Goal: Information Seeking & Learning: Learn about a topic

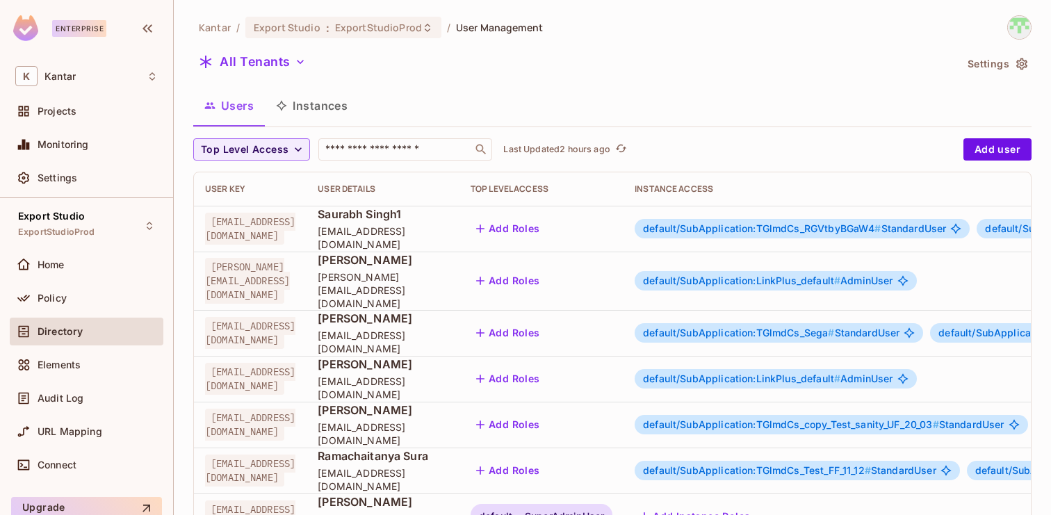
click at [332, 104] on button "Instances" at bounding box center [312, 105] width 94 height 35
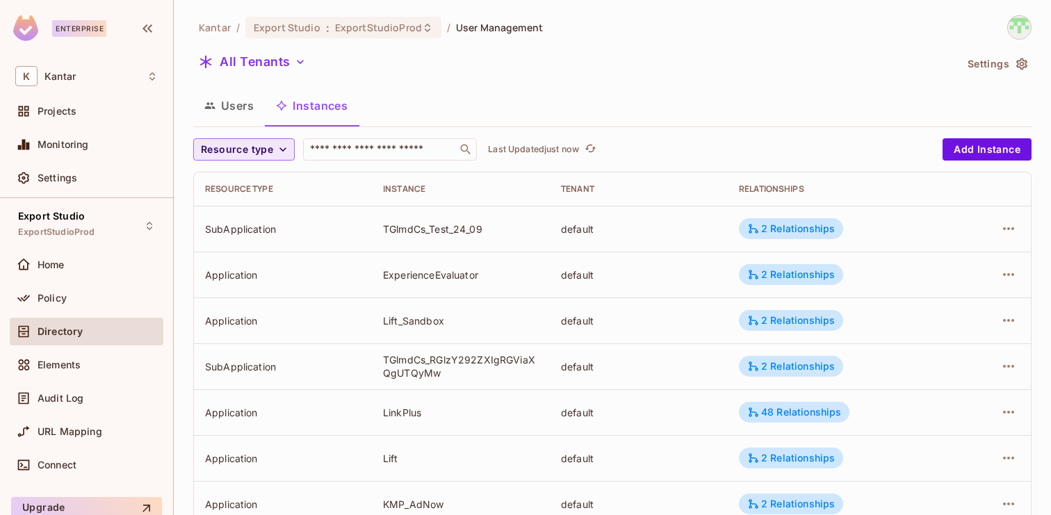
click at [263, 150] on span "Resource type" at bounding box center [237, 149] width 72 height 17
click at [381, 149] on div at bounding box center [525, 257] width 1051 height 515
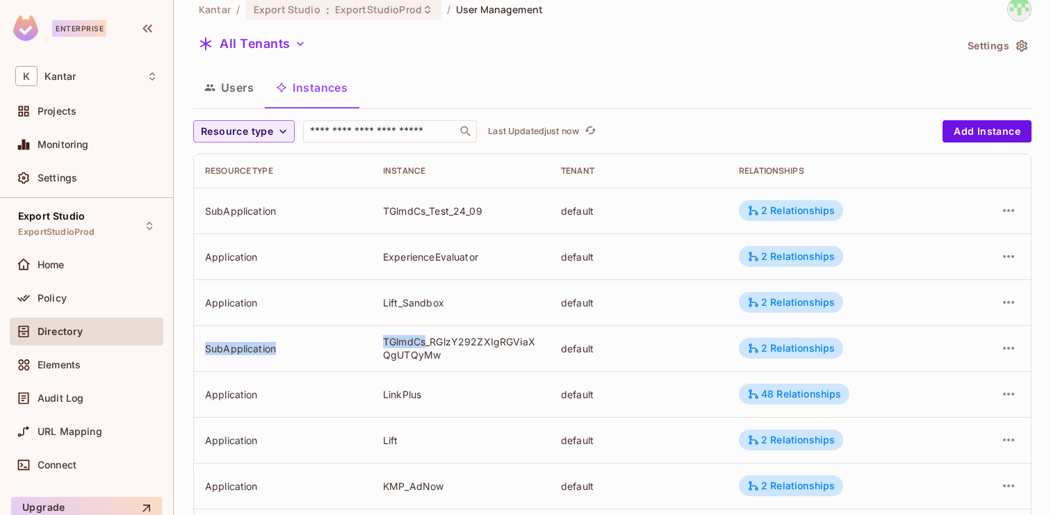
drag, startPoint x: 425, startPoint y: 341, endPoint x: 372, endPoint y: 341, distance: 52.1
click at [372, 341] on td "TGlmdCs_RGlzY292ZXIgRGViaXQgUTQyMw" at bounding box center [461, 348] width 178 height 46
click at [395, 341] on div "TGlmdCs_RGlzY292ZXIgRGViaXQgUTQyMw" at bounding box center [461, 348] width 156 height 26
drag, startPoint x: 382, startPoint y: 341, endPoint x: 425, endPoint y: 343, distance: 43.1
click at [425, 343] on td "TGlmdCs_RGlzY292ZXIgRGViaXQgUTQyMw" at bounding box center [461, 348] width 178 height 46
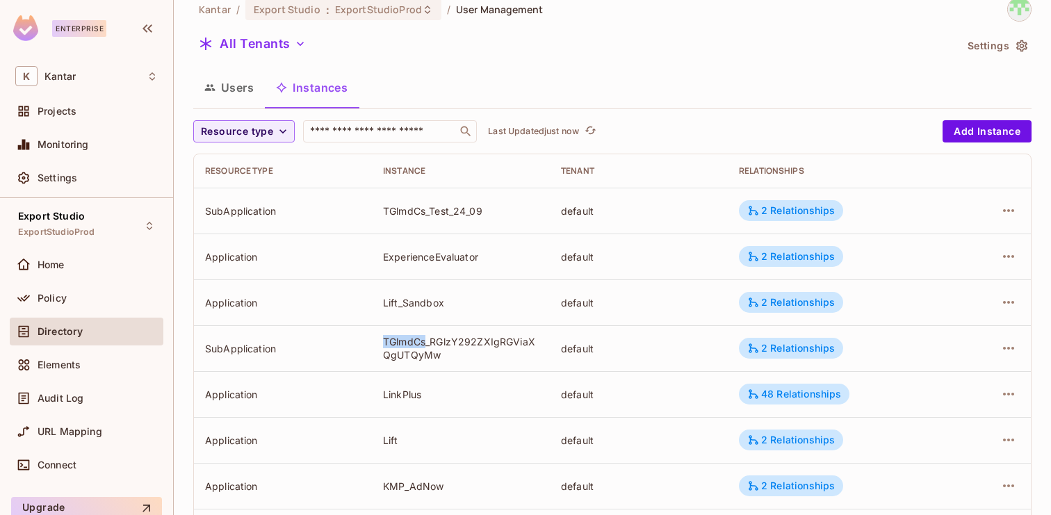
copy div "TGlmdCs"
click at [386, 135] on input "text" at bounding box center [380, 131] width 146 height 14
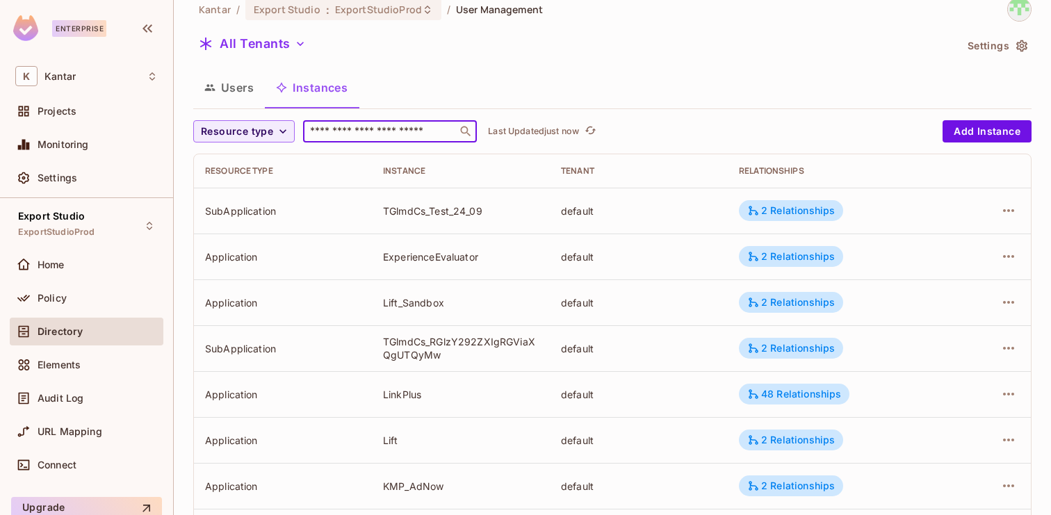
paste input "**********"
type input "**********"
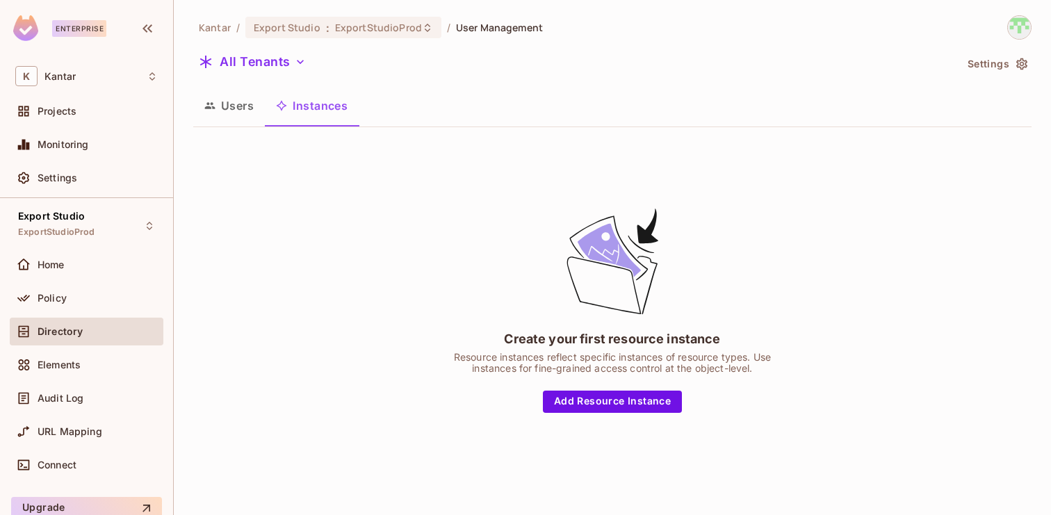
click at [222, 112] on button "Users" at bounding box center [229, 105] width 72 height 35
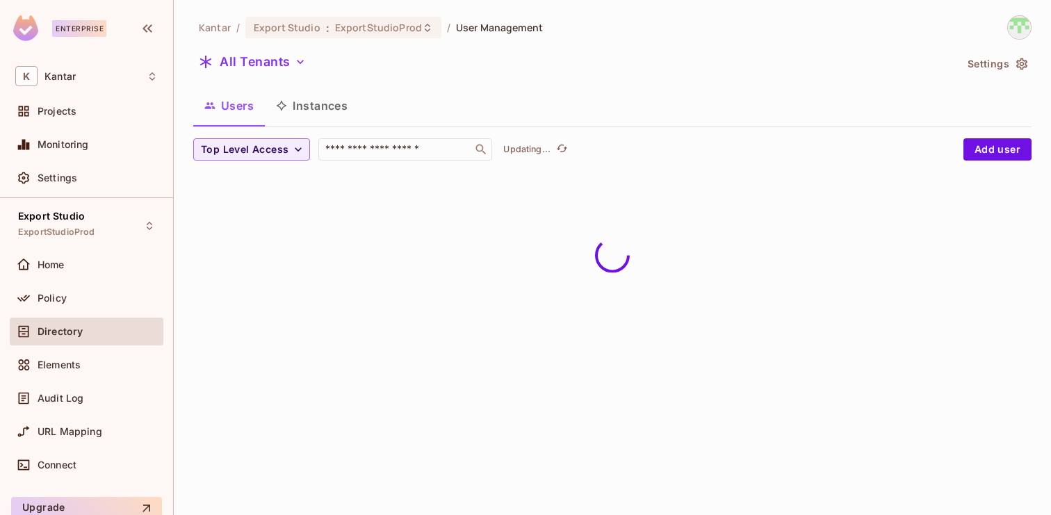
click at [317, 112] on button "Instances" at bounding box center [312, 105] width 94 height 35
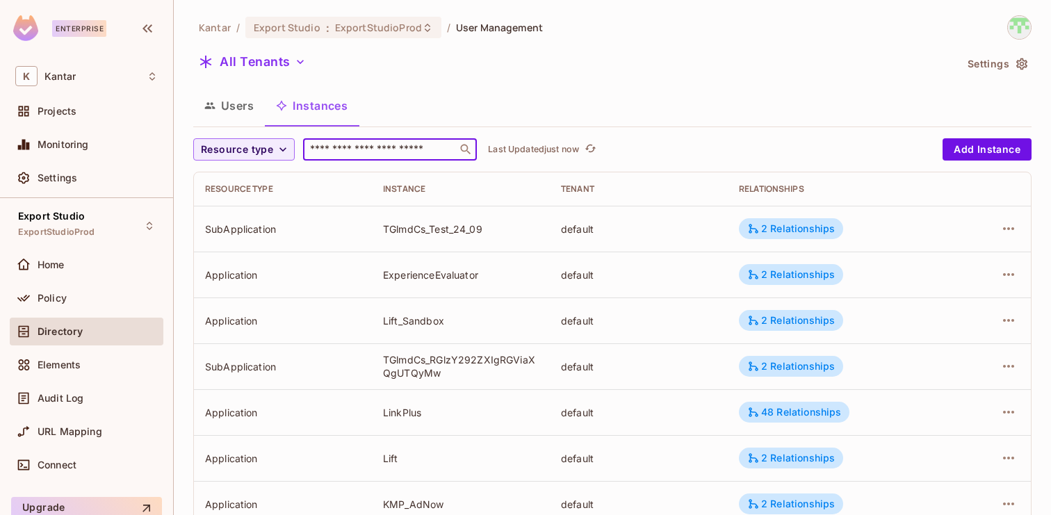
click at [351, 147] on input "text" at bounding box center [380, 149] width 146 height 14
paste input "**********"
type input "**********"
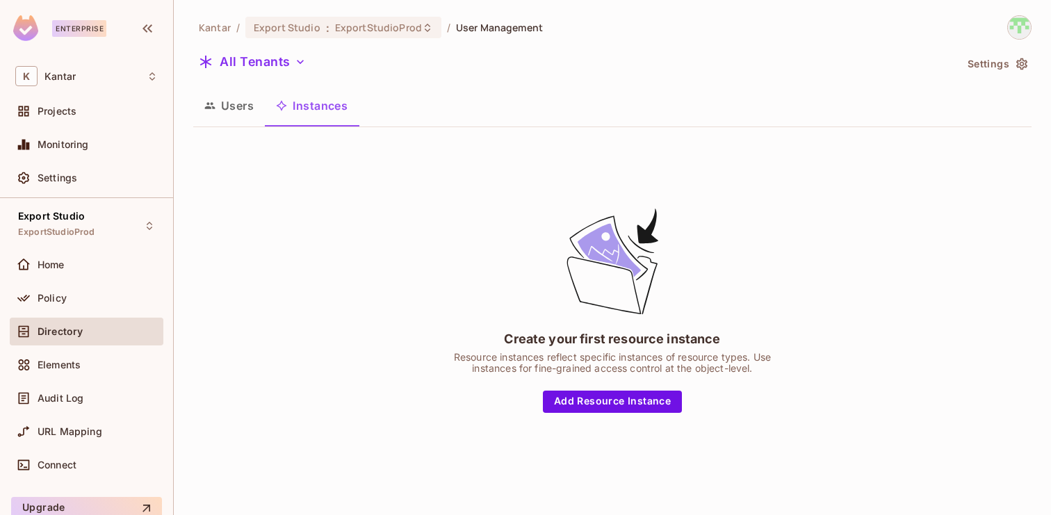
click at [212, 104] on icon "button" at bounding box center [210, 106] width 10 height 6
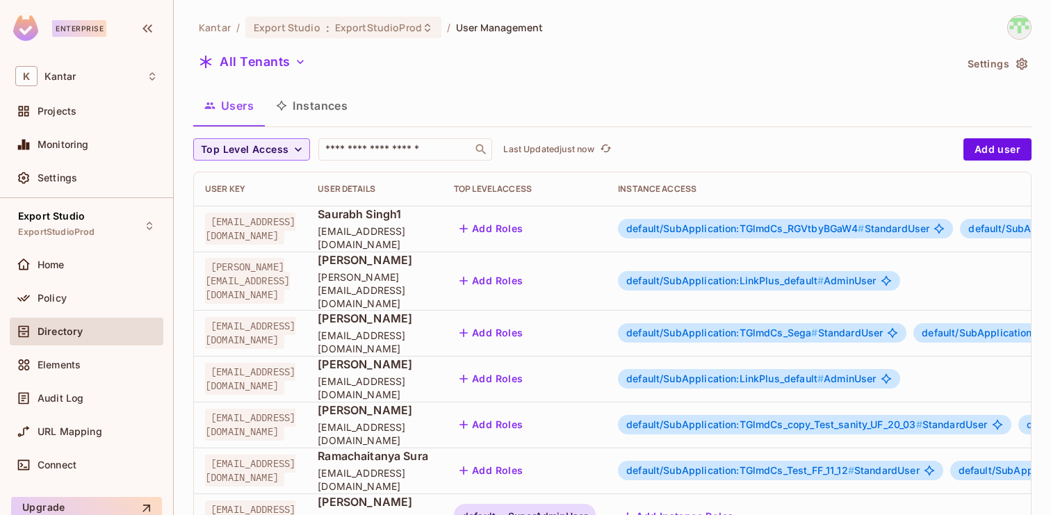
click at [331, 101] on button "Instances" at bounding box center [312, 105] width 94 height 35
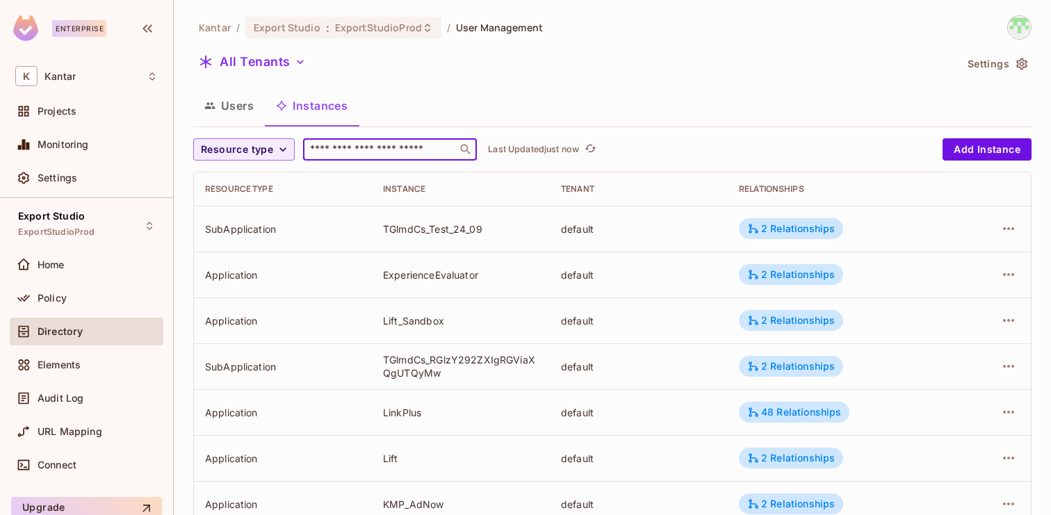
click at [388, 142] on input "text" at bounding box center [380, 149] width 146 height 14
paste input "**********"
type input "**********"
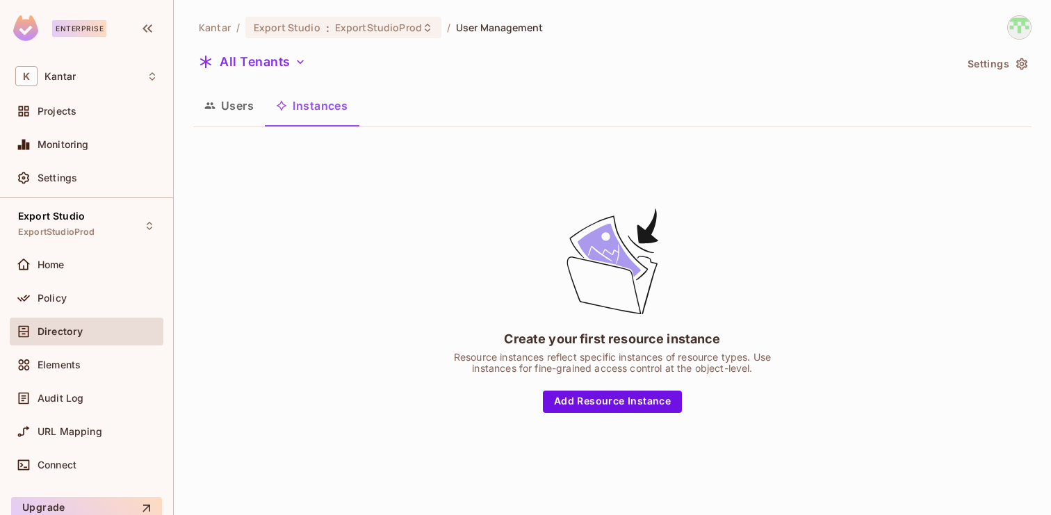
click at [231, 97] on button "Users" at bounding box center [229, 105] width 72 height 35
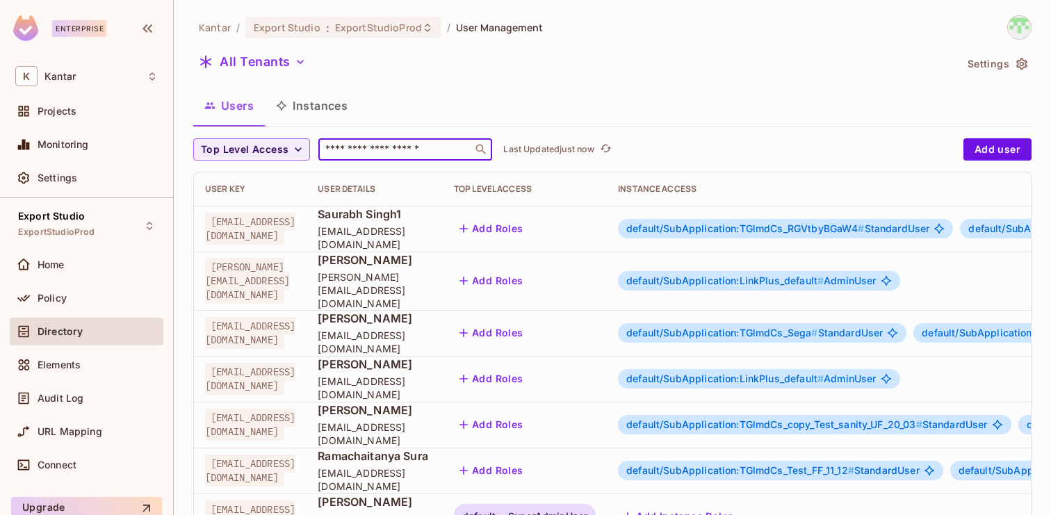
click at [380, 145] on input "text" at bounding box center [395, 149] width 146 height 14
click at [322, 105] on button "Instances" at bounding box center [312, 105] width 94 height 35
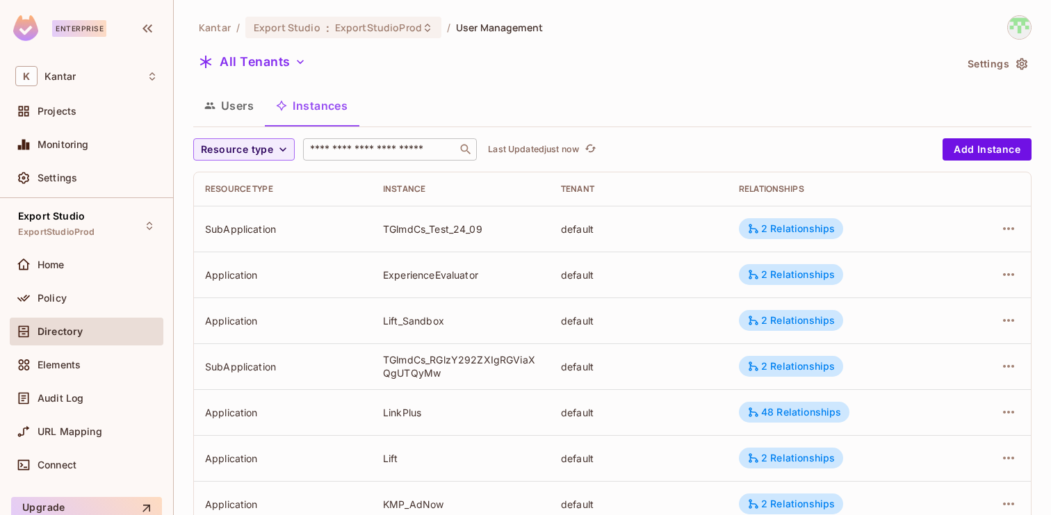
click at [344, 138] on div "​" at bounding box center [390, 149] width 174 height 22
paste input "**********"
type input "**********"
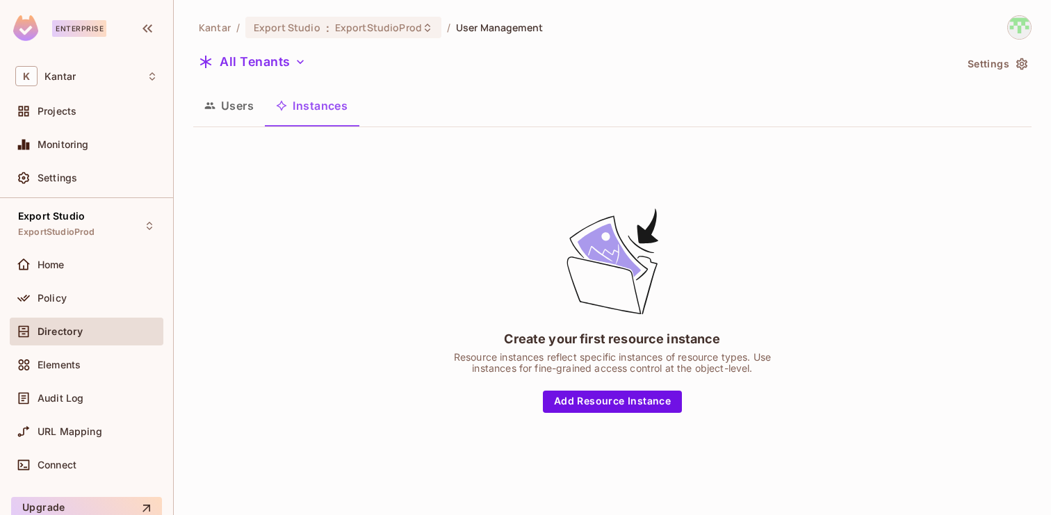
click at [248, 110] on button "Users" at bounding box center [229, 105] width 72 height 35
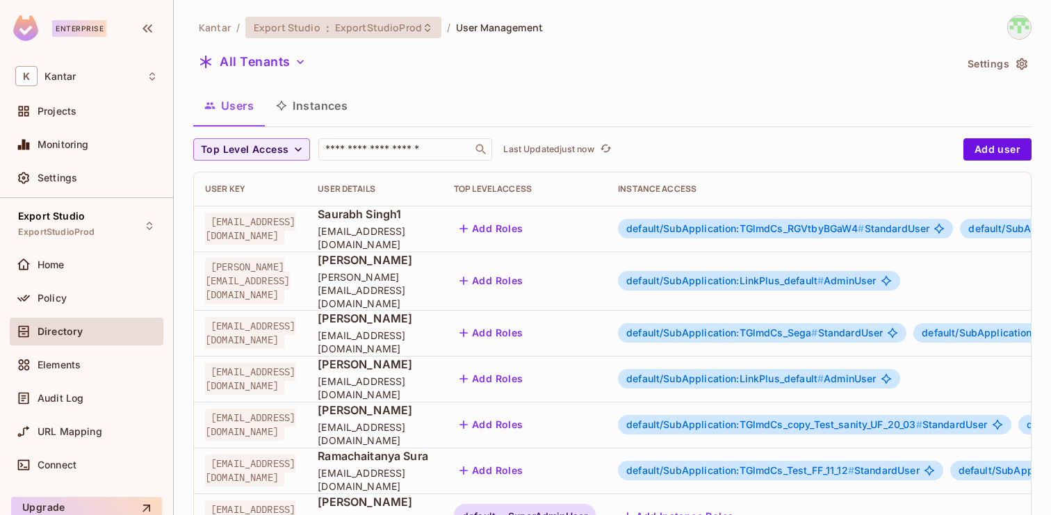
click at [356, 28] on span "ExportStudioProd" at bounding box center [378, 27] width 87 height 13
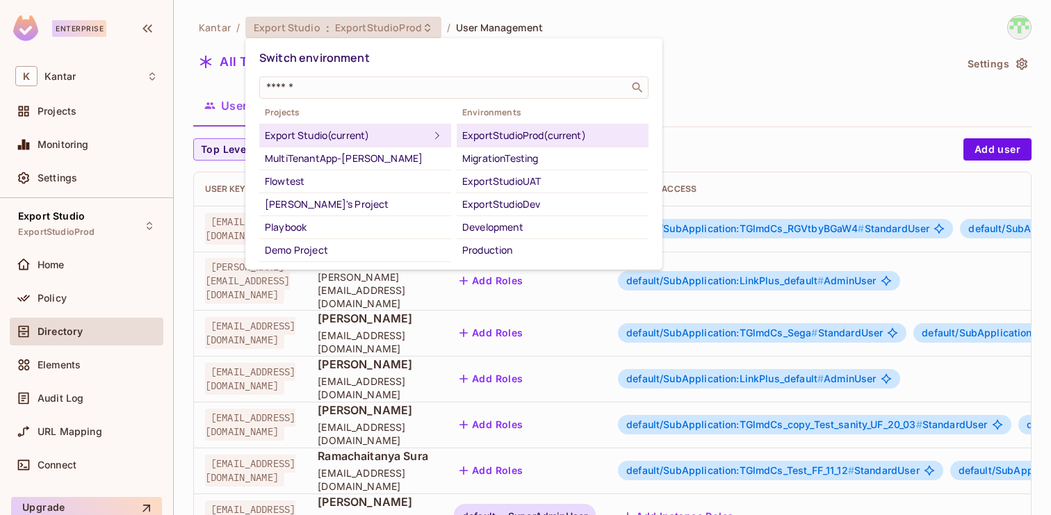
click at [516, 132] on div "ExportStudioProd (current)" at bounding box center [552, 135] width 181 height 17
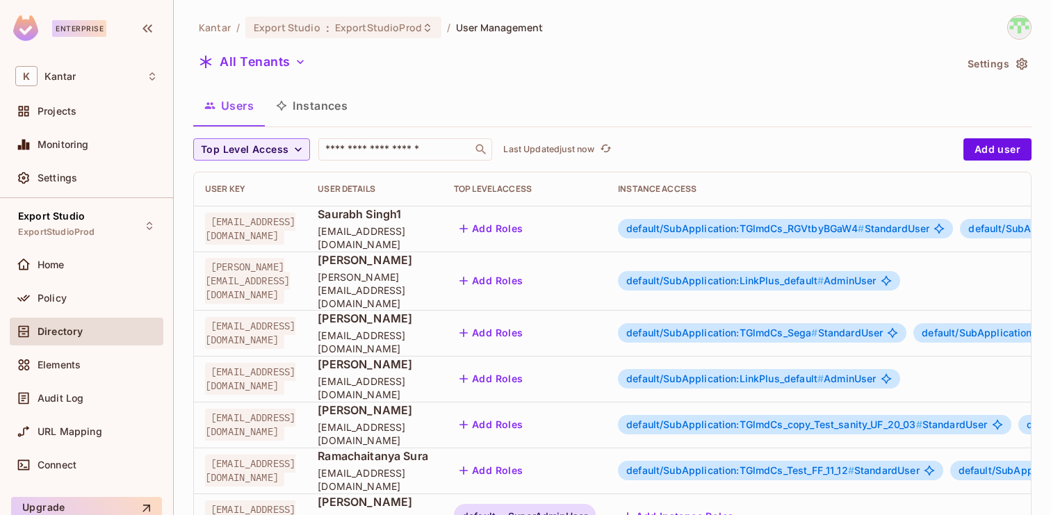
click at [331, 109] on button "Instances" at bounding box center [312, 105] width 94 height 35
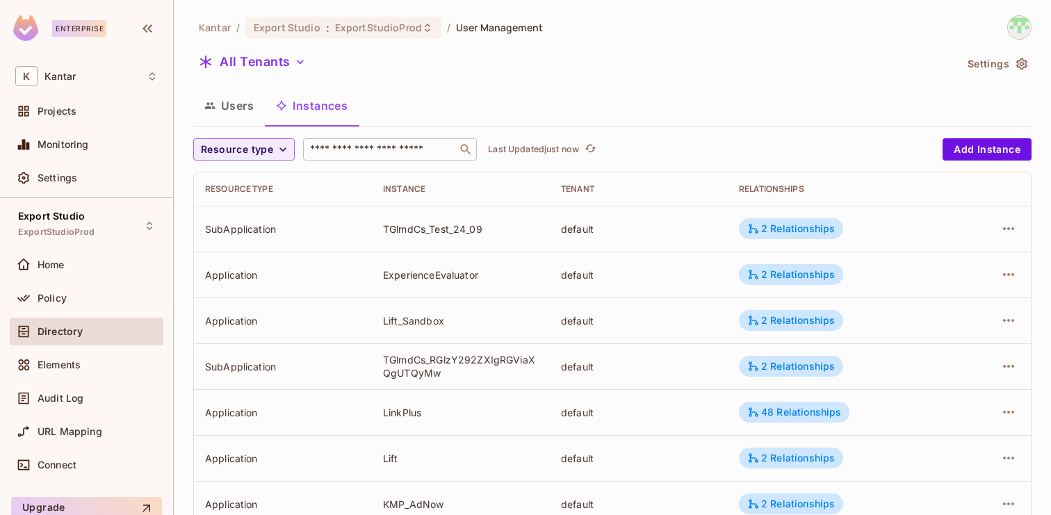
click at [381, 151] on input "text" at bounding box center [380, 149] width 146 height 14
paste input "**********"
type input "**********"
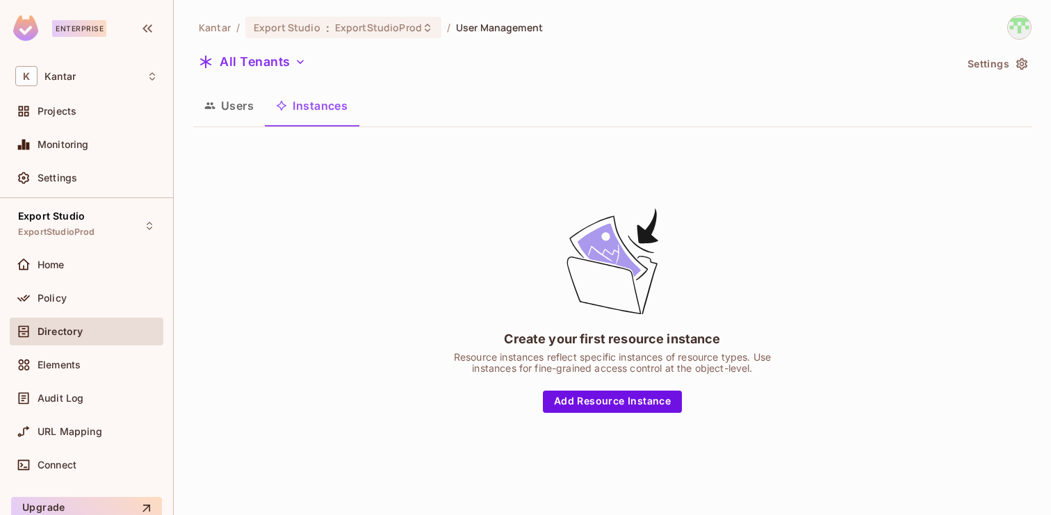
click at [250, 110] on button "Users" at bounding box center [229, 105] width 72 height 35
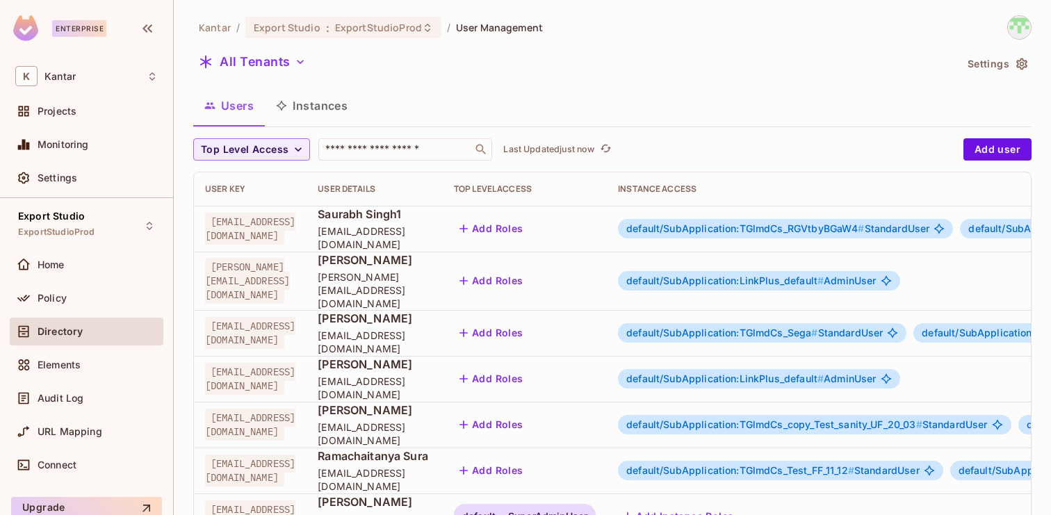
click at [321, 107] on button "Instances" at bounding box center [312, 105] width 94 height 35
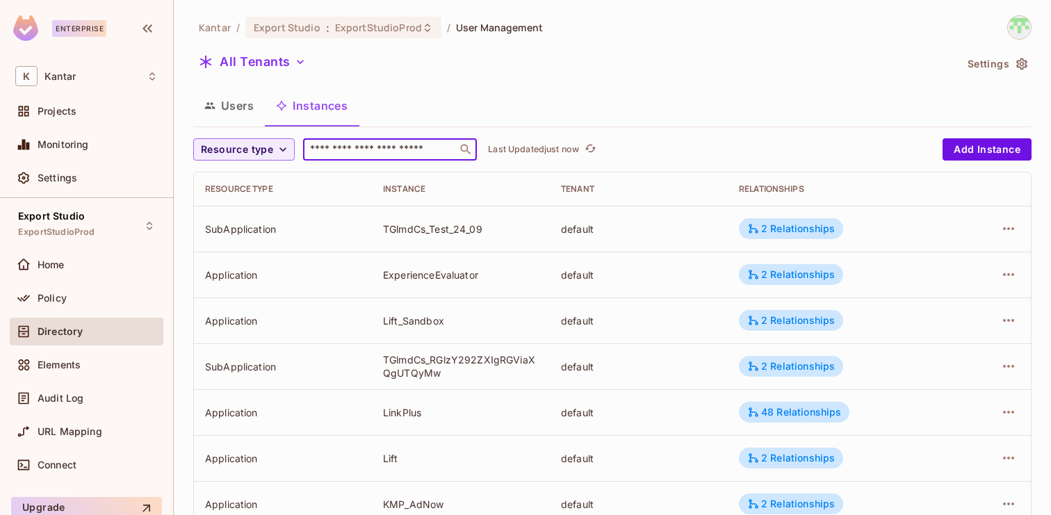
click at [354, 142] on input "text" at bounding box center [380, 149] width 146 height 14
paste input "**********"
type input "**********"
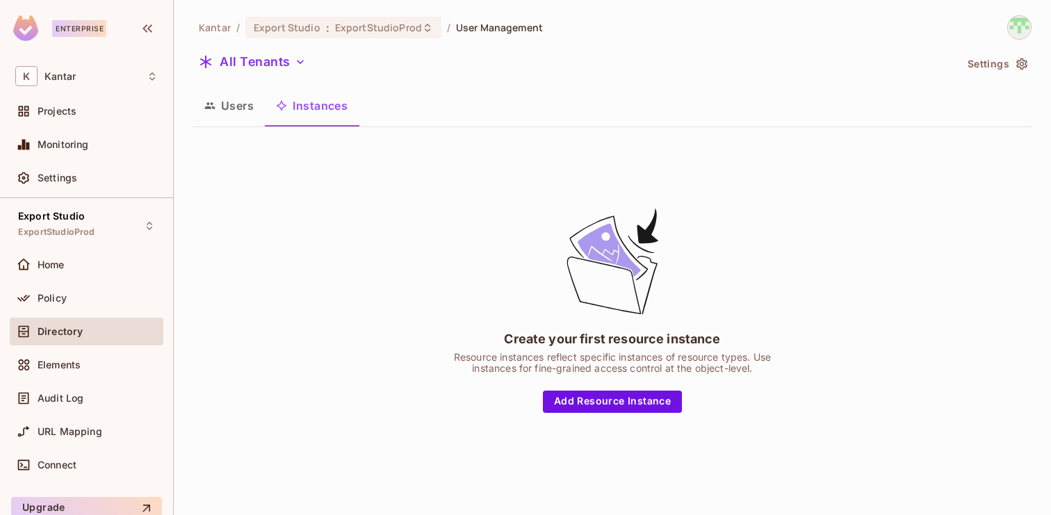
click at [211, 104] on icon "button" at bounding box center [210, 106] width 10 height 6
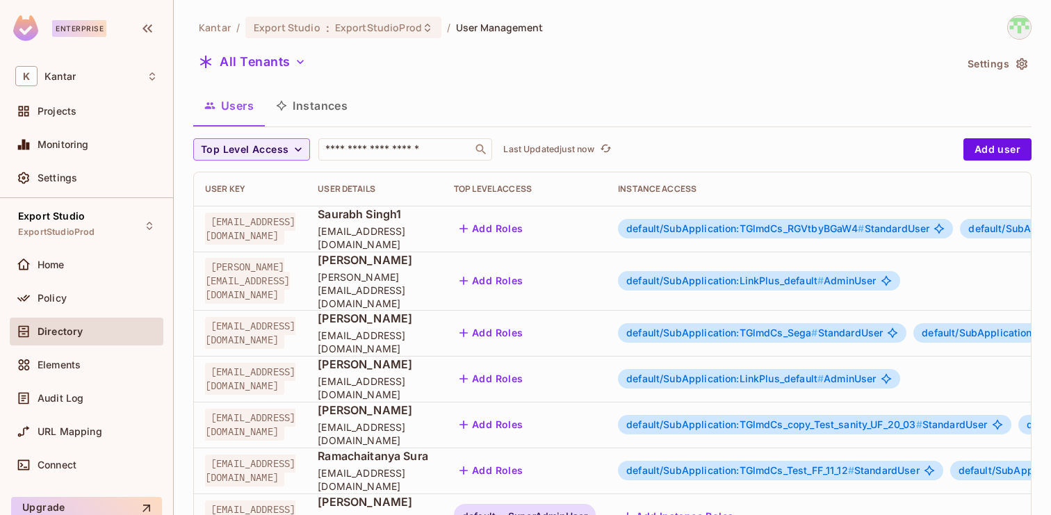
click at [300, 104] on button "Instances" at bounding box center [312, 105] width 94 height 35
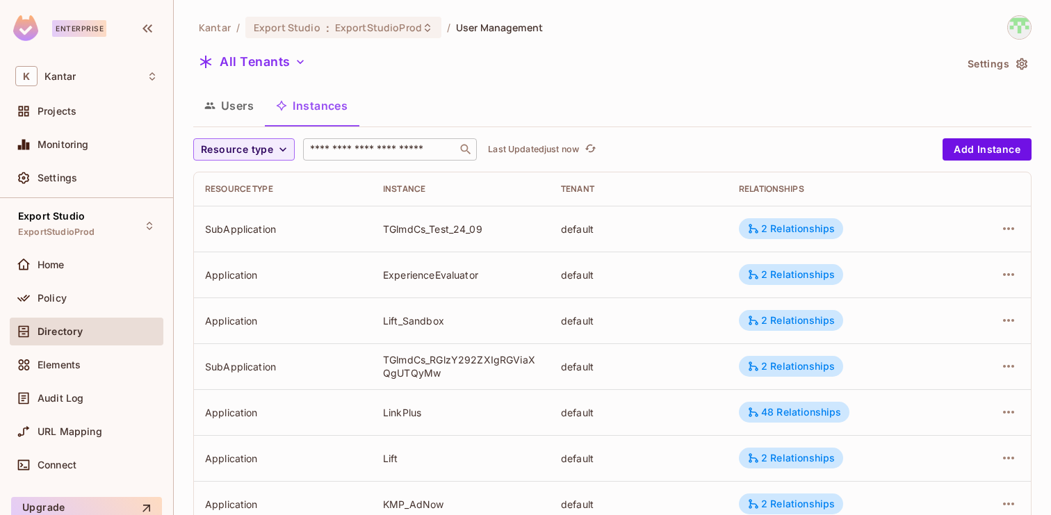
click at [379, 155] on input "text" at bounding box center [380, 149] width 146 height 14
paste input "**********"
type input "**********"
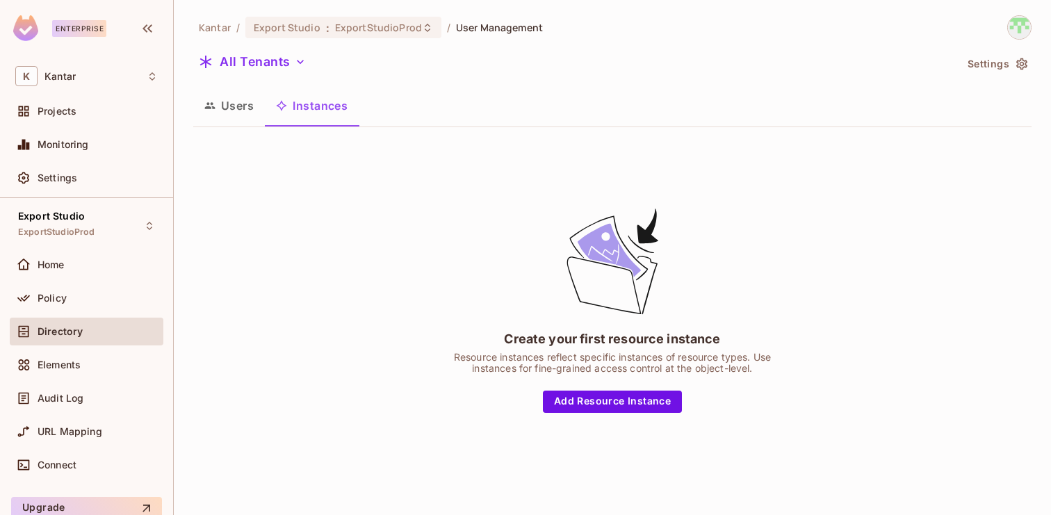
click at [224, 107] on button "Users" at bounding box center [229, 105] width 72 height 35
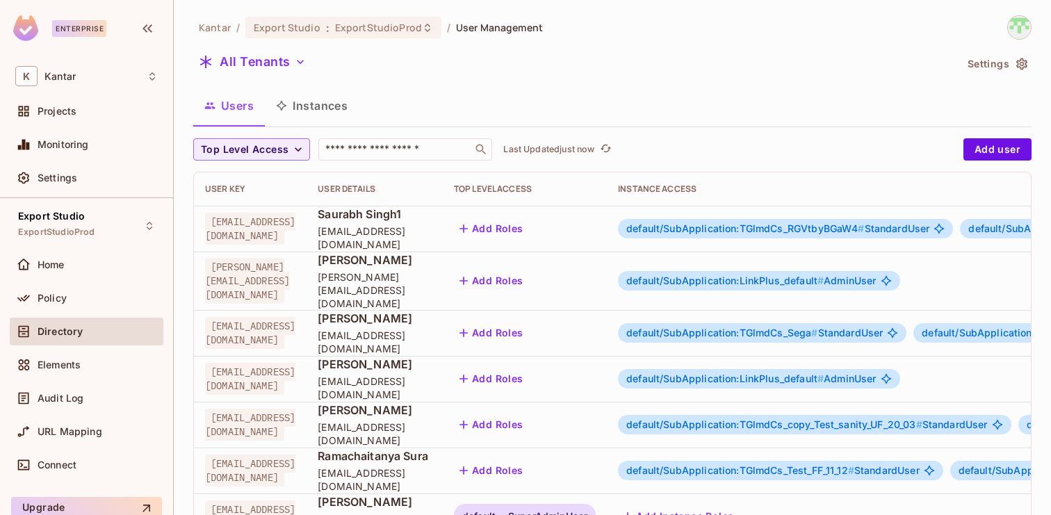
click at [309, 113] on button "Instances" at bounding box center [312, 105] width 94 height 35
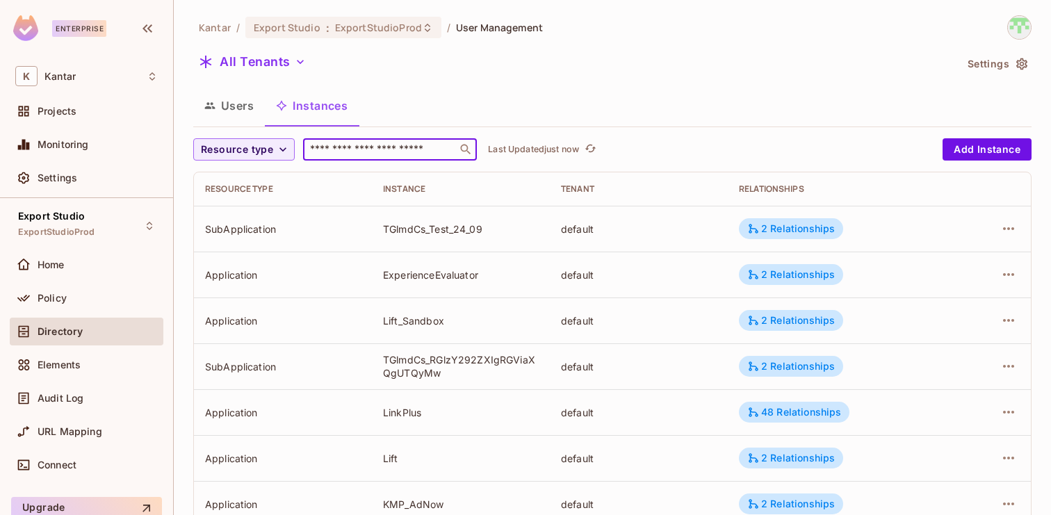
click at [369, 145] on input "text" at bounding box center [380, 149] width 146 height 14
paste input "**********"
type input "**********"
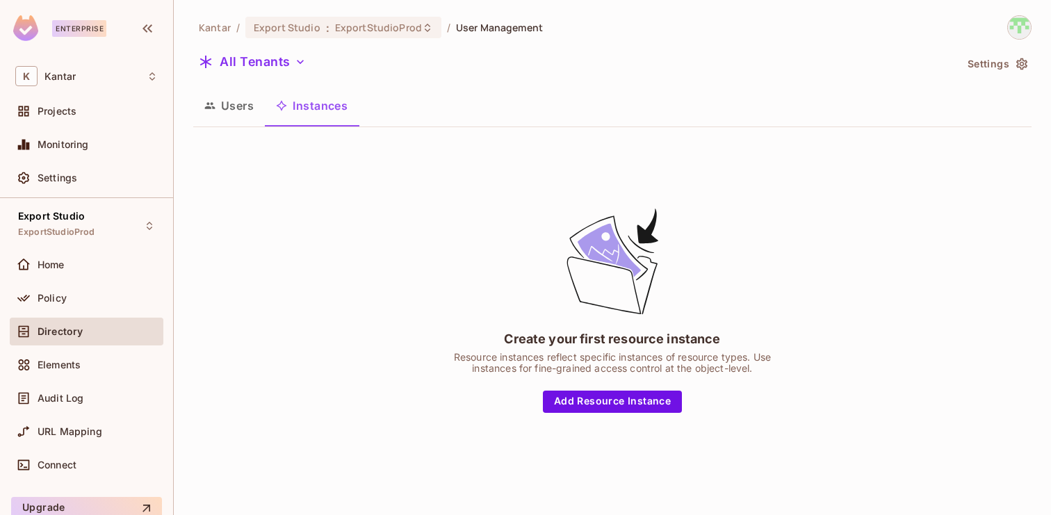
click at [222, 99] on button "Users" at bounding box center [229, 105] width 72 height 35
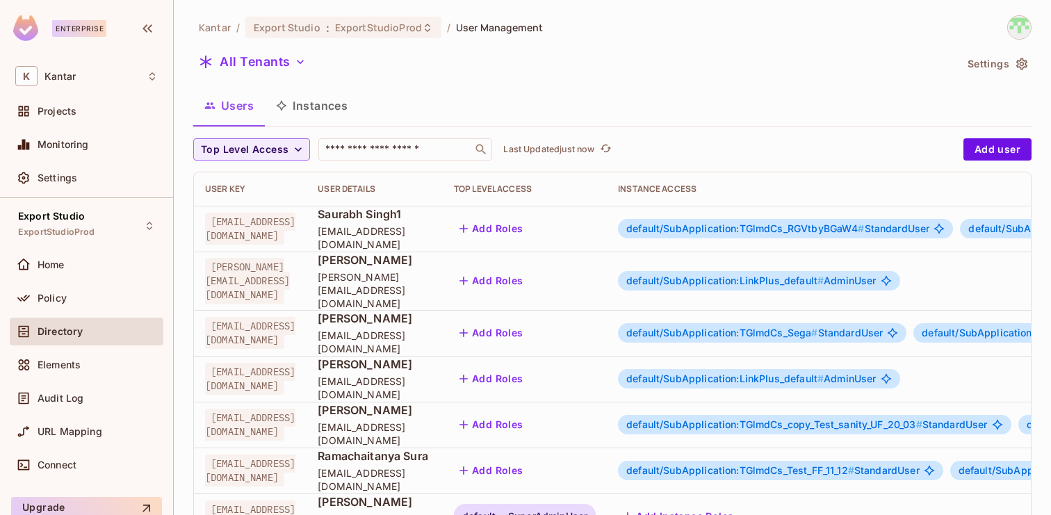
click at [318, 101] on button "Instances" at bounding box center [312, 105] width 94 height 35
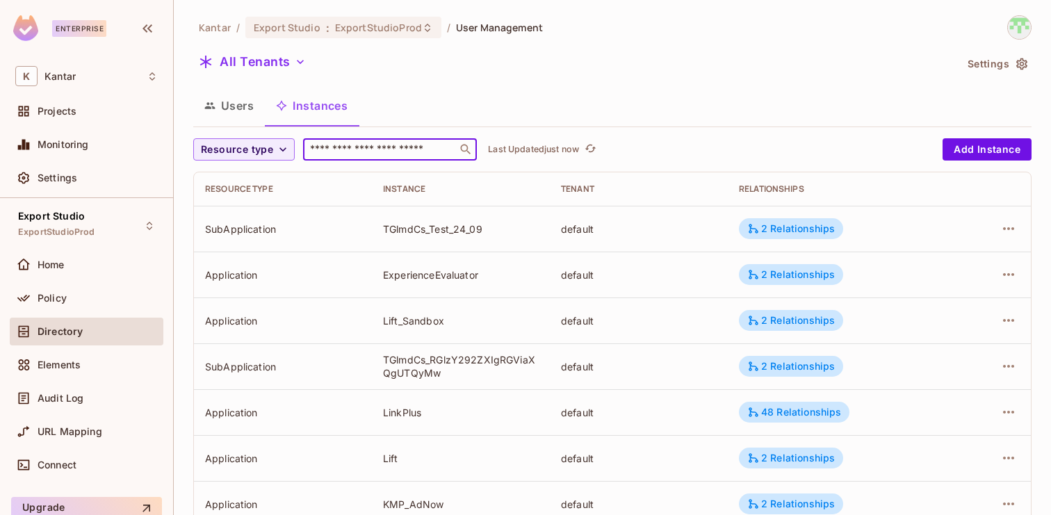
click at [325, 154] on input "text" at bounding box center [380, 149] width 146 height 14
click at [252, 120] on button "Users" at bounding box center [229, 105] width 72 height 35
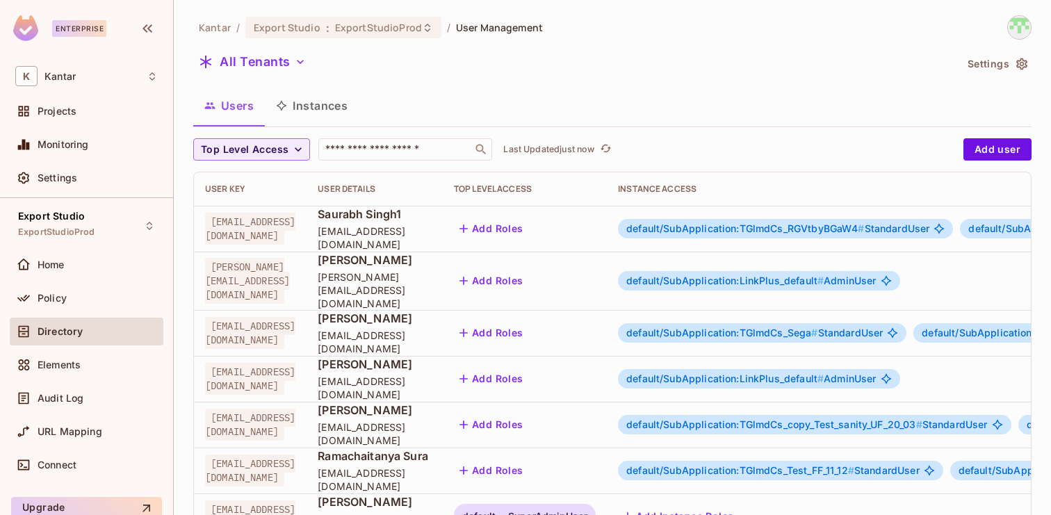
click at [326, 113] on button "Instances" at bounding box center [312, 105] width 94 height 35
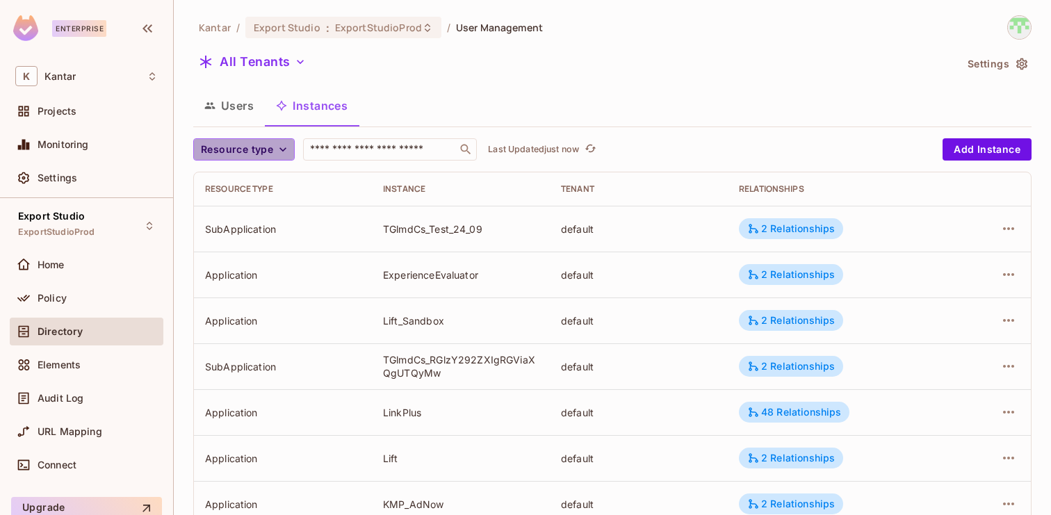
click at [270, 154] on span "Resource type" at bounding box center [237, 149] width 72 height 17
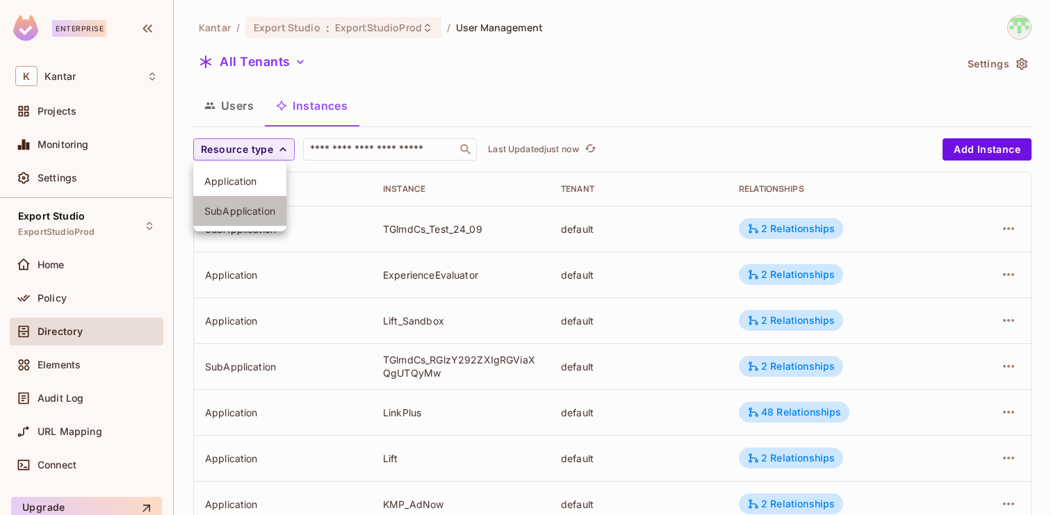
click at [249, 214] on span "SubApplication" at bounding box center [239, 210] width 71 height 13
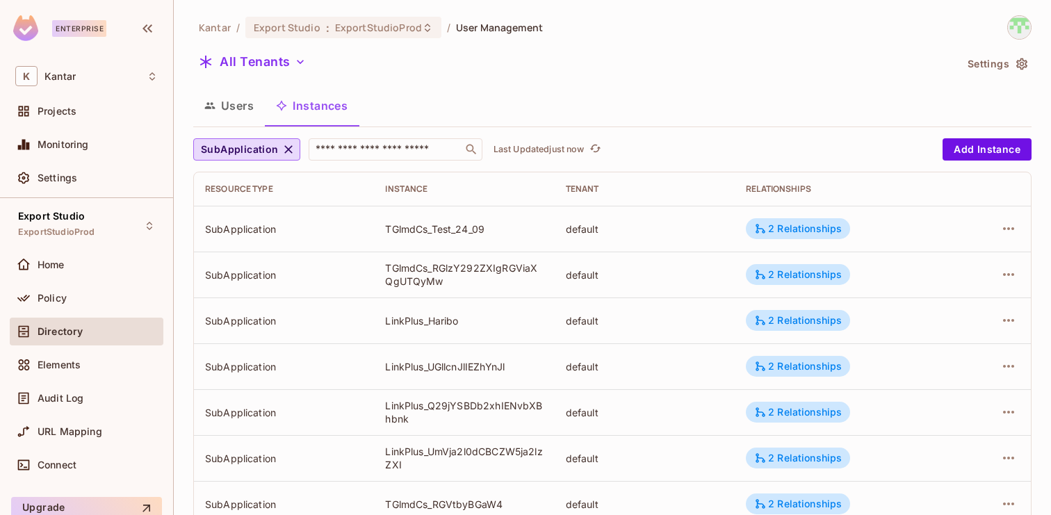
click at [226, 100] on button "Users" at bounding box center [229, 105] width 72 height 35
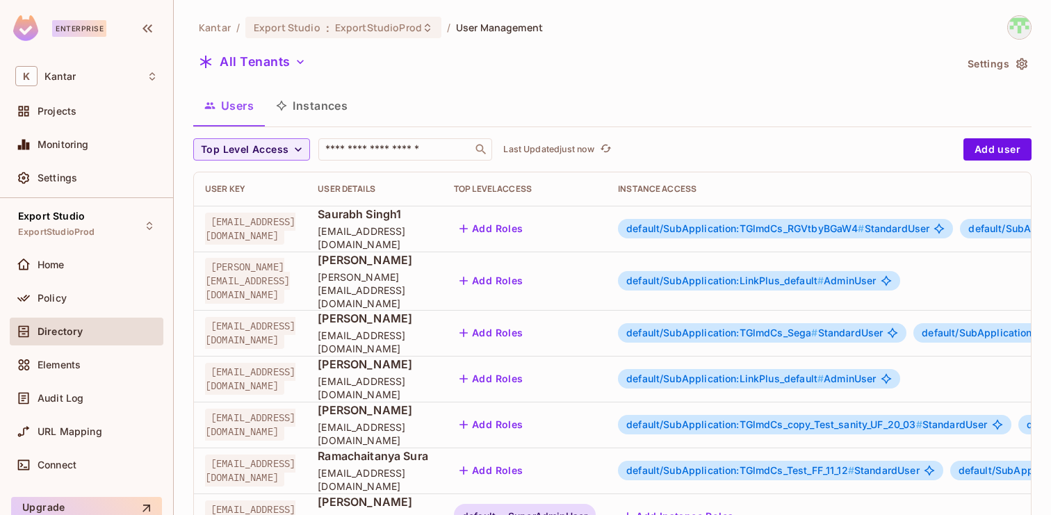
click at [327, 104] on button "Instances" at bounding box center [312, 105] width 94 height 35
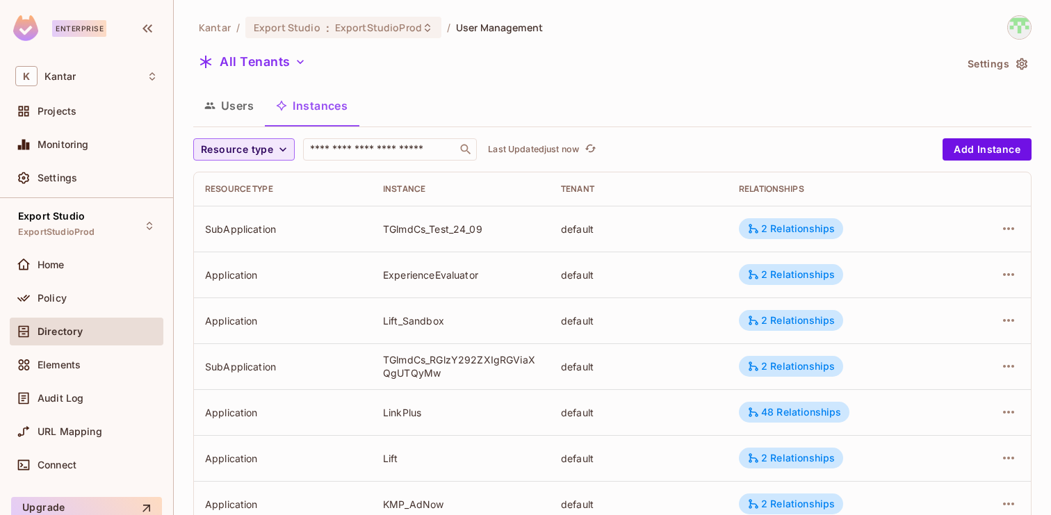
click at [261, 158] on span "Resource type" at bounding box center [237, 149] width 72 height 17
click at [428, 101] on div at bounding box center [525, 257] width 1051 height 515
click at [683, 52] on div "All Tenants" at bounding box center [574, 64] width 762 height 26
click at [364, 34] on div "Export Studio : ExportStudioProd" at bounding box center [343, 28] width 196 height 22
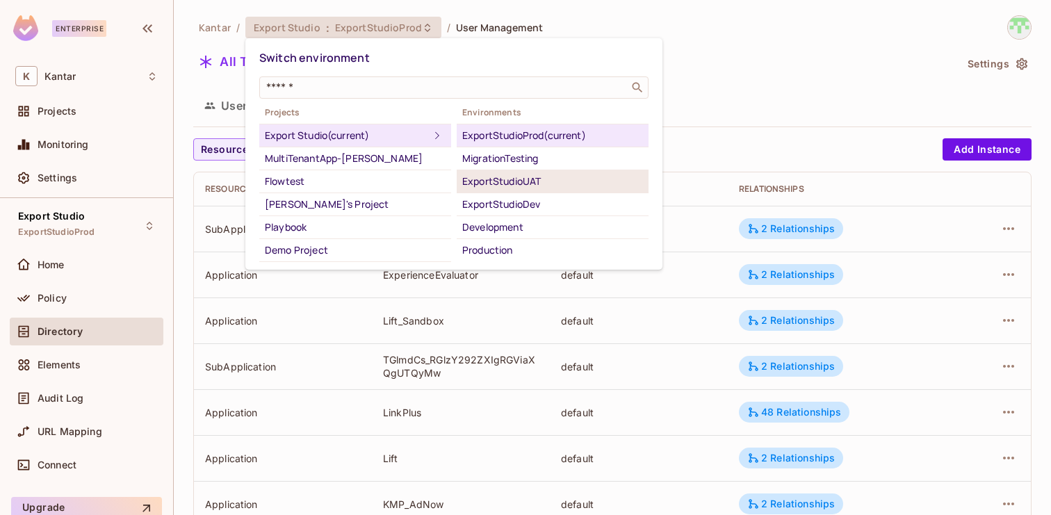
click at [509, 178] on div "ExportStudioUAT" at bounding box center [552, 181] width 181 height 17
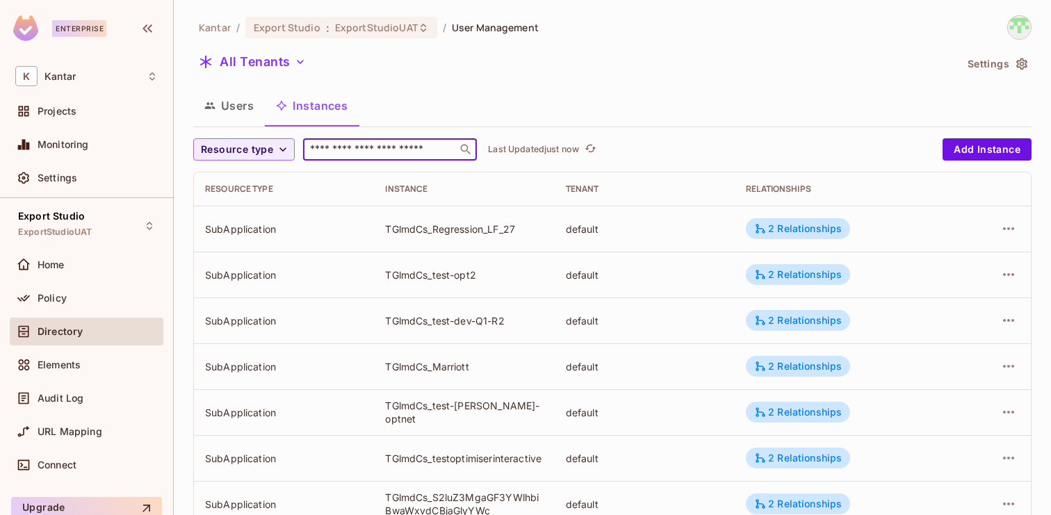
click at [373, 148] on input "text" at bounding box center [380, 149] width 146 height 14
paste input "**********"
type input "**********"
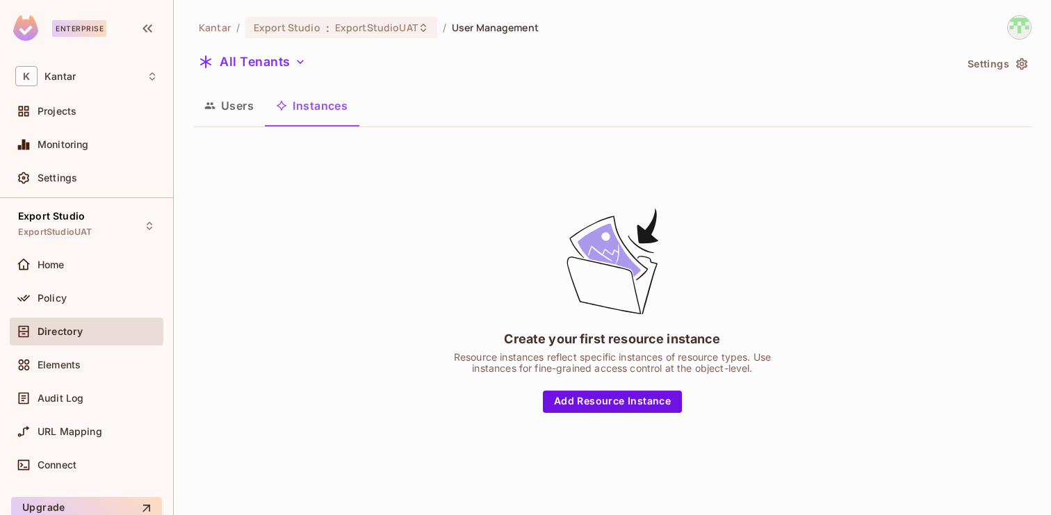
click at [211, 105] on icon "button" at bounding box center [209, 105] width 11 height 11
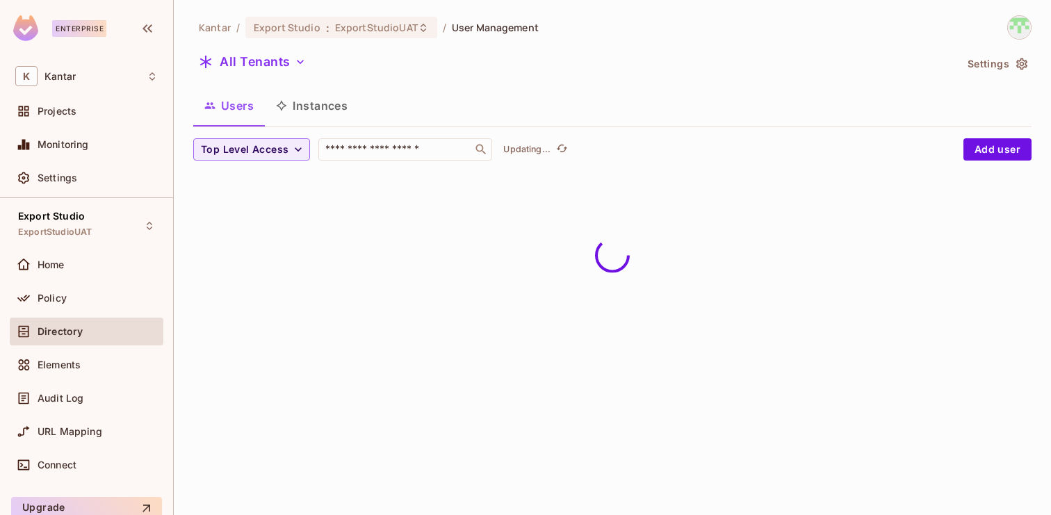
click at [294, 104] on button "Instances" at bounding box center [312, 105] width 94 height 35
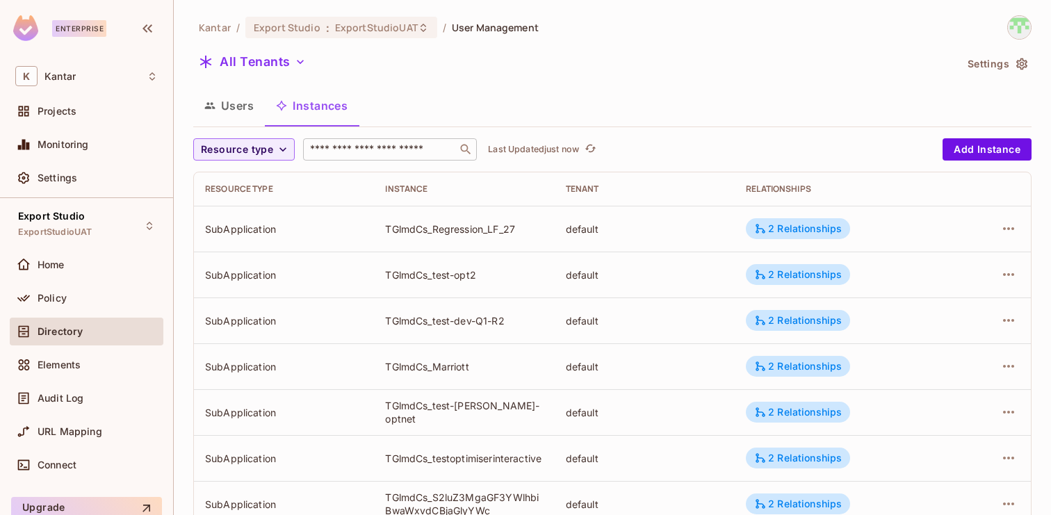
click at [377, 142] on div "​" at bounding box center [390, 149] width 174 height 22
paste input "**********"
type input "**********"
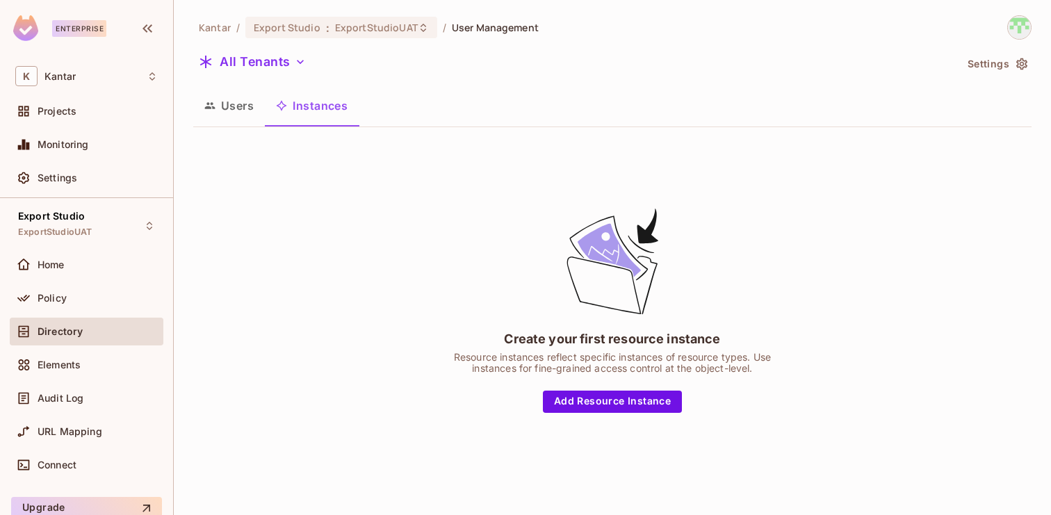
click at [242, 112] on button "Users" at bounding box center [229, 105] width 72 height 35
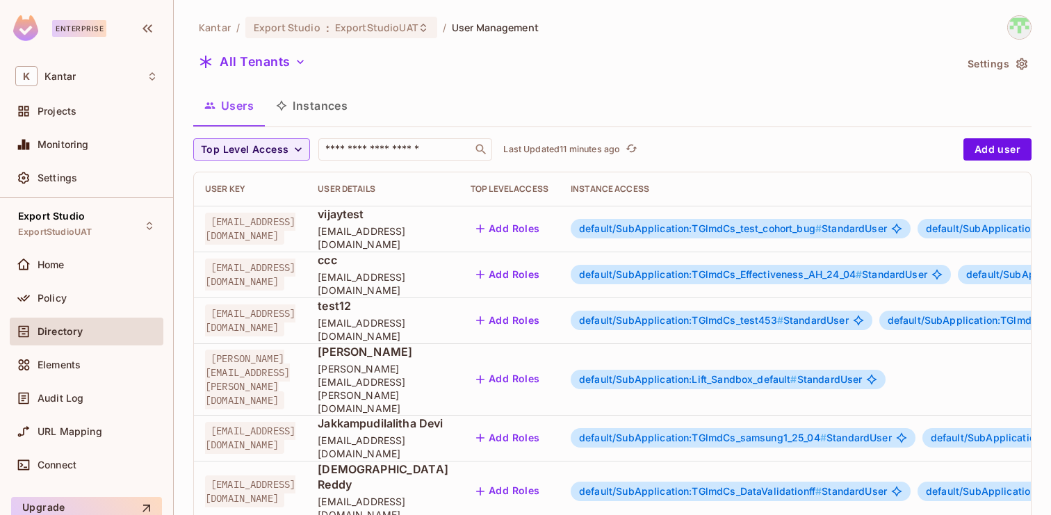
click at [336, 113] on button "Instances" at bounding box center [312, 105] width 94 height 35
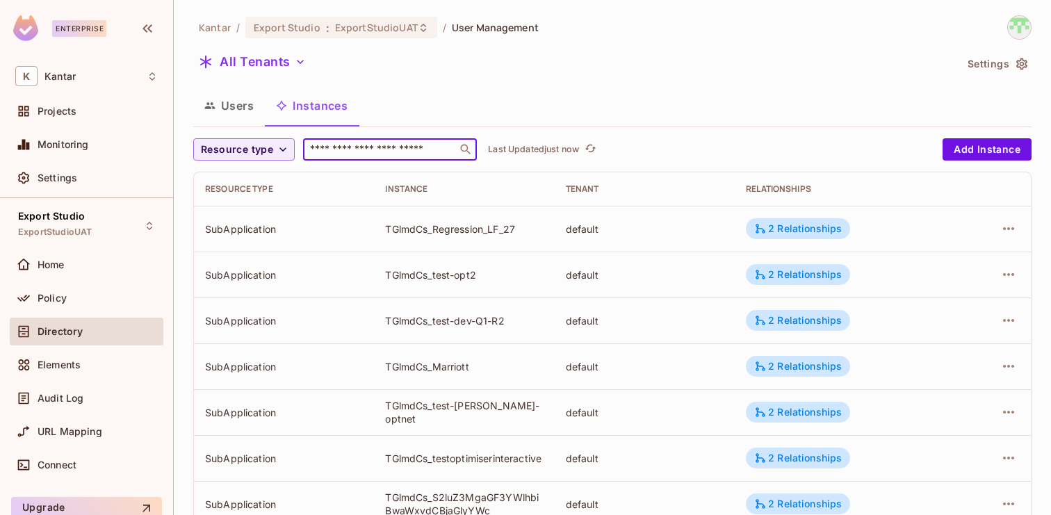
click at [358, 145] on input "text" at bounding box center [380, 149] width 146 height 14
drag, startPoint x: 427, startPoint y: 275, endPoint x: 386, endPoint y: 277, distance: 41.1
click at [386, 277] on div "TGlmdCs_test-opt2" at bounding box center [464, 274] width 158 height 13
copy div "TGlmdCs"
click at [387, 158] on div "​" at bounding box center [390, 149] width 174 height 22
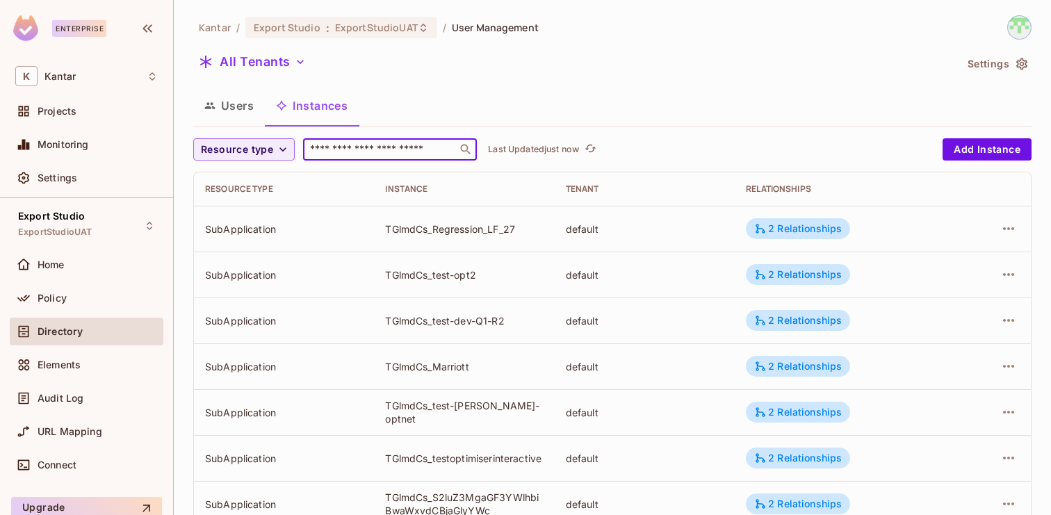
paste input "**********"
type input "**********"
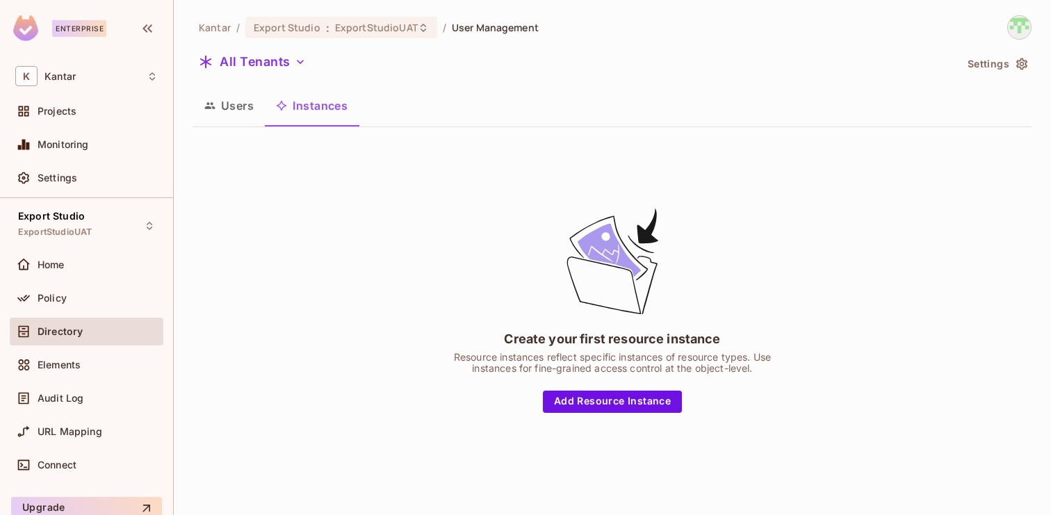
click at [222, 106] on button "Users" at bounding box center [229, 105] width 72 height 35
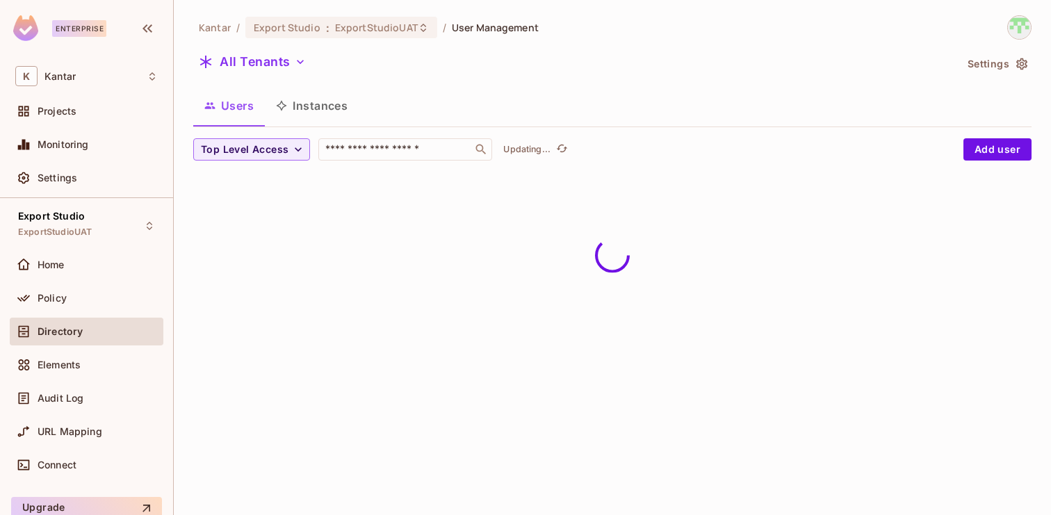
click at [290, 108] on button "Instances" at bounding box center [312, 105] width 94 height 35
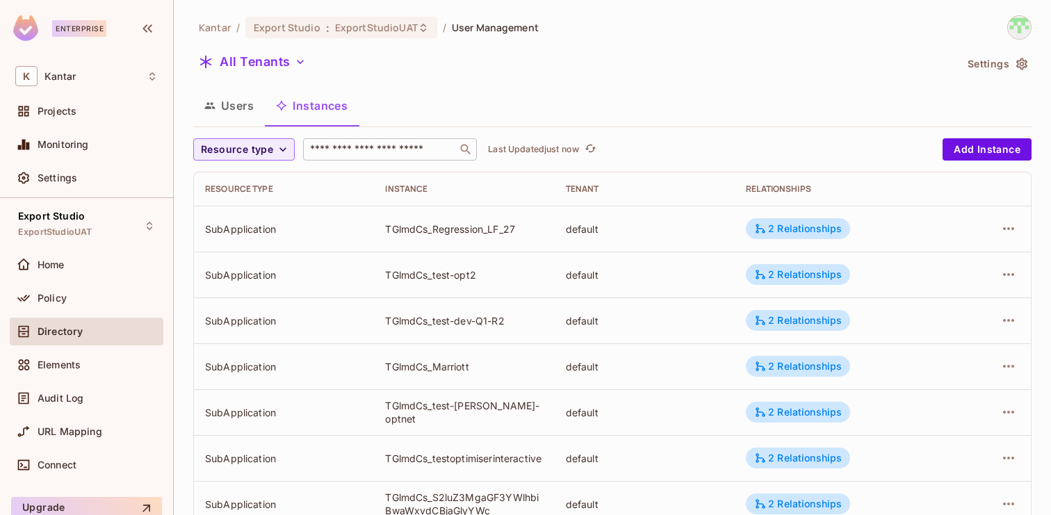
click at [356, 145] on input "text" at bounding box center [380, 149] width 146 height 14
paste input "**********"
type input "**********"
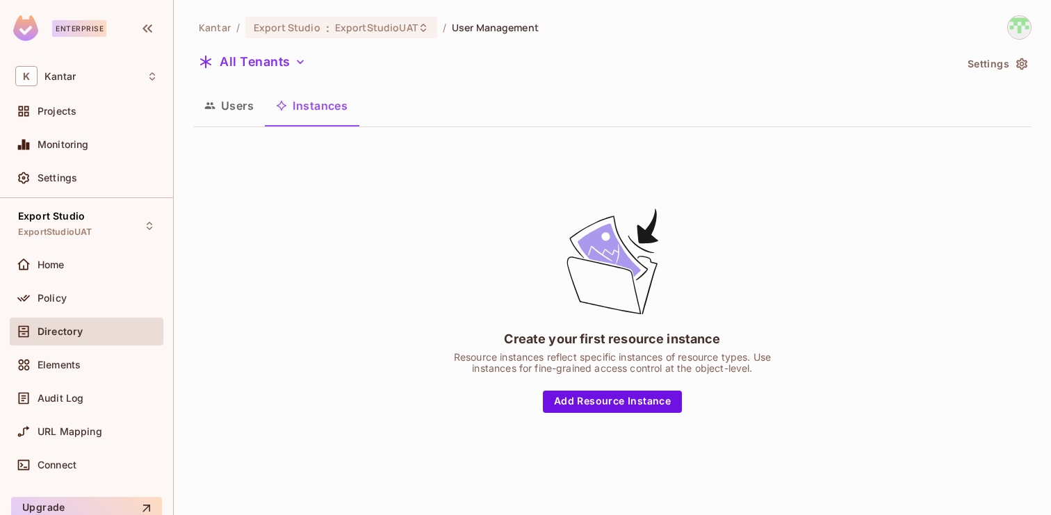
click at [240, 113] on button "Users" at bounding box center [229, 105] width 72 height 35
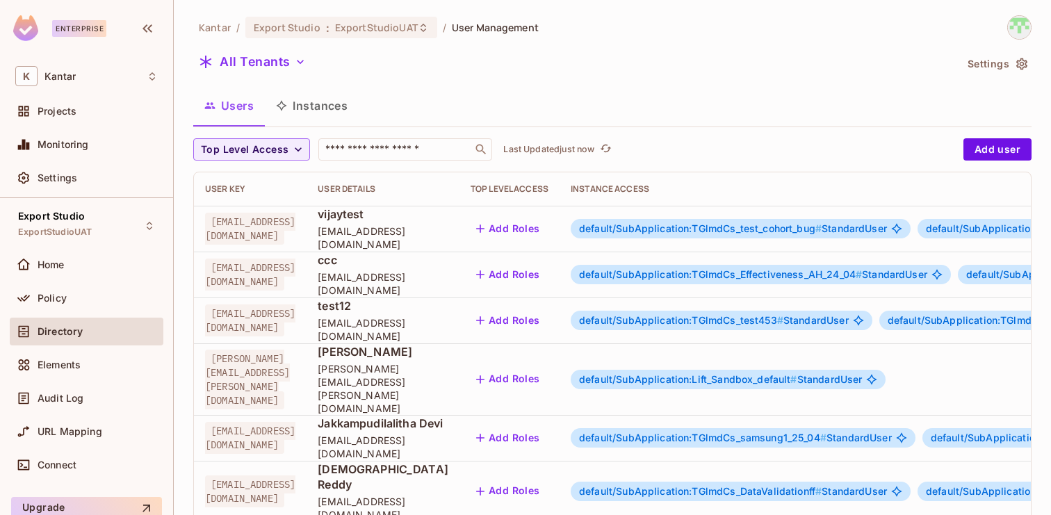
click at [313, 116] on button "Instances" at bounding box center [312, 105] width 94 height 35
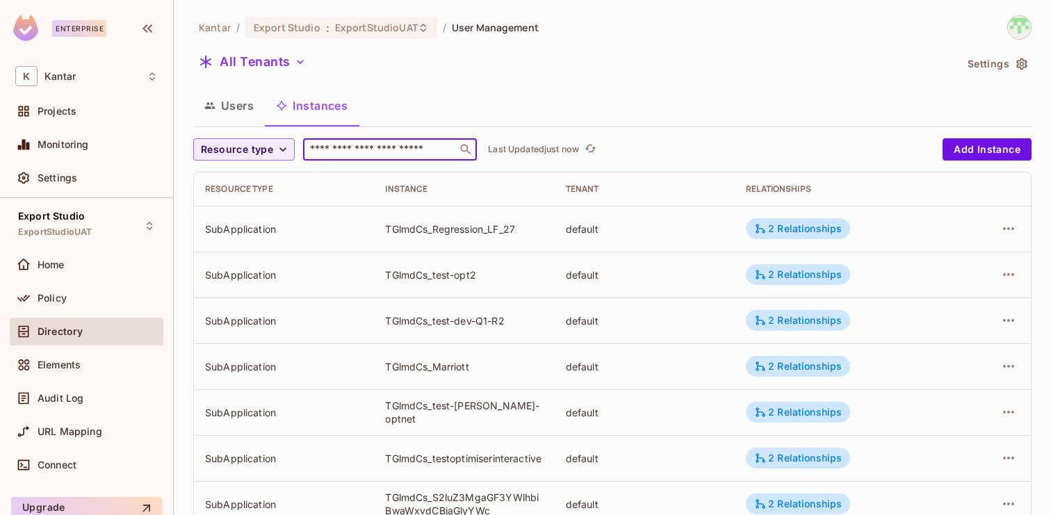
click at [344, 145] on input "text" at bounding box center [380, 149] width 146 height 14
paste input "**********"
type input "**********"
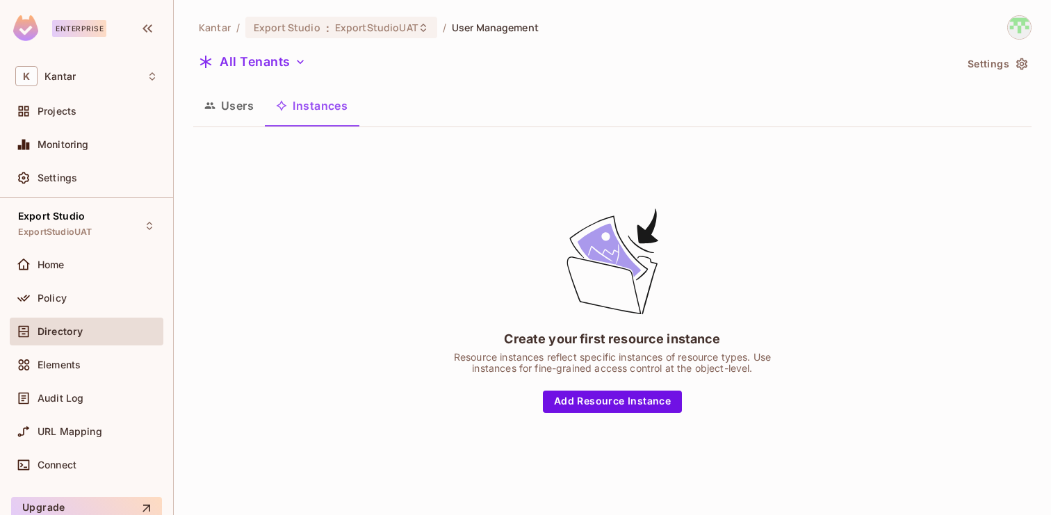
click at [236, 116] on button "Users" at bounding box center [229, 105] width 72 height 35
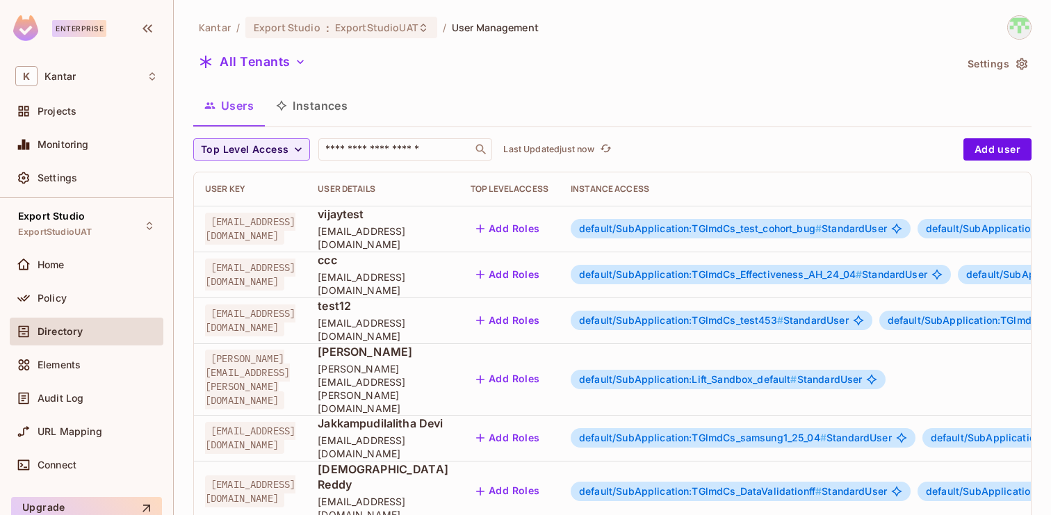
click at [302, 117] on button "Instances" at bounding box center [312, 105] width 94 height 35
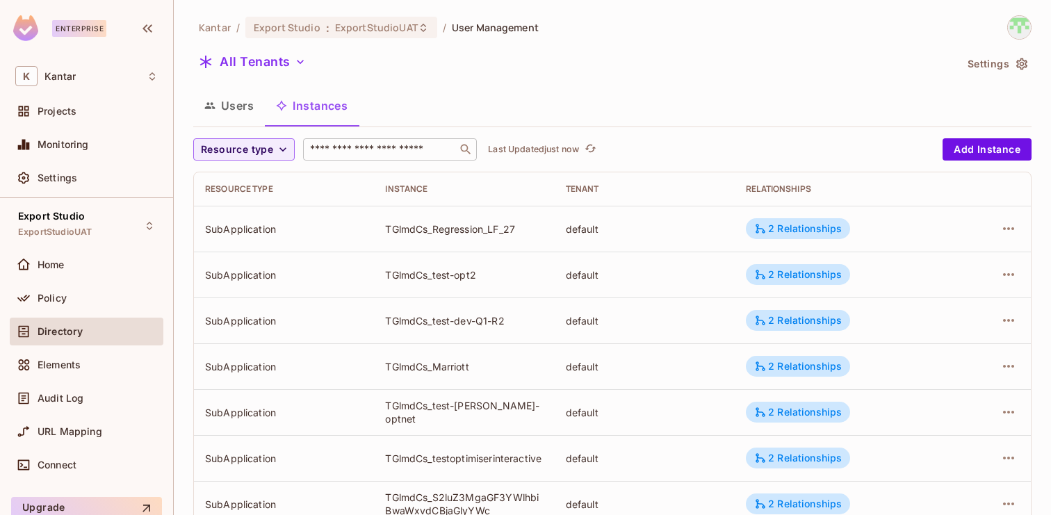
click at [336, 141] on div "​" at bounding box center [390, 149] width 174 height 22
paste input "**********"
type input "**********"
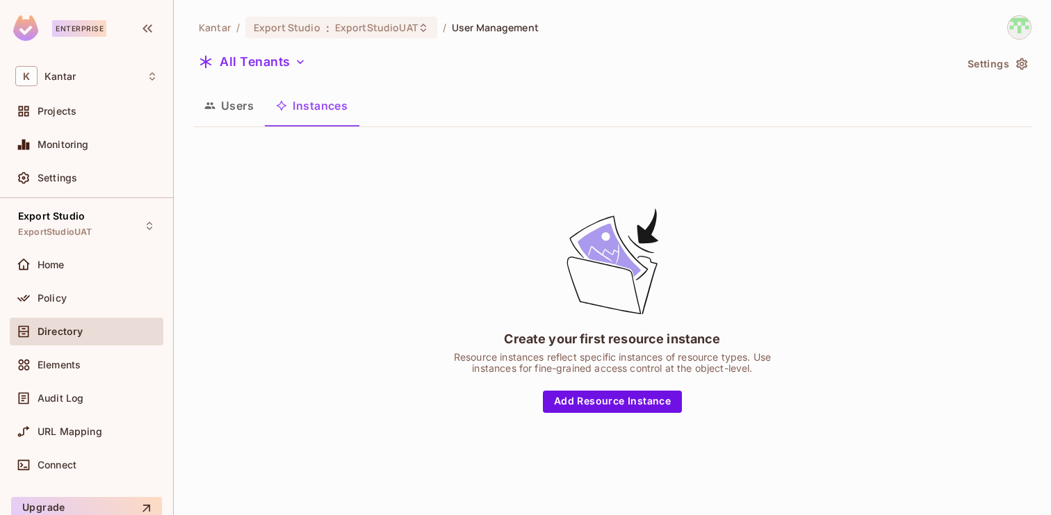
click at [197, 100] on button "Users" at bounding box center [229, 105] width 72 height 35
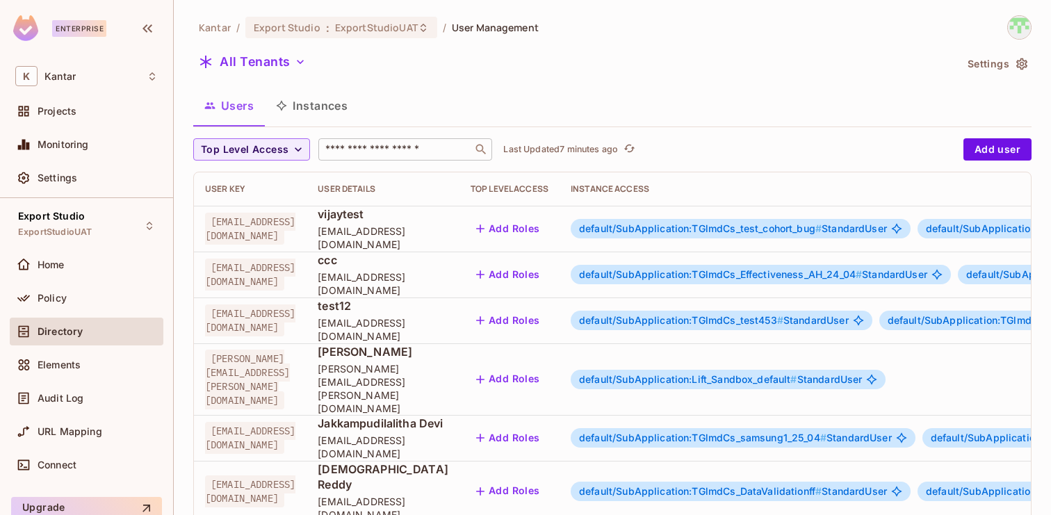
click at [330, 146] on input "text" at bounding box center [395, 149] width 146 height 14
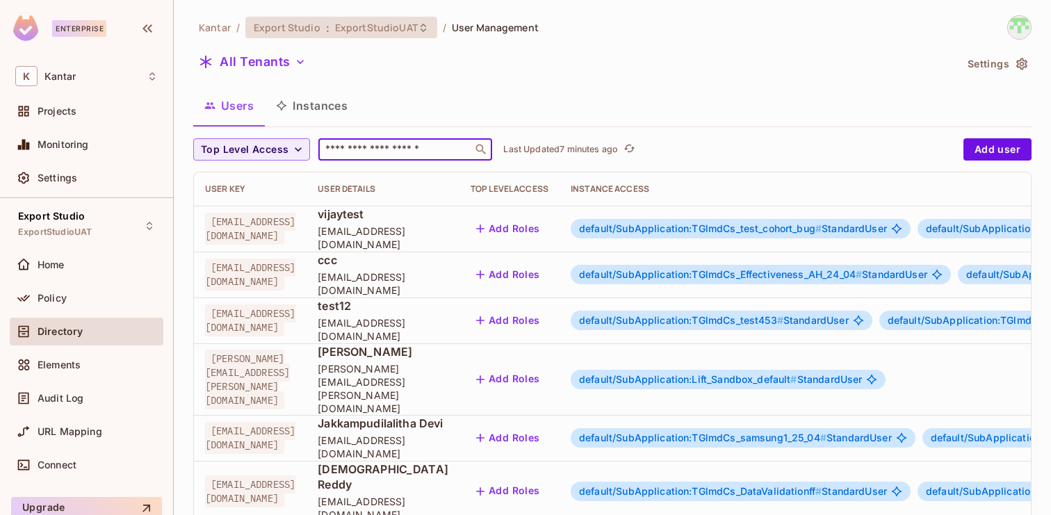
click at [345, 27] on span "ExportStudioUAT" at bounding box center [376, 27] width 83 height 13
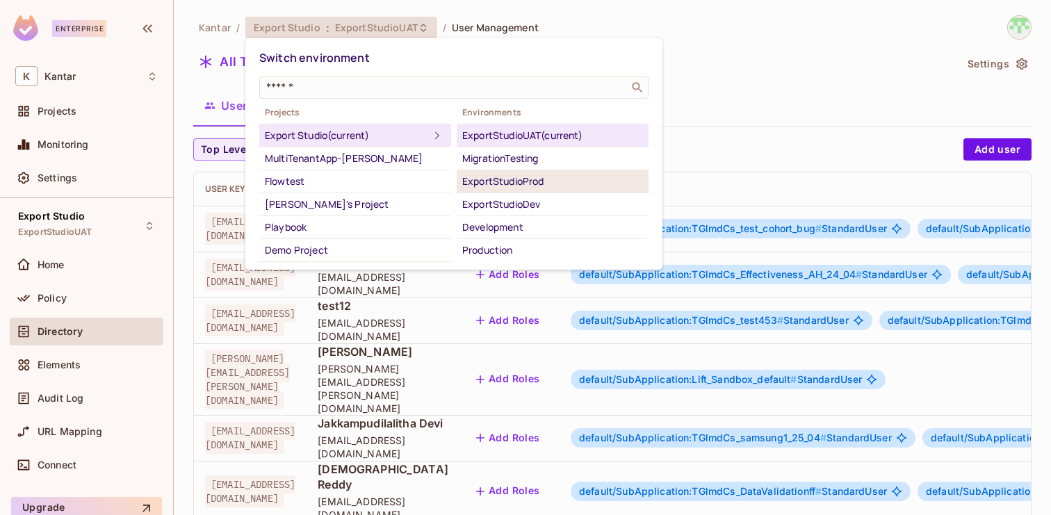
click at [516, 186] on div "ExportStudioProd" at bounding box center [552, 181] width 181 height 17
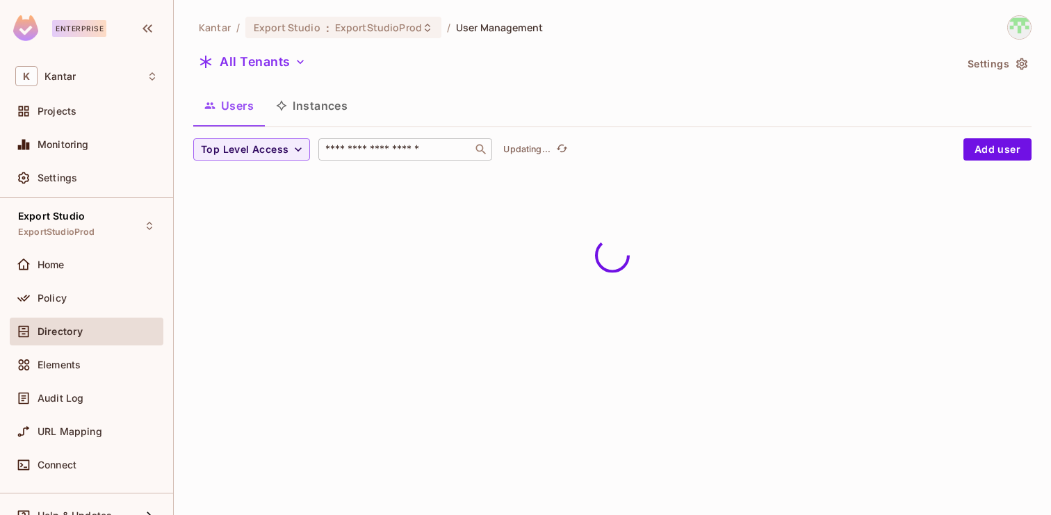
click at [343, 153] on input "text" at bounding box center [395, 149] width 146 height 14
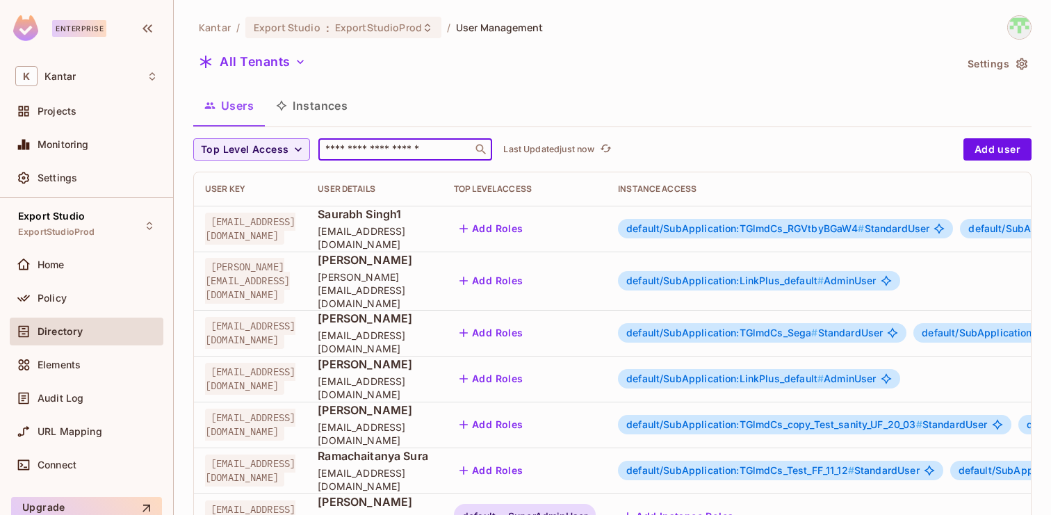
paste input "**********"
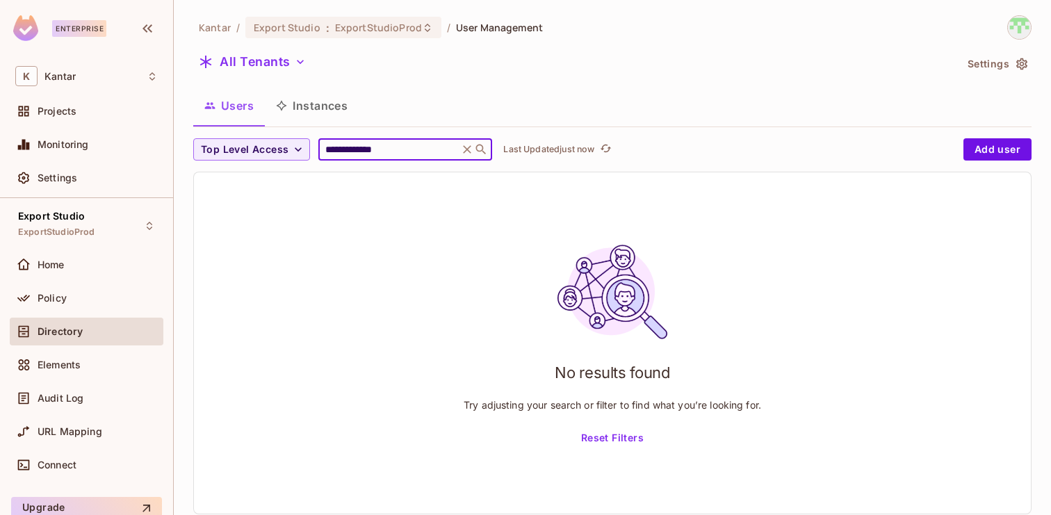
type input "**********"
click at [368, 297] on div "No results found Try adjusting your search or filter to find what you’re lookin…" at bounding box center [612, 342] width 837 height 341
click at [286, 54] on button "All Tenants" at bounding box center [252, 62] width 118 height 22
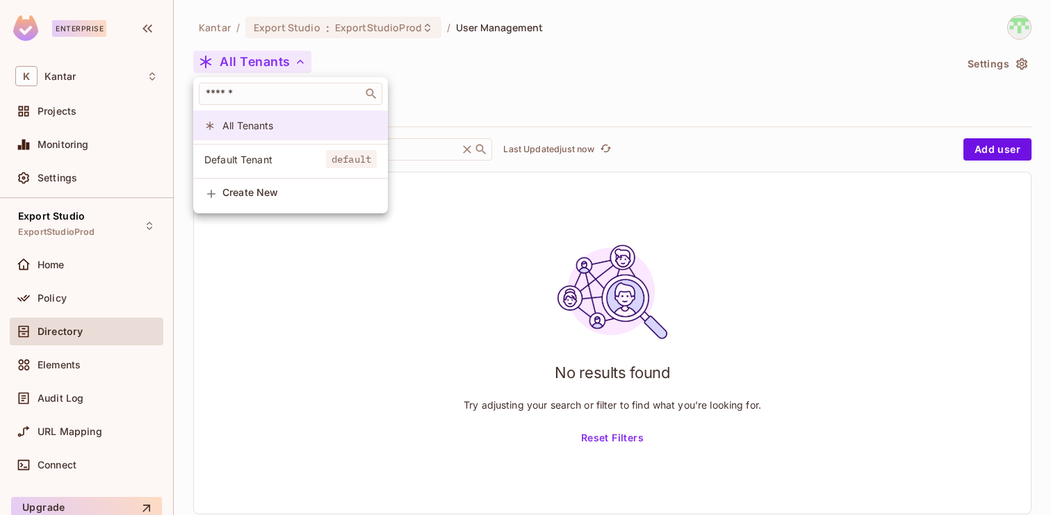
click at [276, 123] on span "All Tenants" at bounding box center [299, 125] width 154 height 13
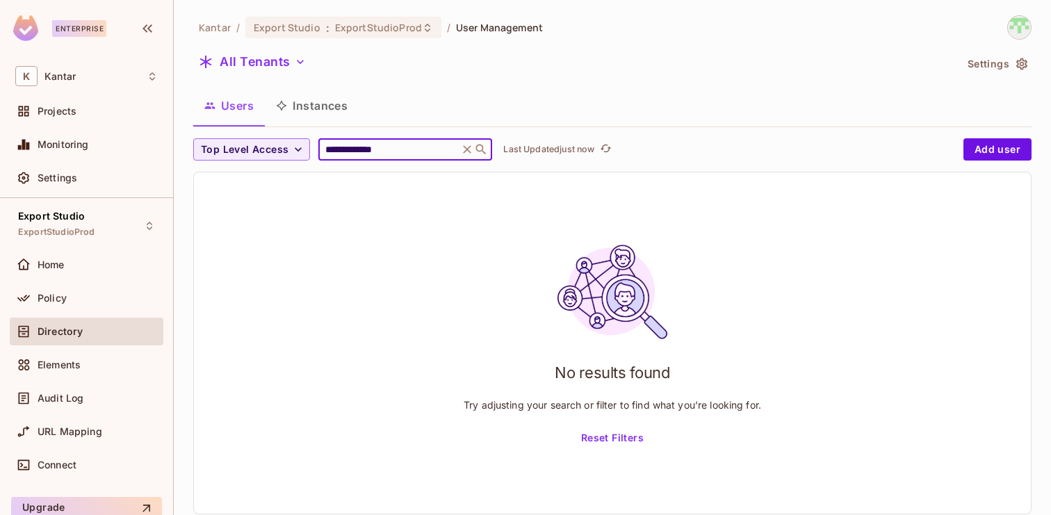
click at [403, 151] on input "**********" at bounding box center [388, 149] width 132 height 14
click at [658, 97] on div "Users Instances" at bounding box center [612, 105] width 838 height 35
click at [333, 110] on button "Instances" at bounding box center [312, 105] width 94 height 35
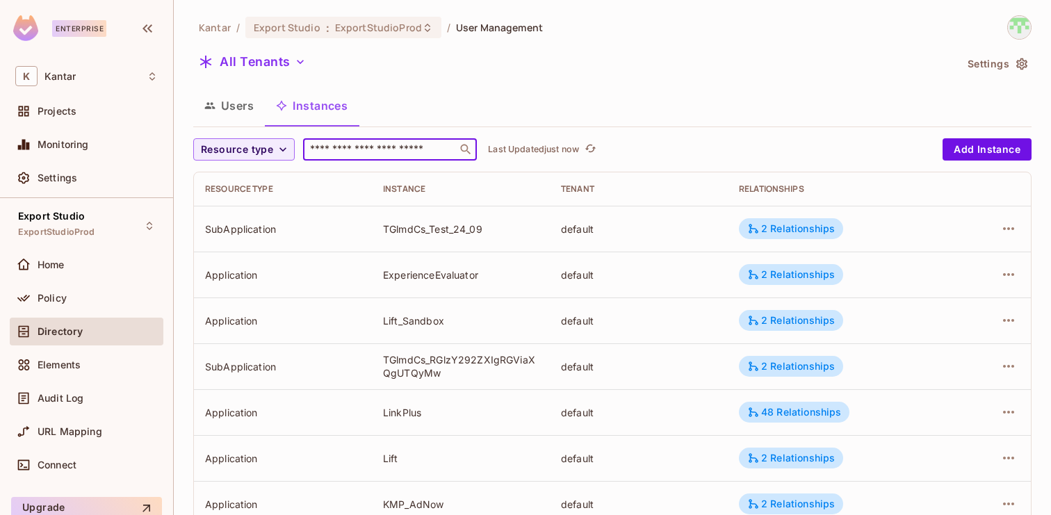
click at [354, 151] on input "text" at bounding box center [380, 149] width 146 height 14
paste input "**********"
type input "**********"
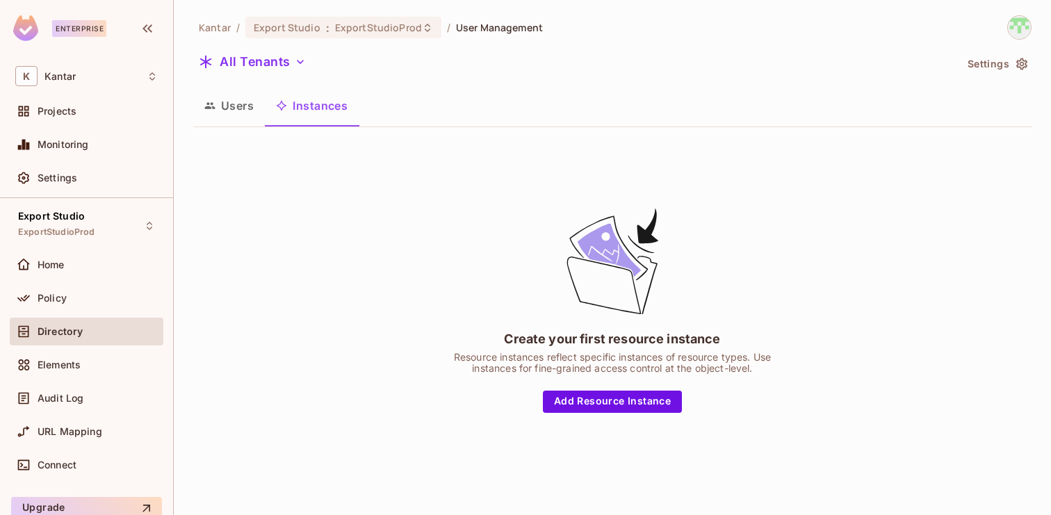
click at [227, 117] on button "Users" at bounding box center [229, 105] width 72 height 35
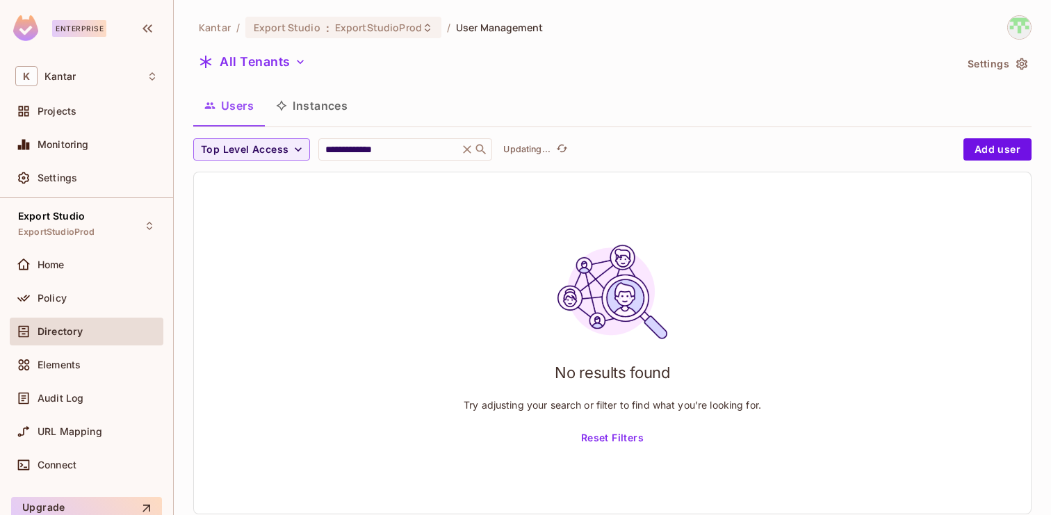
click at [319, 106] on button "Instances" at bounding box center [312, 105] width 94 height 35
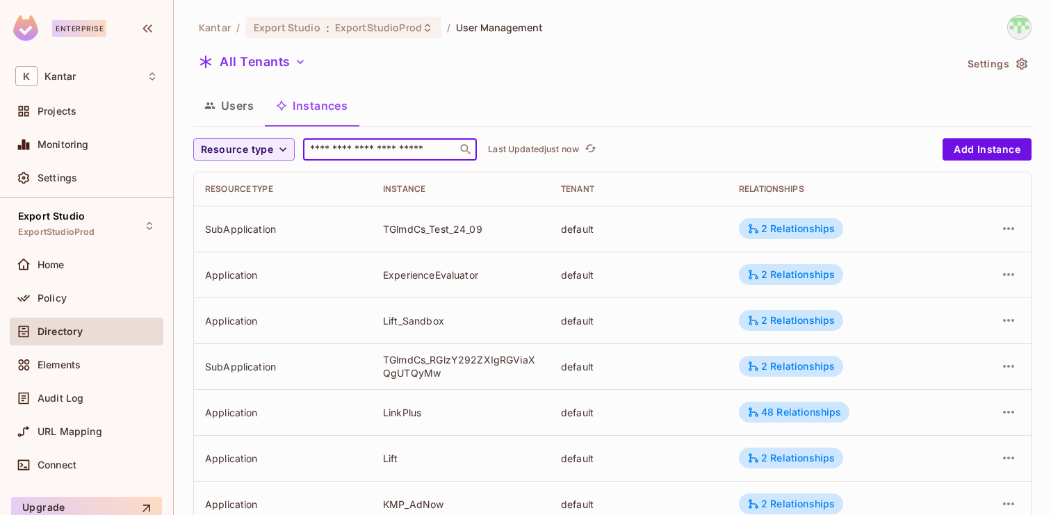
click at [379, 145] on input "text" at bounding box center [380, 149] width 146 height 14
paste input "**********"
type input "**********"
click at [232, 113] on button "Users" at bounding box center [229, 105] width 72 height 35
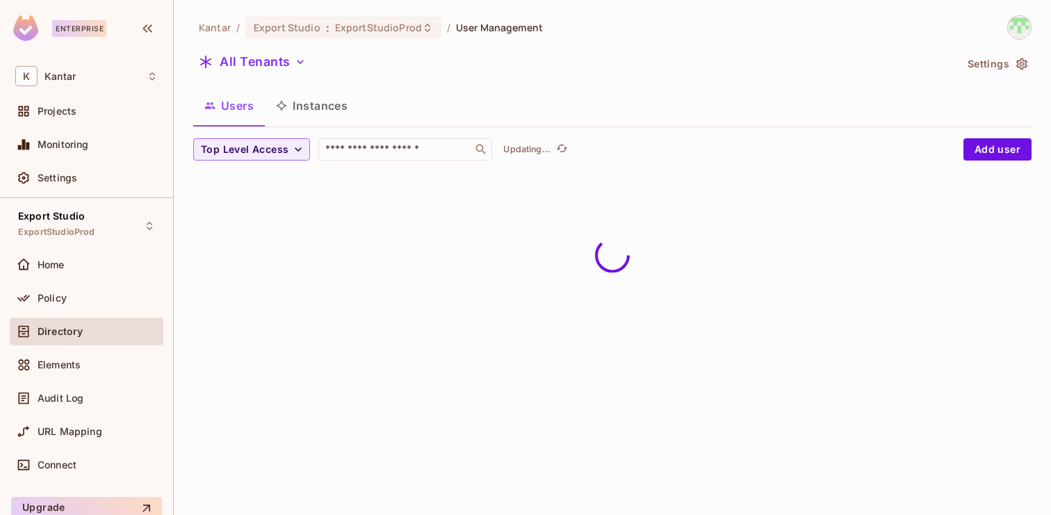
click at [302, 113] on button "Instances" at bounding box center [312, 105] width 94 height 35
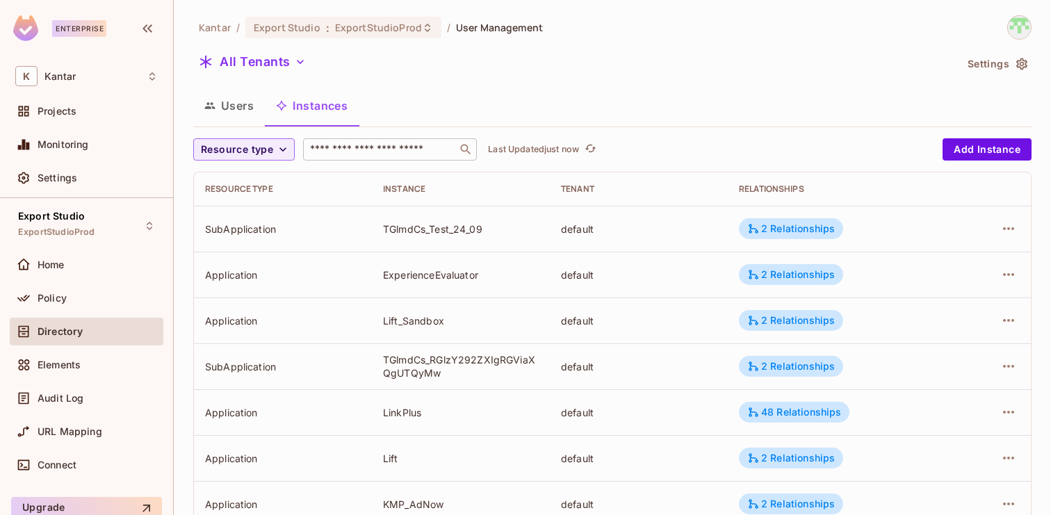
click at [352, 156] on input "text" at bounding box center [380, 149] width 146 height 14
paste input "**********"
type input "**********"
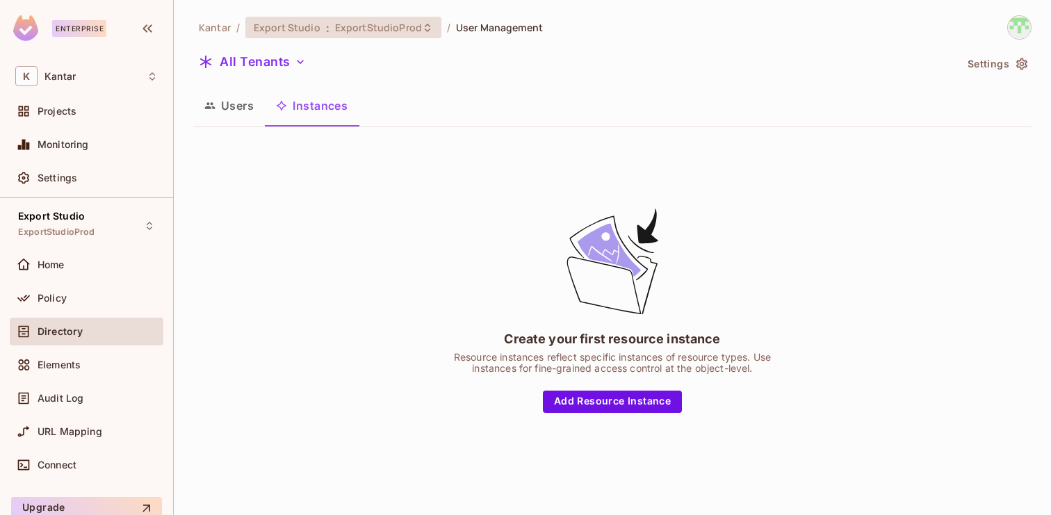
click at [363, 32] on span "ExportStudioProd" at bounding box center [378, 27] width 87 height 13
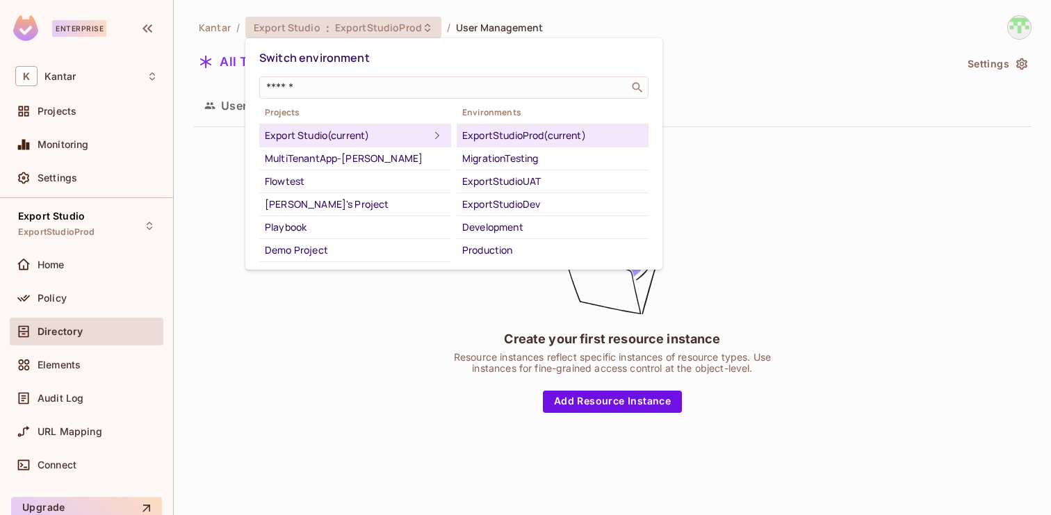
click at [564, 133] on div "ExportStudioProd (current)" at bounding box center [552, 135] width 181 height 17
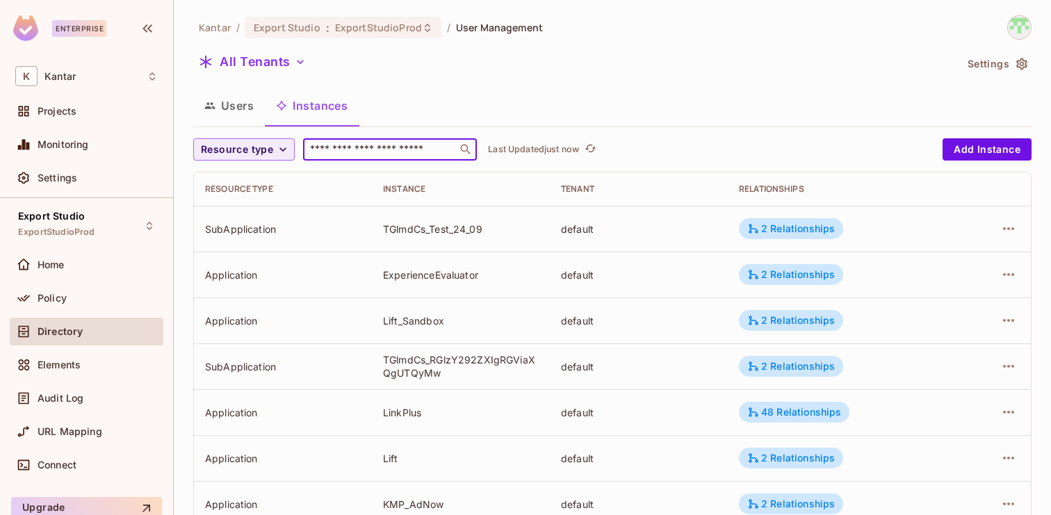
click at [389, 153] on input "text" at bounding box center [380, 149] width 146 height 14
paste input "**********"
type input "**********"
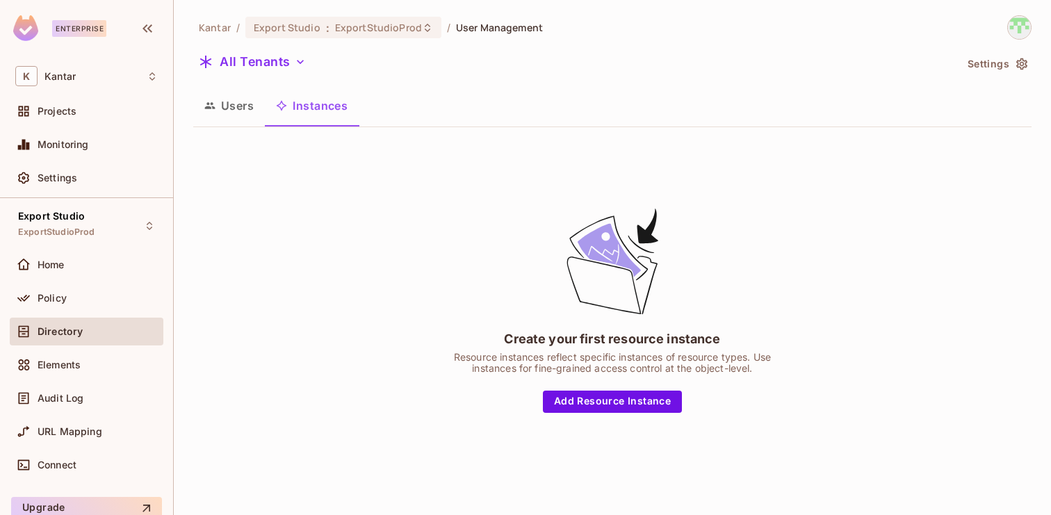
click at [246, 108] on button "Users" at bounding box center [229, 105] width 72 height 35
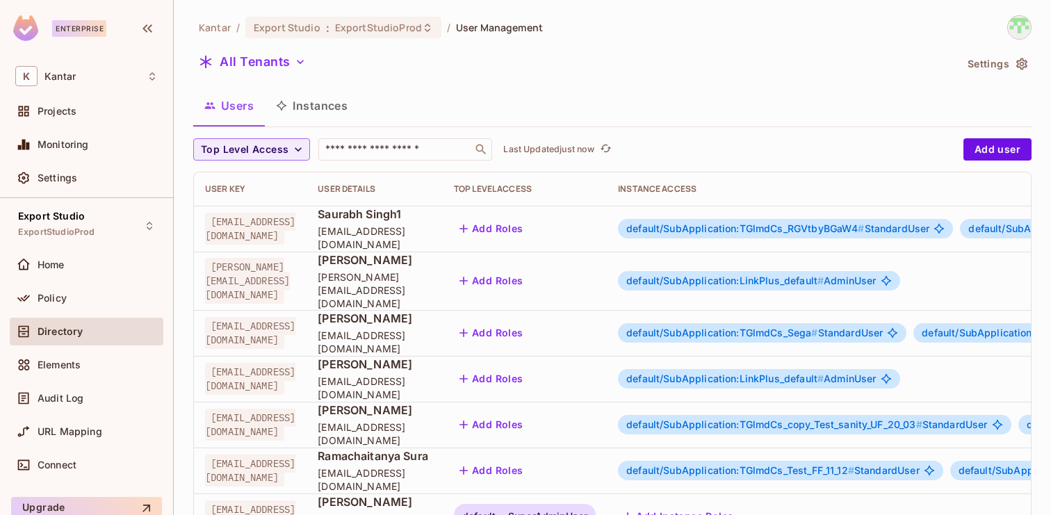
click at [327, 114] on button "Instances" at bounding box center [312, 105] width 94 height 35
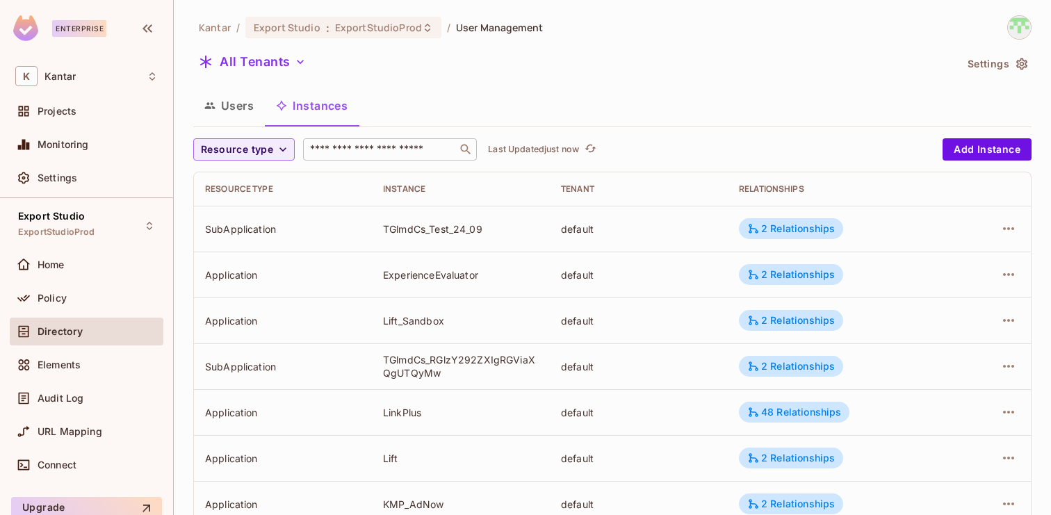
click at [354, 156] on input "text" at bounding box center [380, 149] width 146 height 14
paste input "**********"
type input "**********"
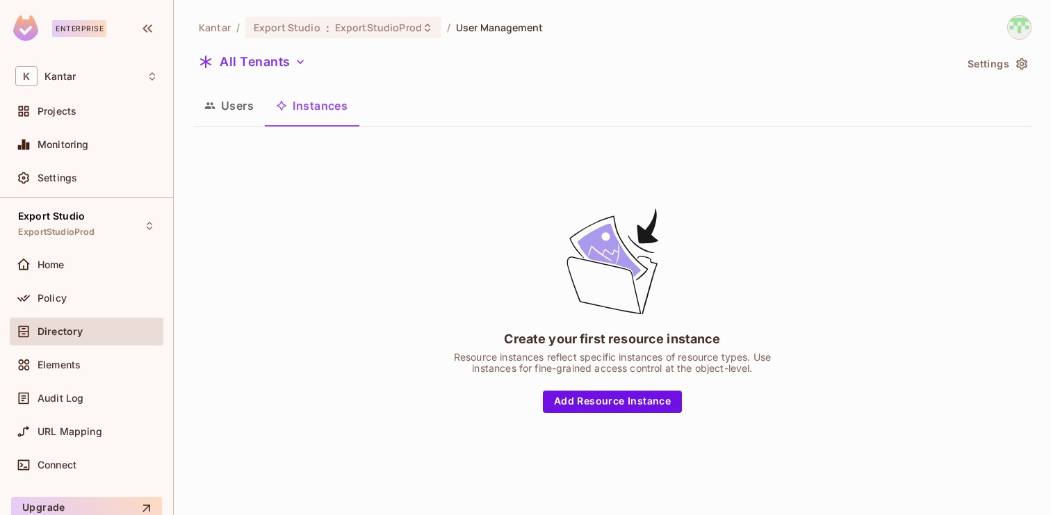
click at [252, 115] on button "Users" at bounding box center [229, 105] width 72 height 35
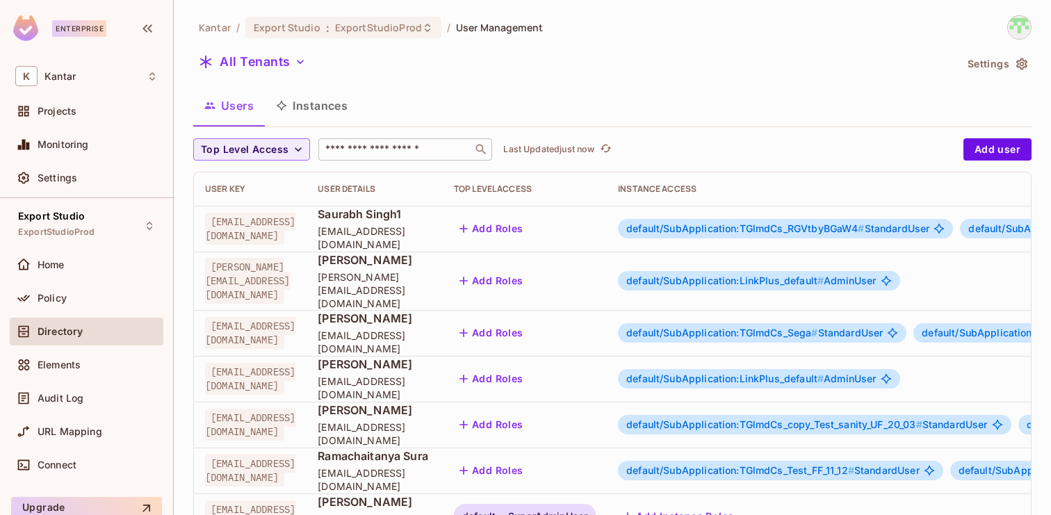
click at [400, 154] on input "text" at bounding box center [395, 149] width 146 height 14
paste input "**********"
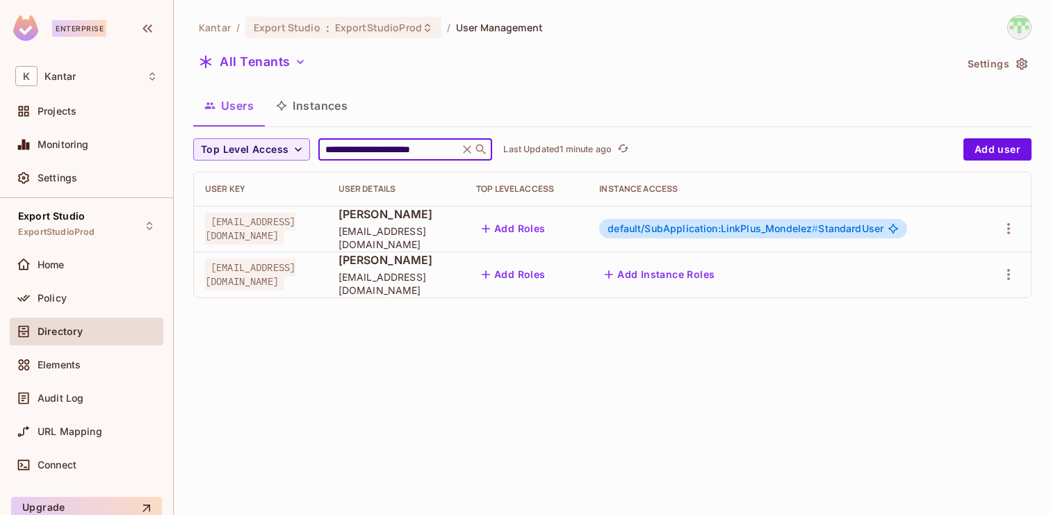
type input "**********"
click at [90, 227] on span "ExportStudioProd" at bounding box center [56, 232] width 76 height 11
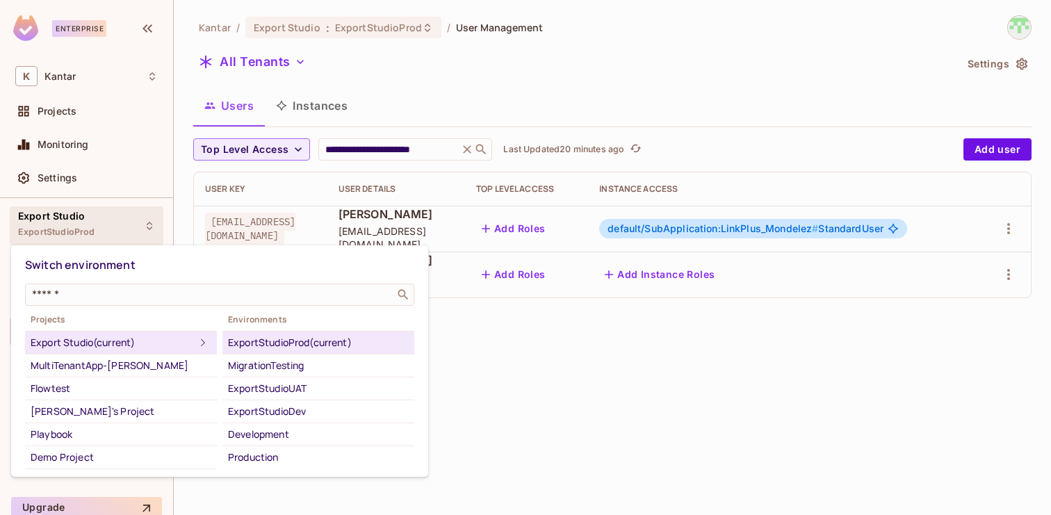
click at [415, 104] on div at bounding box center [525, 257] width 1051 height 515
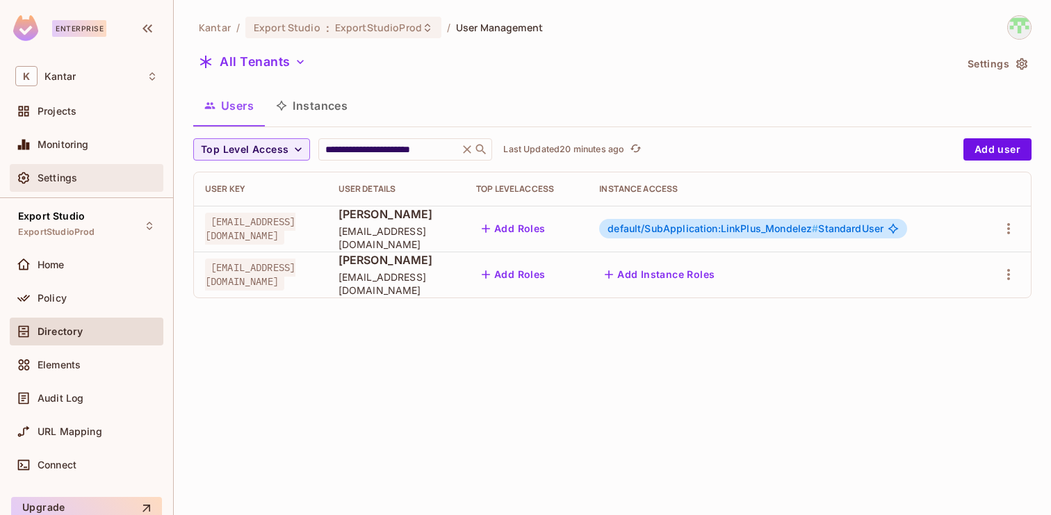
click at [67, 180] on span "Settings" at bounding box center [58, 177] width 40 height 11
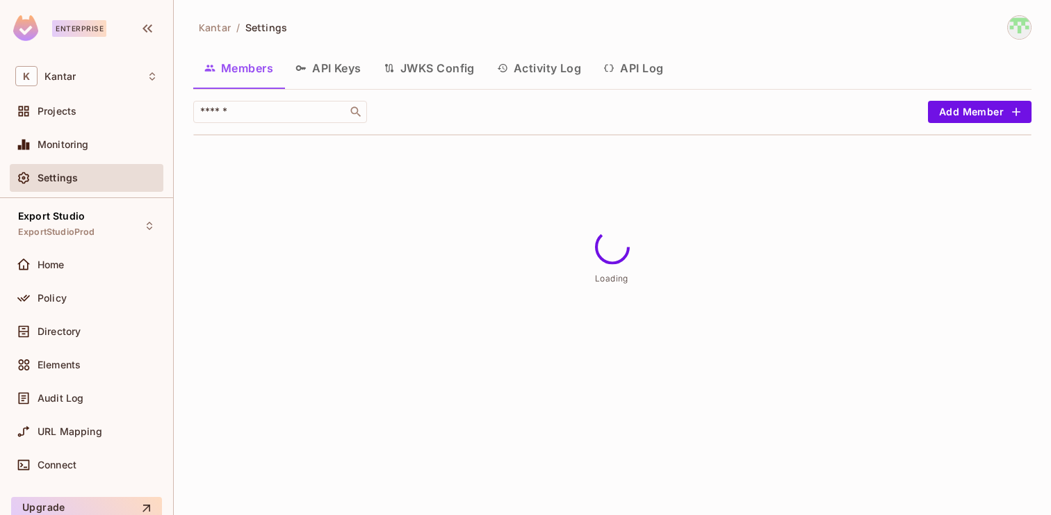
click at [652, 65] on button "API Log" at bounding box center [633, 68] width 82 height 35
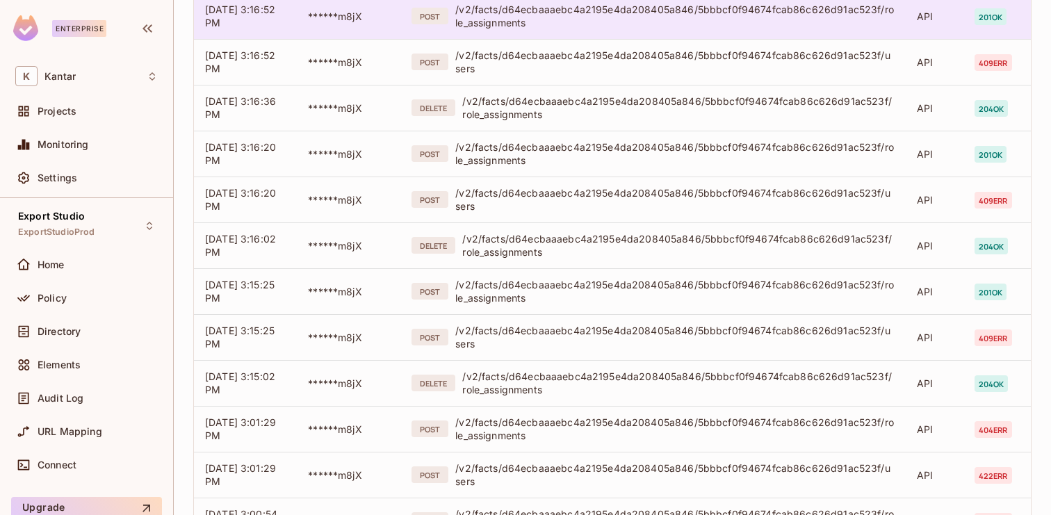
scroll to position [267, 0]
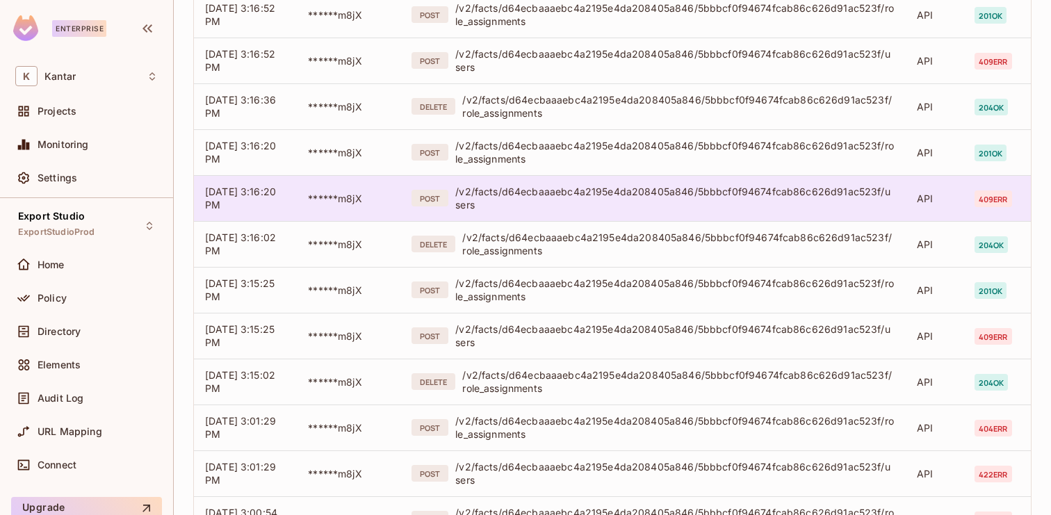
click at [594, 206] on div "/v2/facts/d64ecbaaaebc4a2195e4da208405a846/5bbbcf0f94674fcab86c626d91ac523f/use…" at bounding box center [674, 198] width 439 height 26
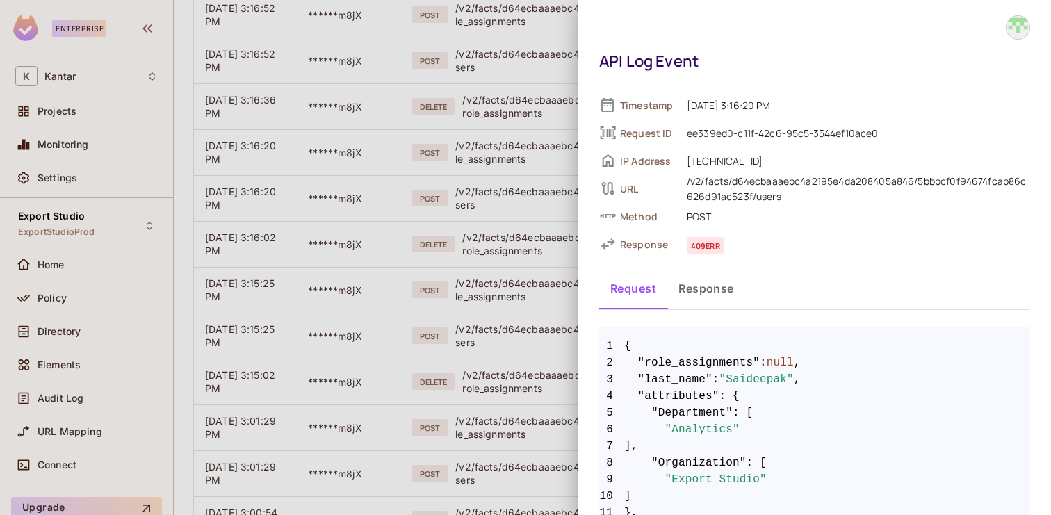
click at [498, 254] on div at bounding box center [525, 257] width 1051 height 515
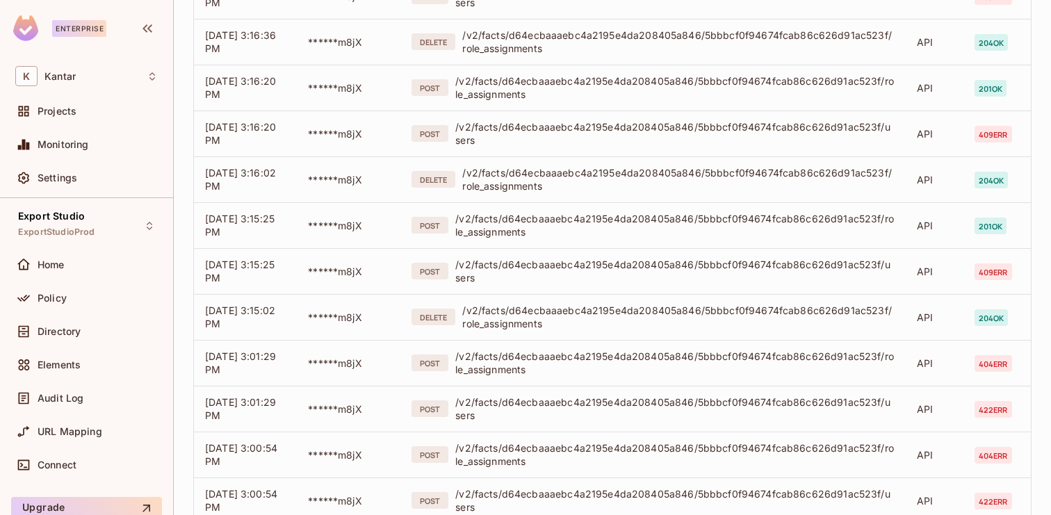
scroll to position [334, 0]
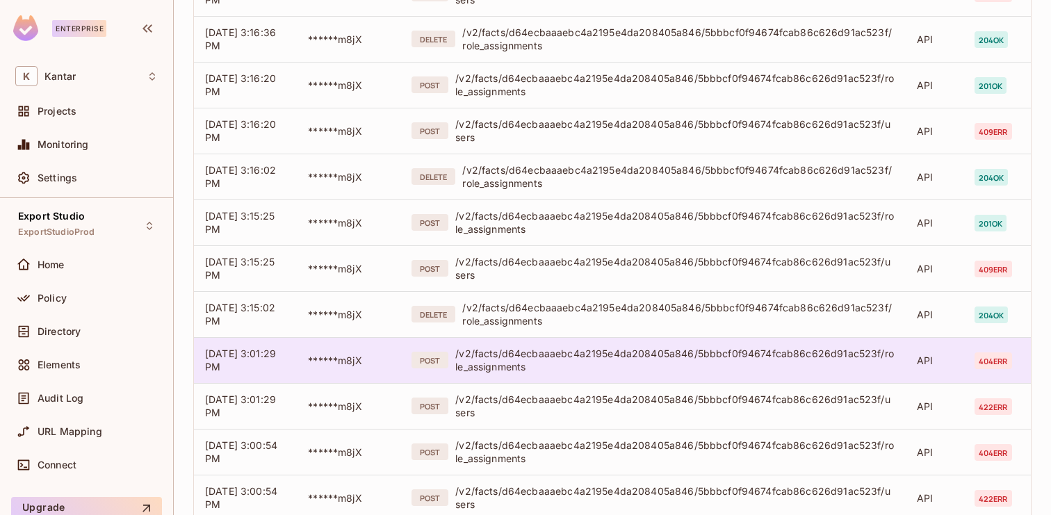
click at [545, 362] on div "/v2/facts/d64ecbaaaebc4a2195e4da208405a846/5bbbcf0f94674fcab86c626d91ac523f/rol…" at bounding box center [674, 360] width 439 height 26
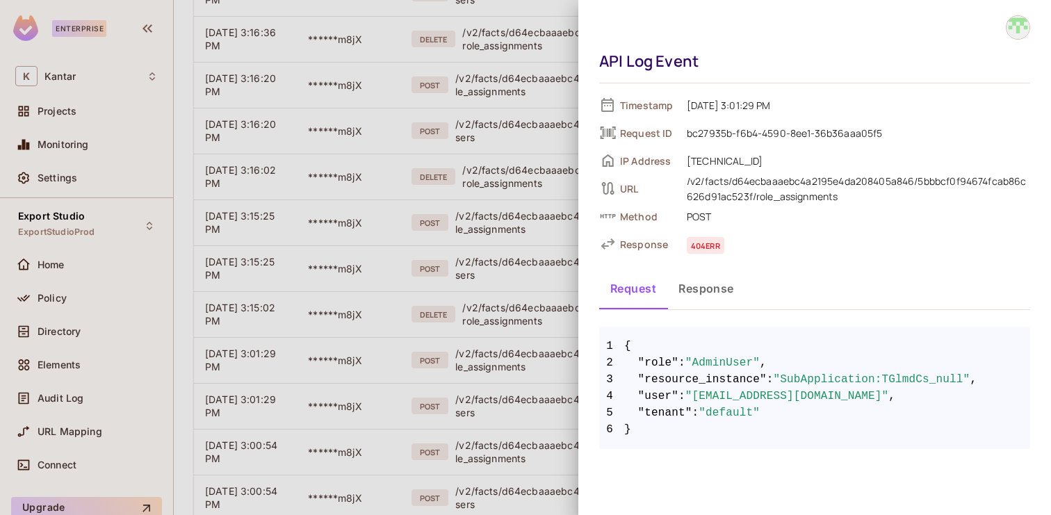
click at [543, 363] on div at bounding box center [525, 257] width 1051 height 515
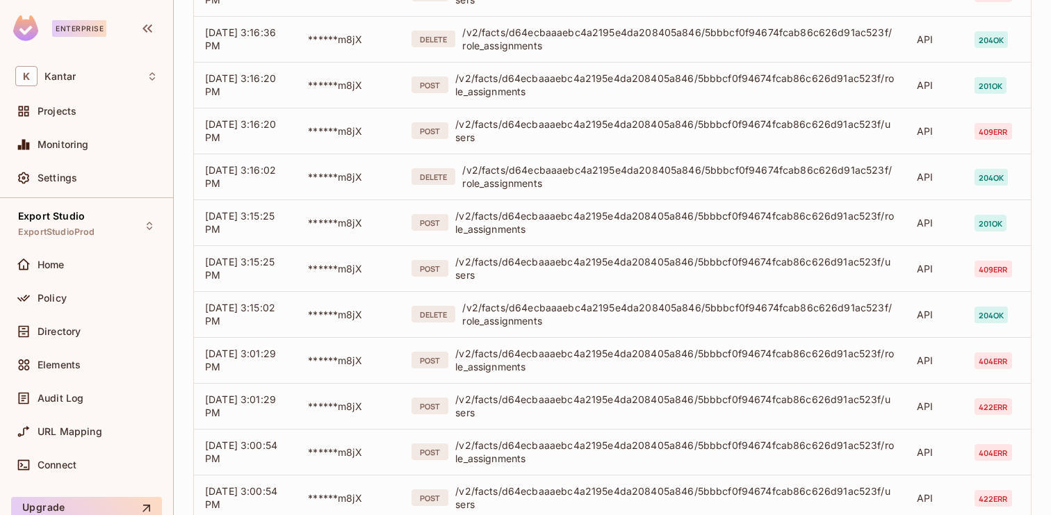
scroll to position [363, 0]
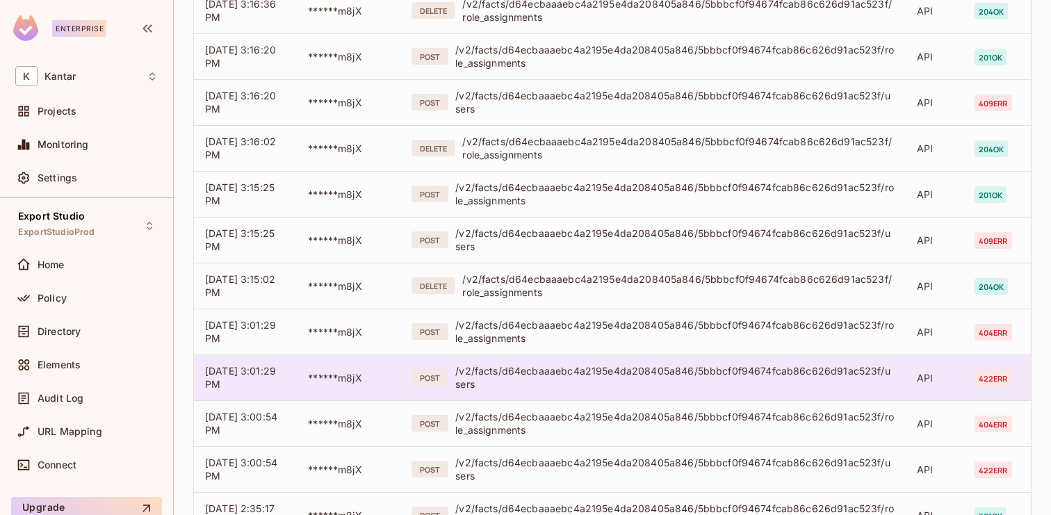
click at [543, 381] on div "/v2/facts/d64ecbaaaebc4a2195e4da208405a846/5bbbcf0f94674fcab86c626d91ac523f/use…" at bounding box center [674, 377] width 439 height 26
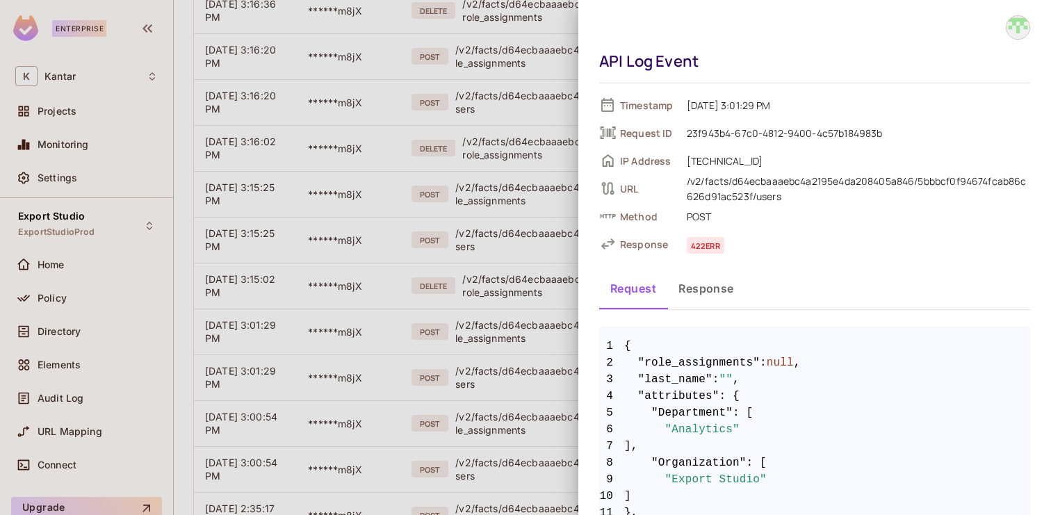
click at [516, 370] on div at bounding box center [525, 257] width 1051 height 515
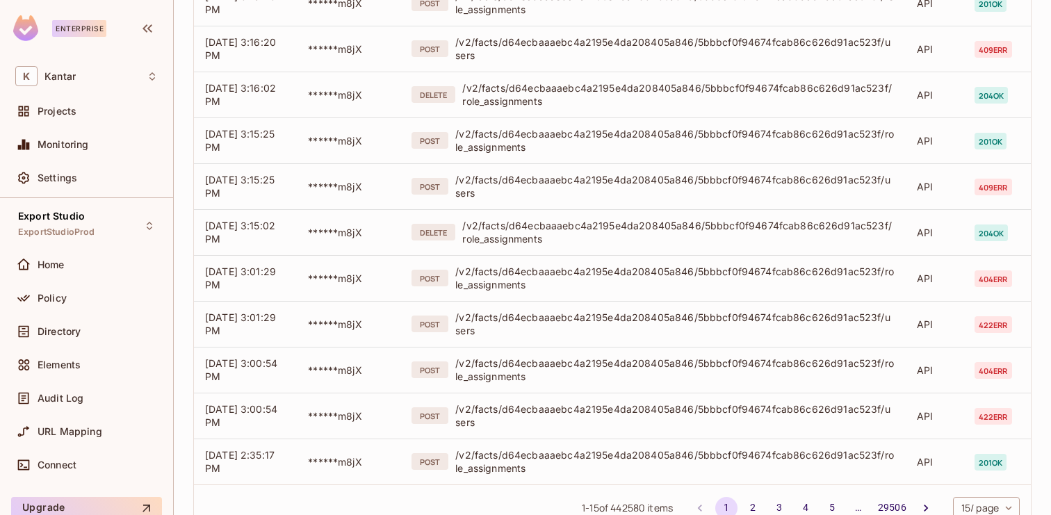
scroll to position [430, 0]
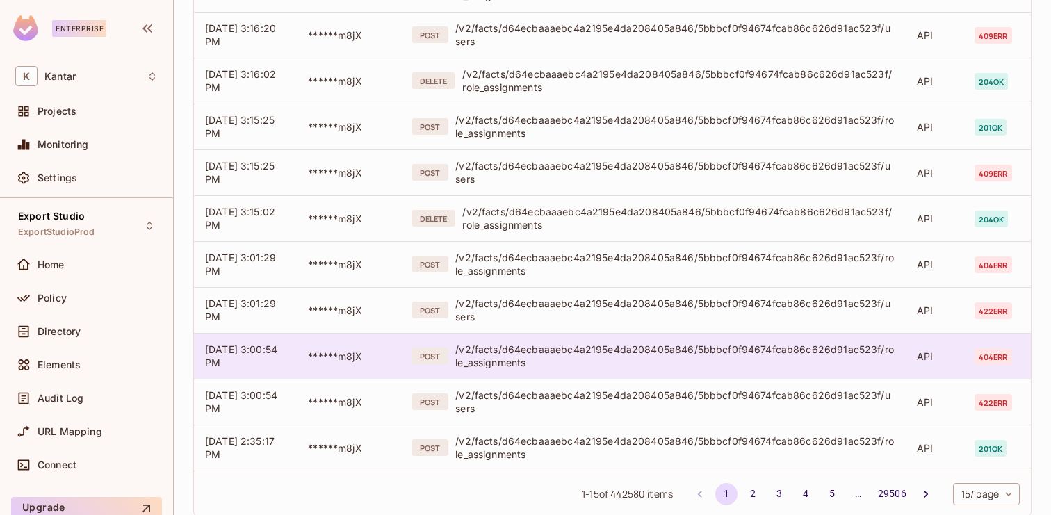
click at [538, 372] on td "POST /v2/facts/d64ecbaaaebc4a2195e4da208405a846/5bbbcf0f94674fcab86c626d91ac523…" at bounding box center [652, 356] width 505 height 46
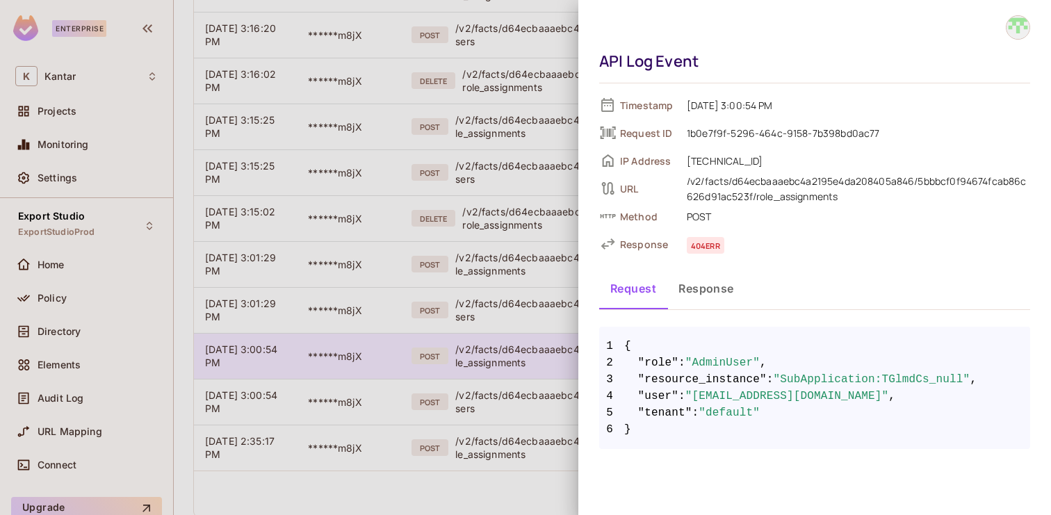
click at [538, 372] on div at bounding box center [525, 257] width 1051 height 515
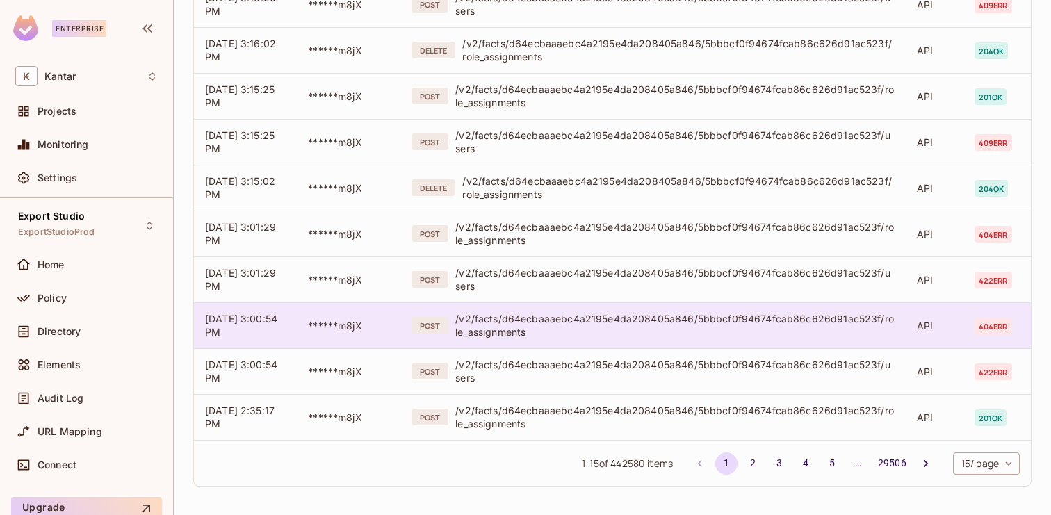
scroll to position [461, 0]
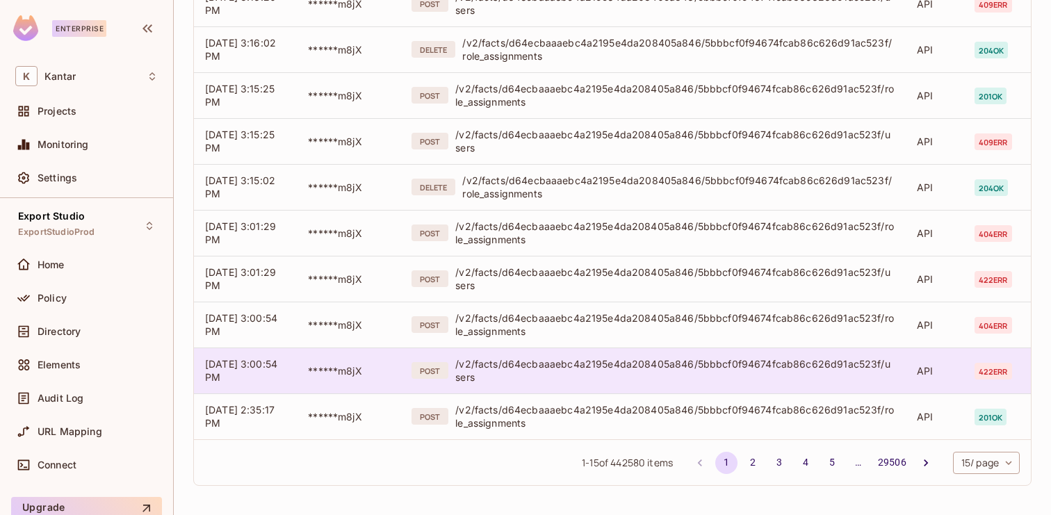
click at [533, 372] on div "/v2/facts/d64ecbaaaebc4a2195e4da208405a846/5bbbcf0f94674fcab86c626d91ac523f/use…" at bounding box center [674, 370] width 439 height 26
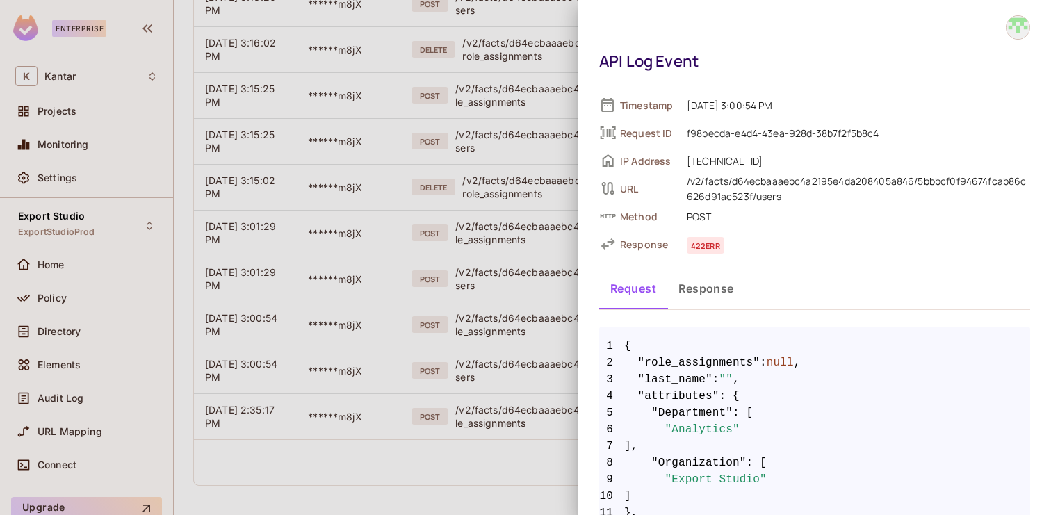
scroll to position [97, 0]
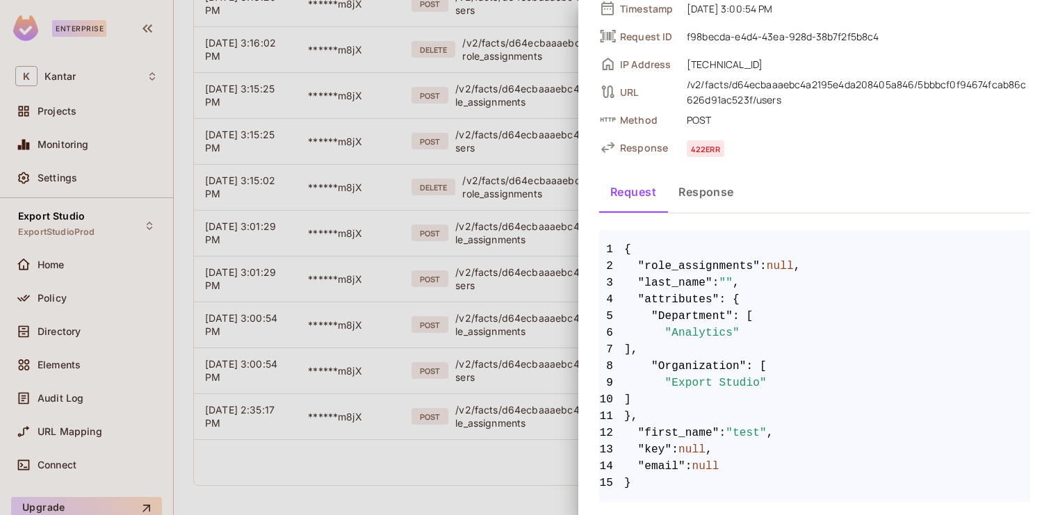
click at [523, 383] on div at bounding box center [525, 257] width 1051 height 515
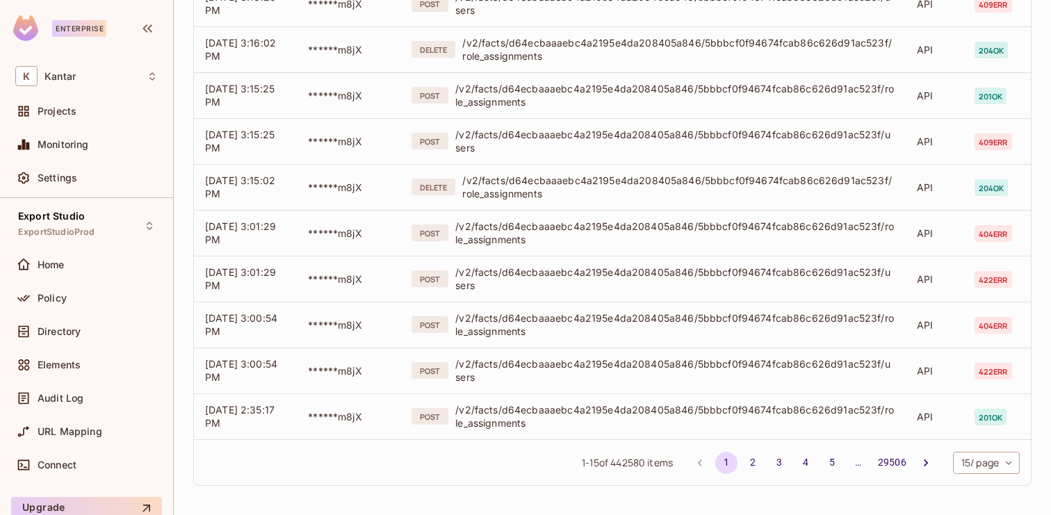
scroll to position [463, 0]
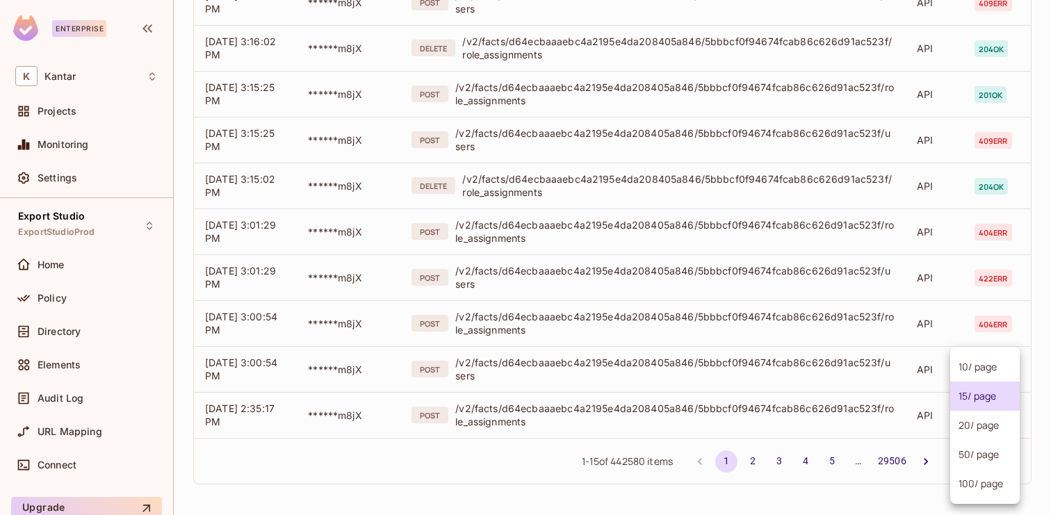
click at [958, 466] on body "Enterprise K Kantar Projects Monitoring Settings Export Studio ExportStudioProd…" at bounding box center [525, 257] width 1051 height 515
click at [962, 429] on li "20 / page" at bounding box center [984, 425] width 69 height 29
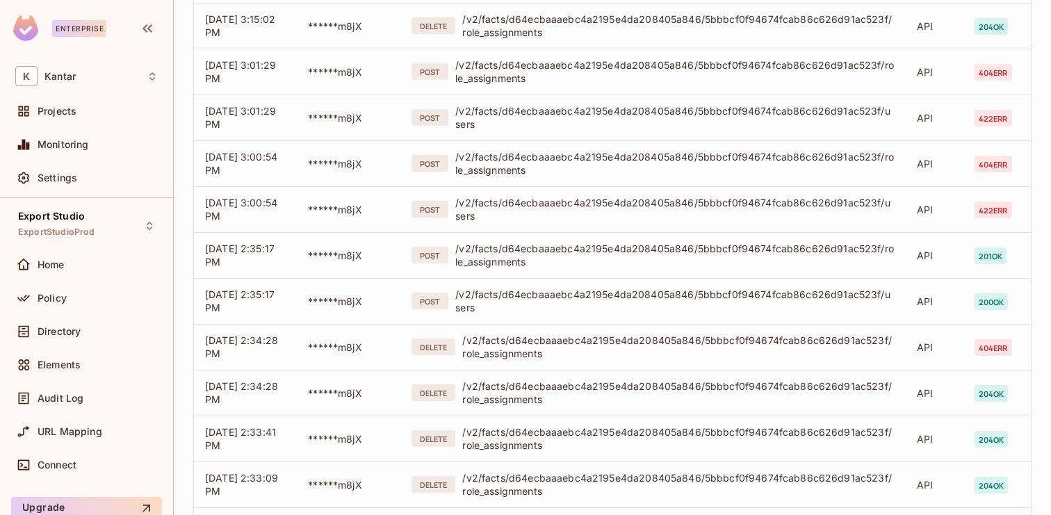
scroll to position [627, 0]
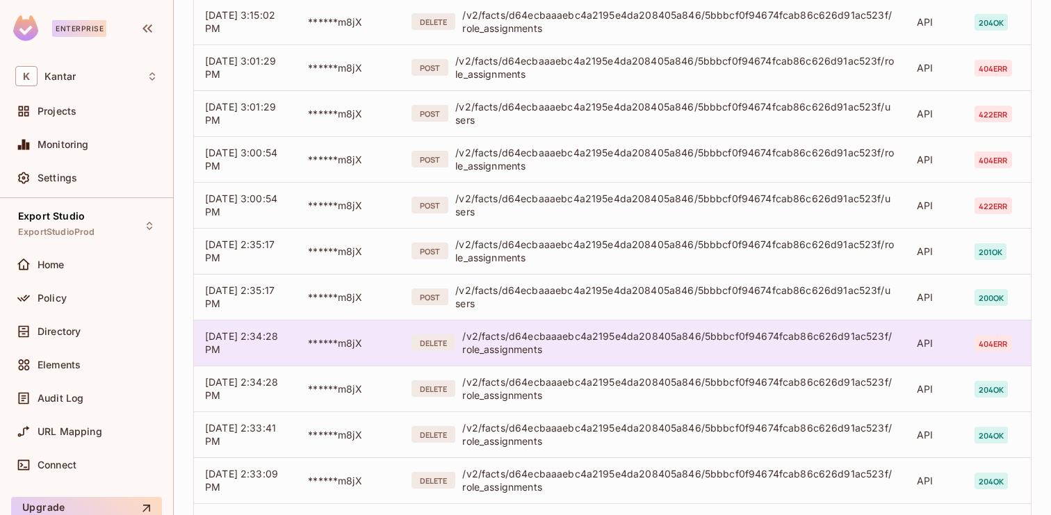
click at [778, 341] on div "/v2/facts/d64ecbaaaebc4a2195e4da208405a846/5bbbcf0f94674fcab86c626d91ac523f/rol…" at bounding box center [678, 342] width 432 height 26
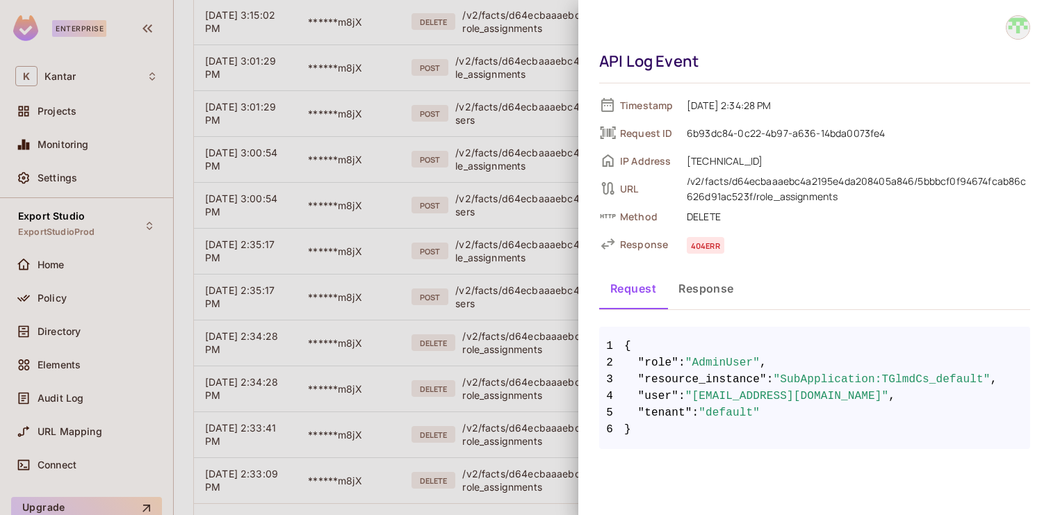
click at [464, 343] on div at bounding box center [525, 257] width 1051 height 515
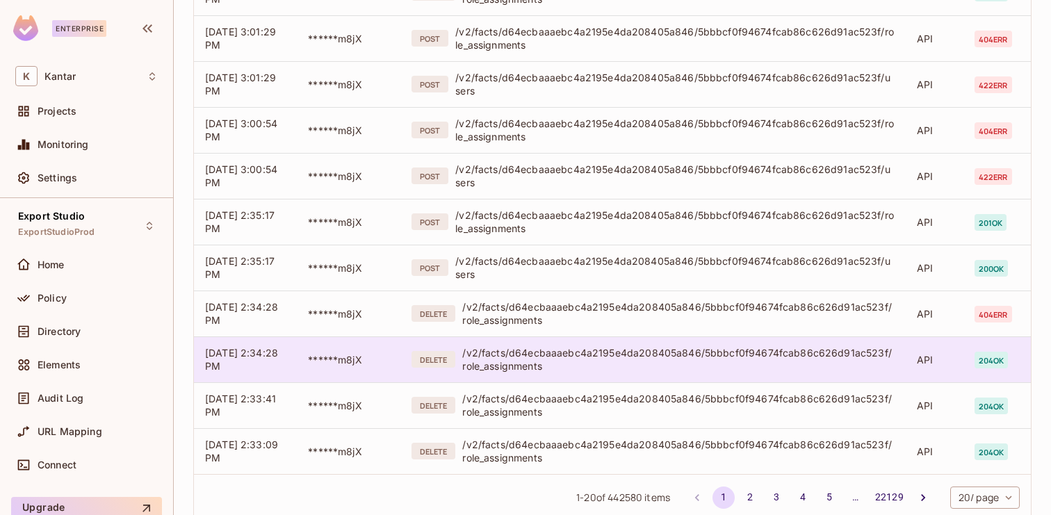
scroll to position [658, 0]
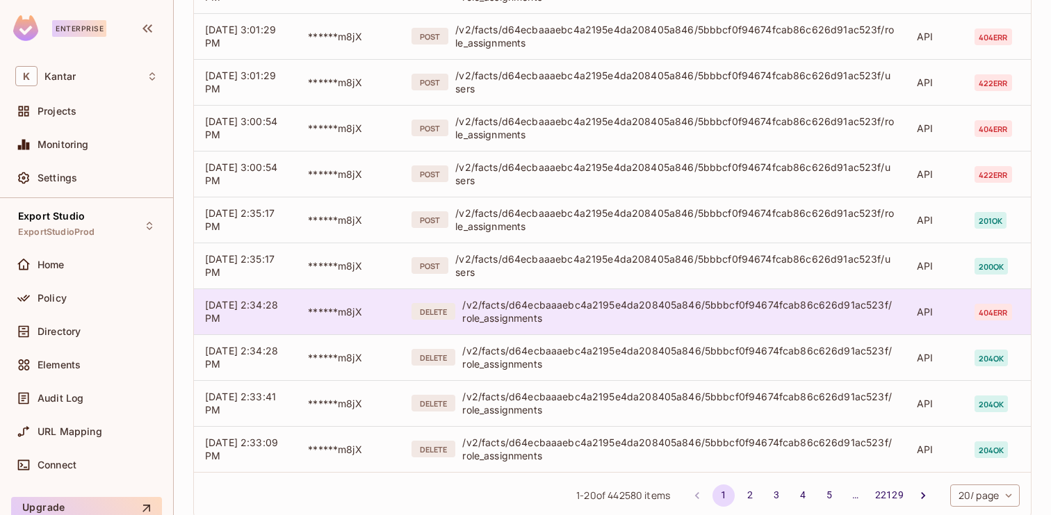
click at [598, 309] on div "/v2/facts/d64ecbaaaebc4a2195e4da208405a846/5bbbcf0f94674fcab86c626d91ac523f/rol…" at bounding box center [678, 311] width 432 height 26
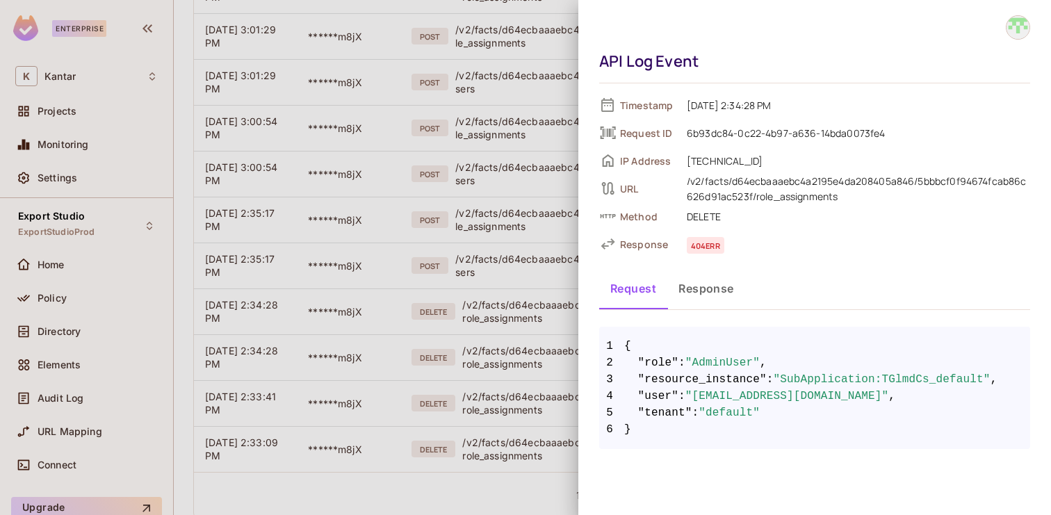
click at [487, 384] on div at bounding box center [525, 257] width 1051 height 515
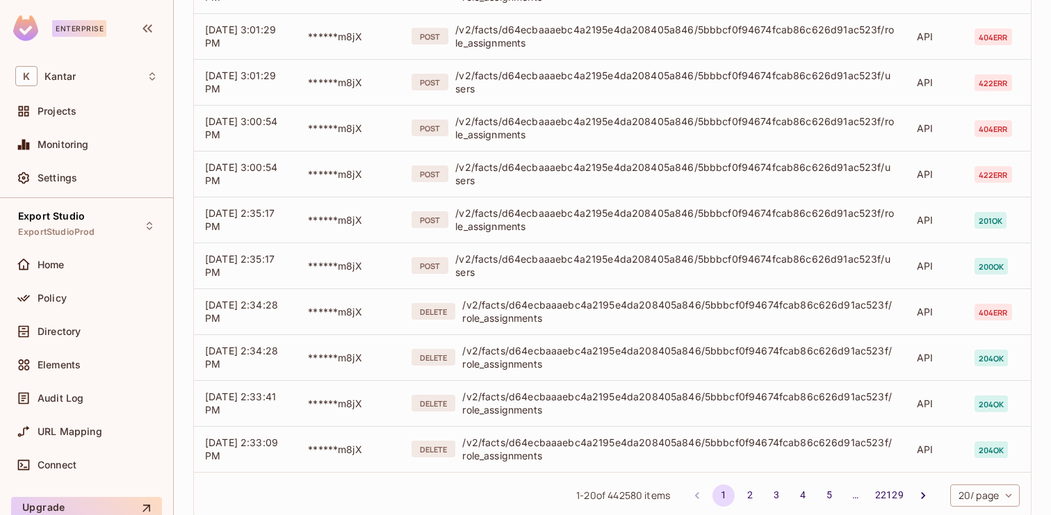
scroll to position [692, 0]
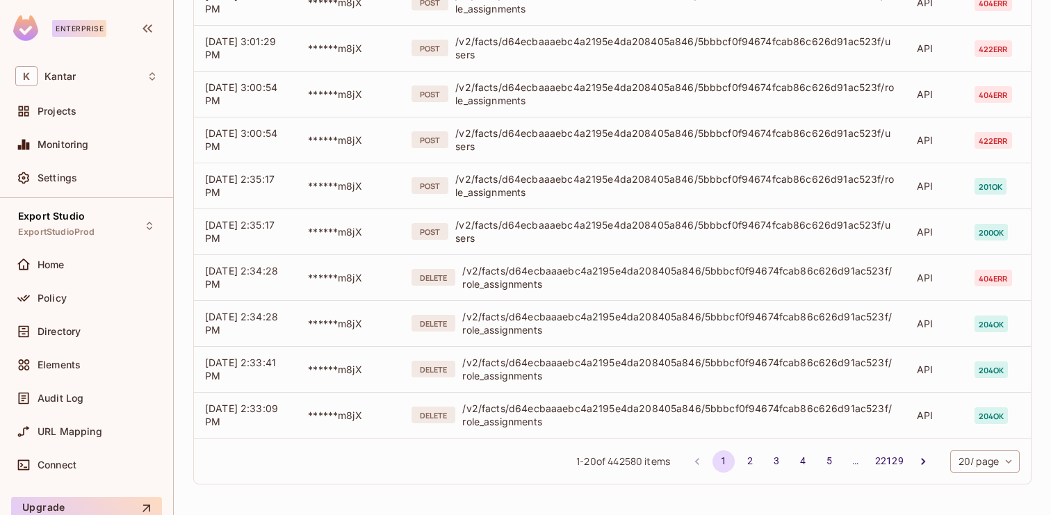
click at [958, 462] on body "Enterprise K Kantar Projects Monitoring Settings Export Studio ExportStudioProd…" at bounding box center [525, 257] width 1051 height 515
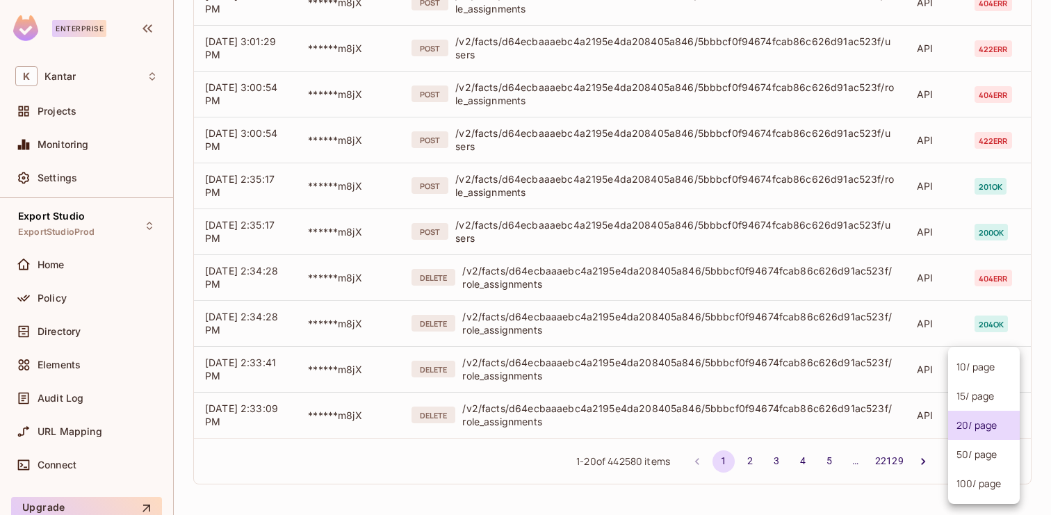
click at [960, 458] on li "50 / page" at bounding box center [984, 454] width 72 height 29
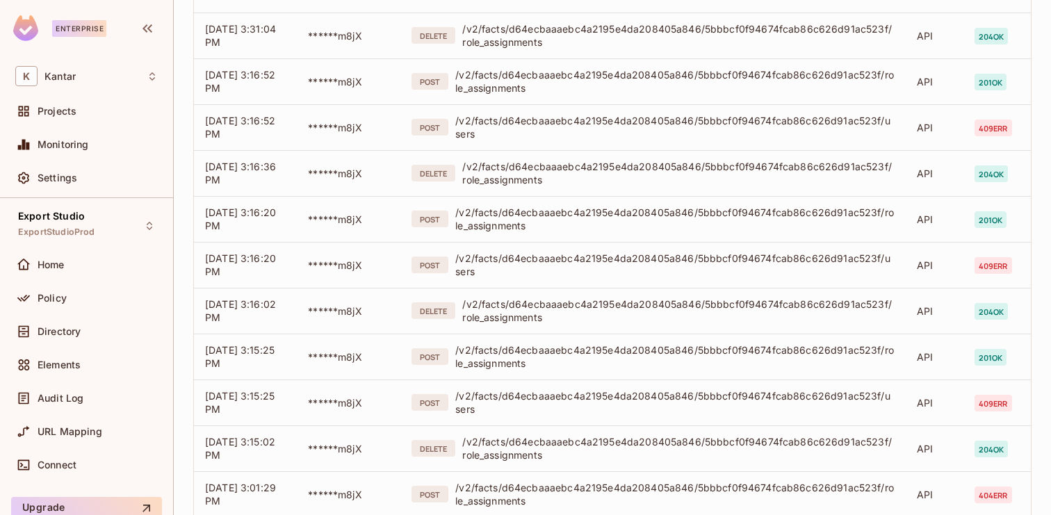
scroll to position [215, 0]
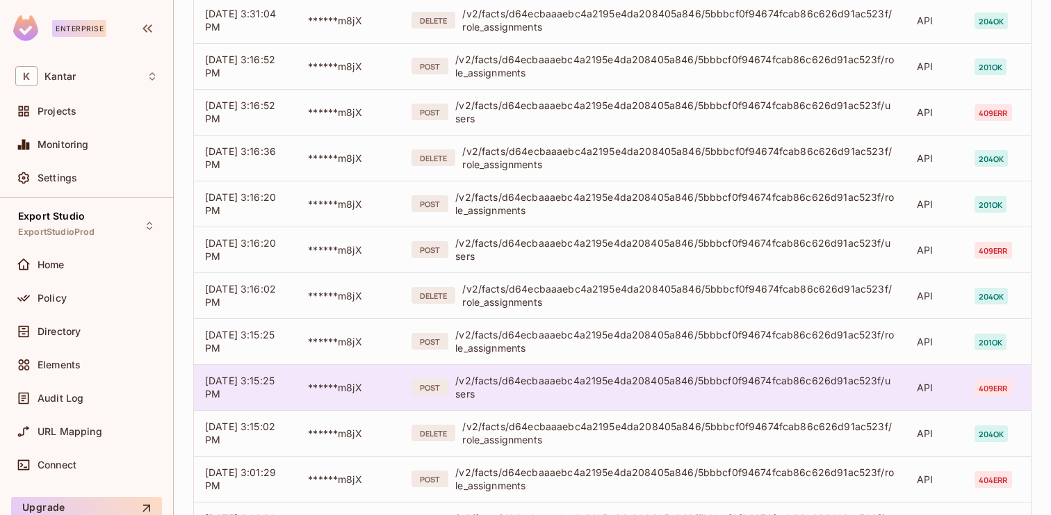
click at [680, 385] on div "/v2/facts/d64ecbaaaebc4a2195e4da208405a846/5bbbcf0f94674fcab86c626d91ac523f/use…" at bounding box center [674, 387] width 439 height 26
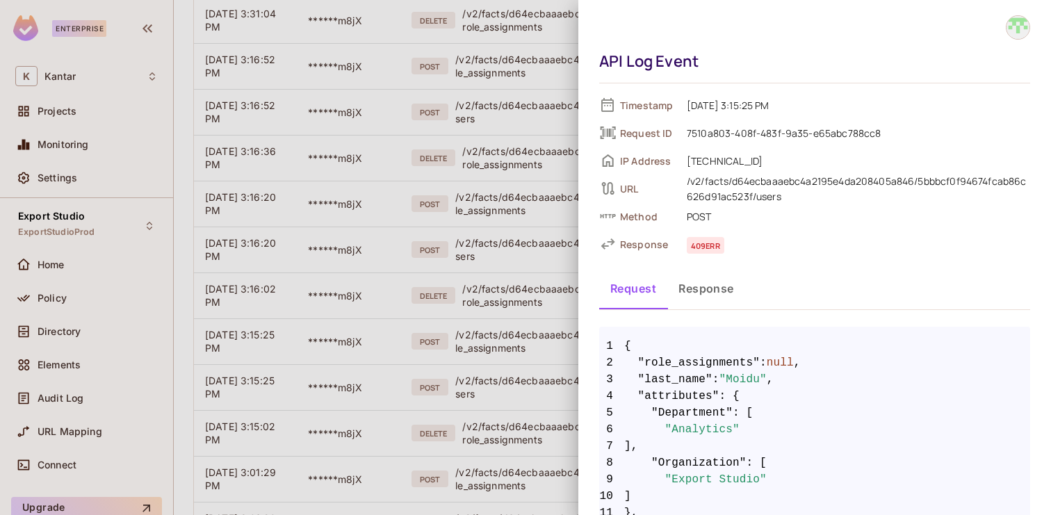
click at [532, 388] on div at bounding box center [525, 257] width 1051 height 515
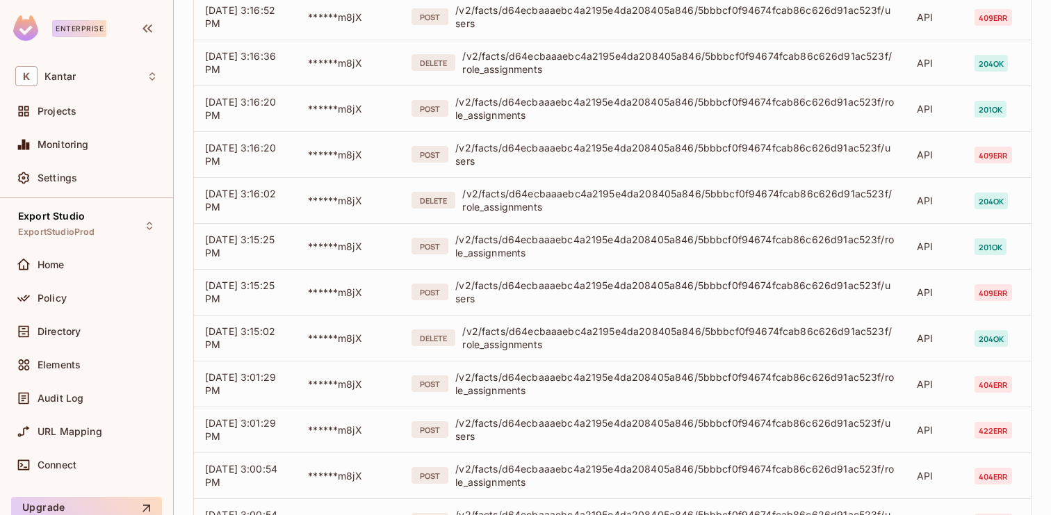
scroll to position [316, 0]
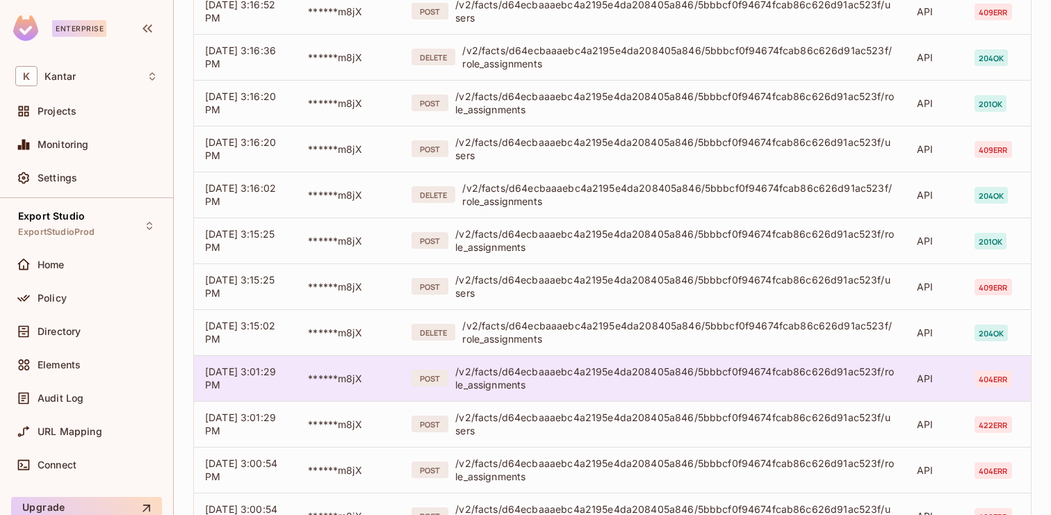
click at [526, 386] on div "/v2/facts/d64ecbaaaebc4a2195e4da208405a846/5bbbcf0f94674fcab86c626d91ac523f/rol…" at bounding box center [674, 378] width 439 height 26
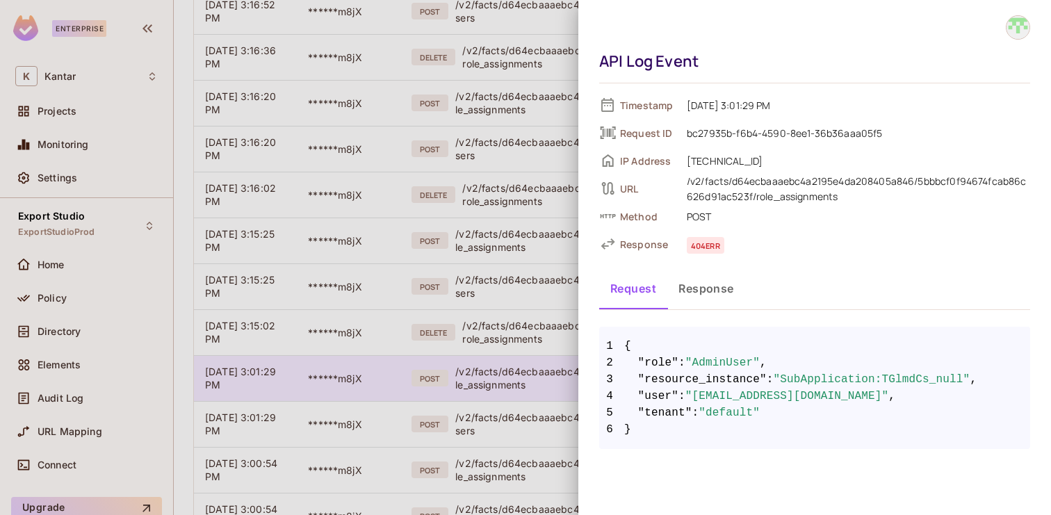
click at [526, 386] on div at bounding box center [525, 257] width 1051 height 515
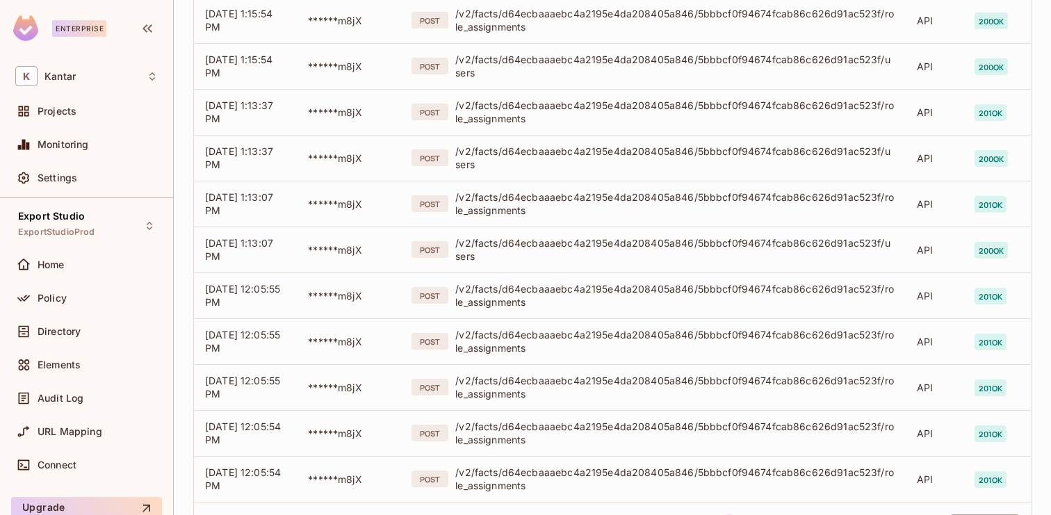
scroll to position [2068, 0]
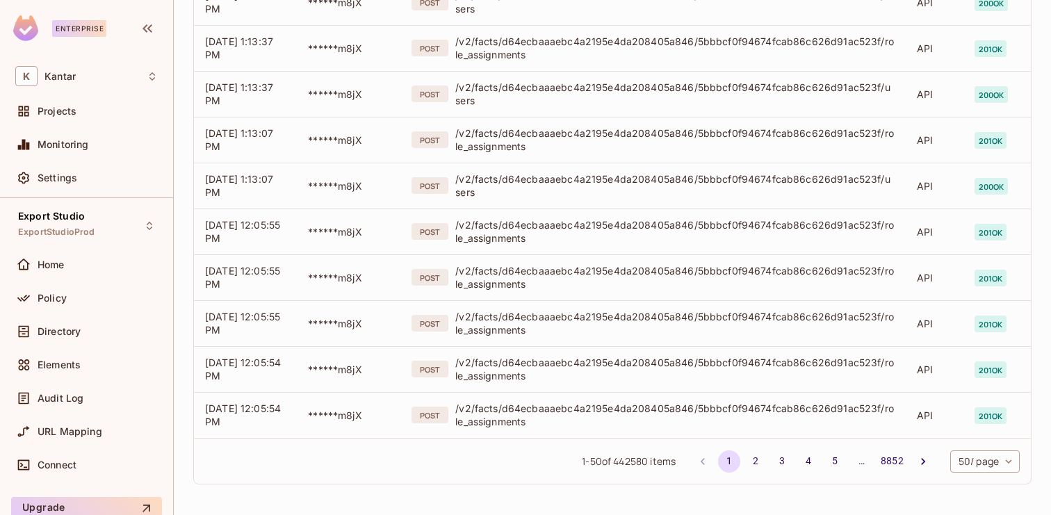
click at [985, 462] on body "Enterprise K Kantar Projects Monitoring Settings Export Studio ExportStudioProd…" at bounding box center [525, 257] width 1051 height 515
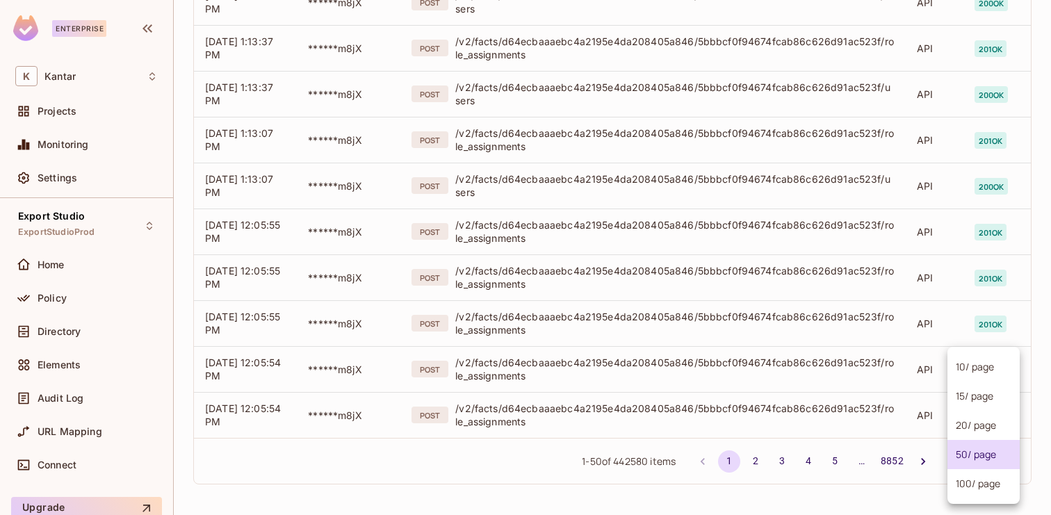
click at [982, 482] on li "100 / page" at bounding box center [983, 483] width 72 height 29
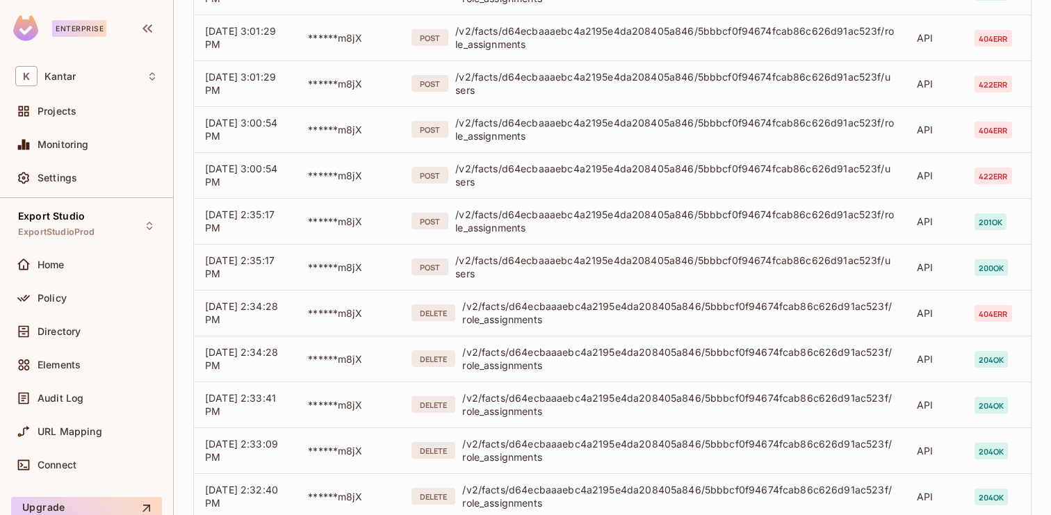
scroll to position [657, 0]
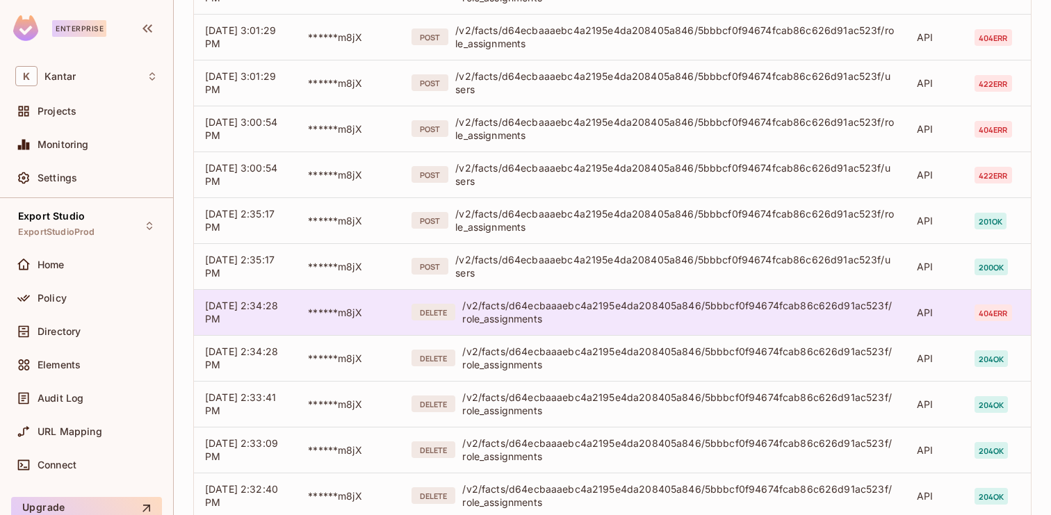
click at [691, 310] on div "/v2/facts/d64ecbaaaebc4a2195e4da208405a846/5bbbcf0f94674fcab86c626d91ac523f/rol…" at bounding box center [678, 312] width 432 height 26
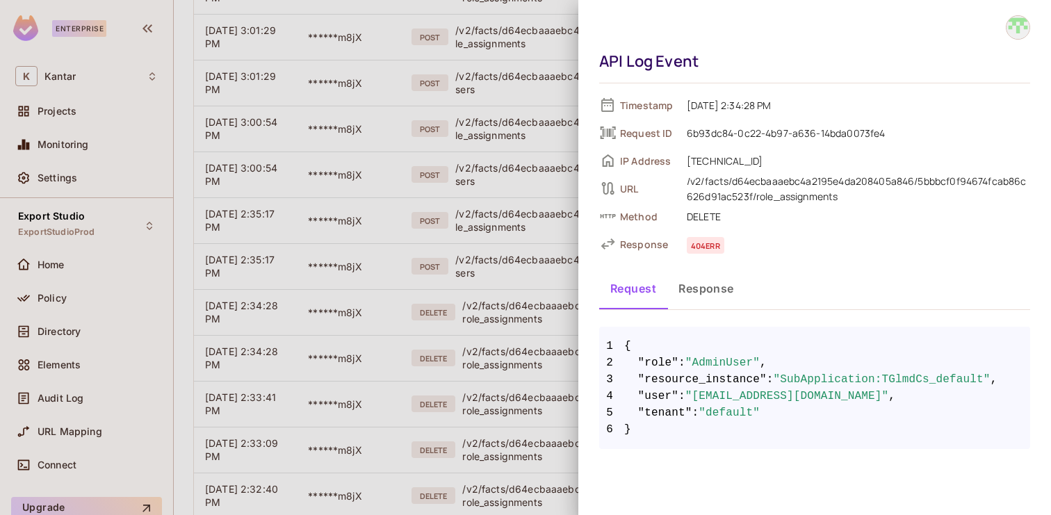
click at [520, 376] on div at bounding box center [525, 257] width 1051 height 515
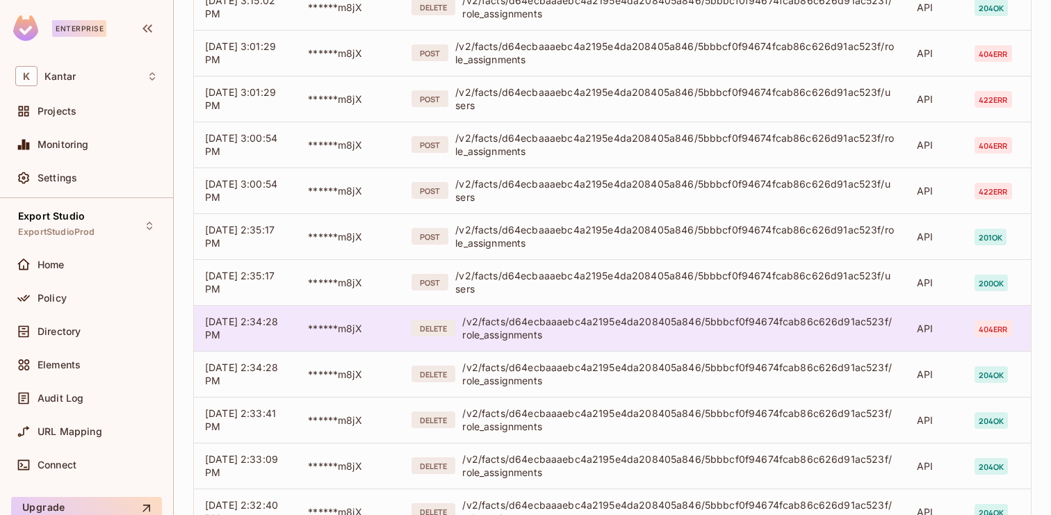
scroll to position [637, 0]
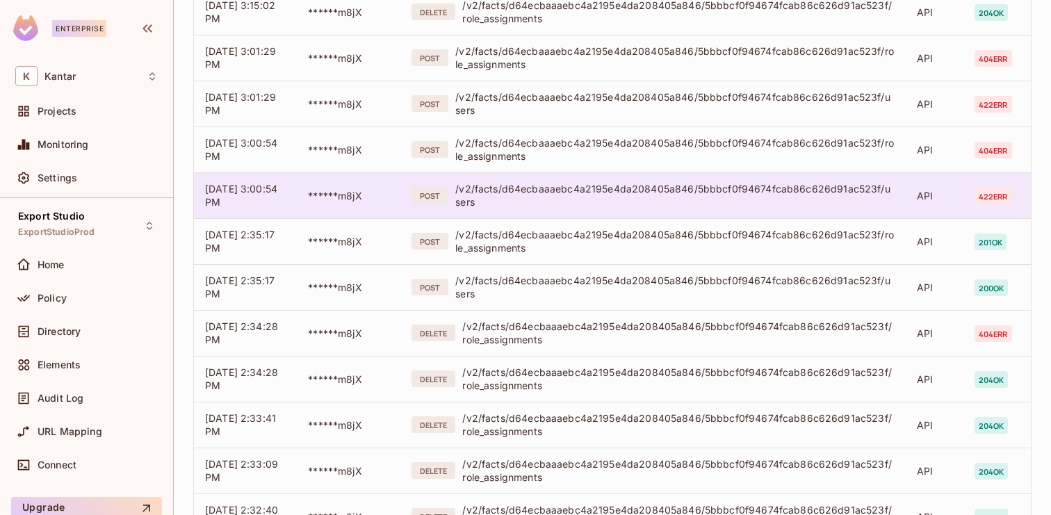
click at [569, 205] on div "/v2/facts/d64ecbaaaebc4a2195e4da208405a846/5bbbcf0f94674fcab86c626d91ac523f/use…" at bounding box center [674, 195] width 439 height 26
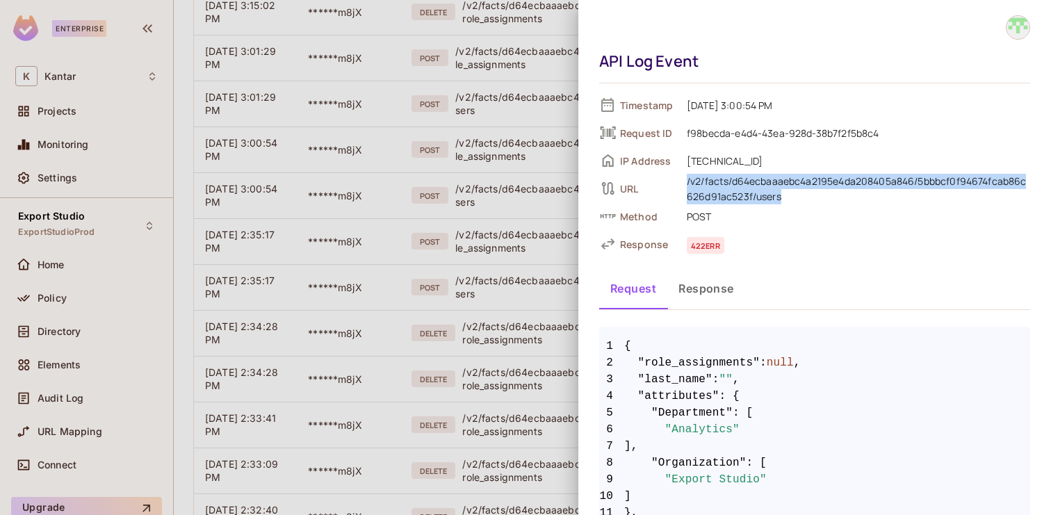
drag, startPoint x: 684, startPoint y: 185, endPoint x: 794, endPoint y: 195, distance: 109.6
click at [794, 195] on span "/v2/facts/d64ecbaaaebc4a2195e4da208405a846/5bbbcf0f94674fcab86c626d91ac523f/use…" at bounding box center [855, 188] width 350 height 32
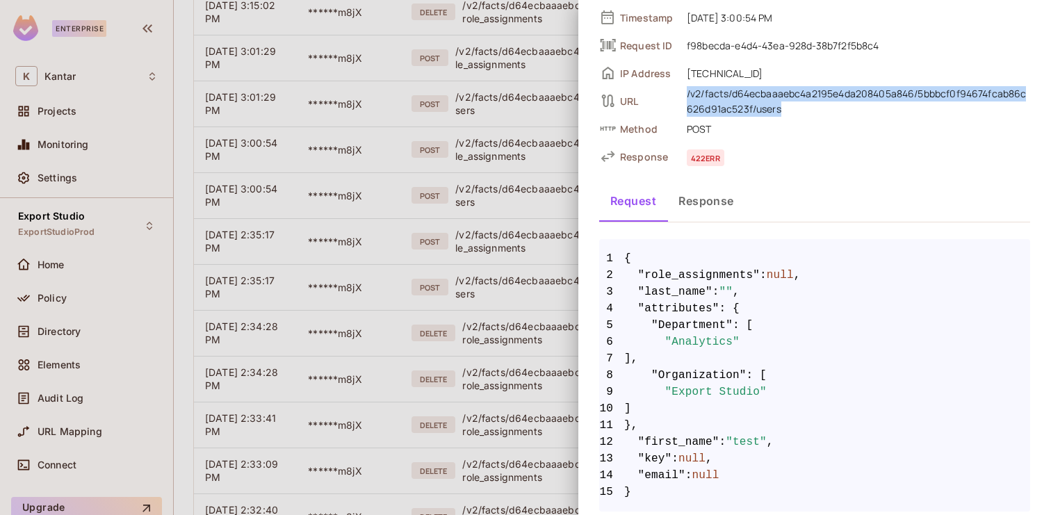
scroll to position [97, 0]
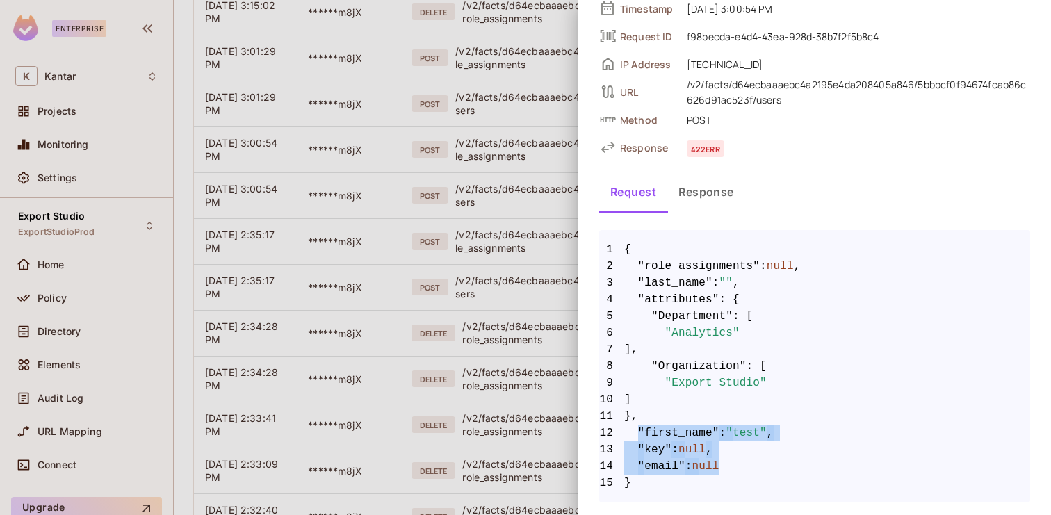
drag, startPoint x: 635, startPoint y: 432, endPoint x: 826, endPoint y: 470, distance: 194.1
click at [826, 470] on code "1 { 2 "role_assignments" : null , 3 "last_name" : "" , 4 "attributes" : { 5 "De…" at bounding box center [814, 366] width 431 height 250
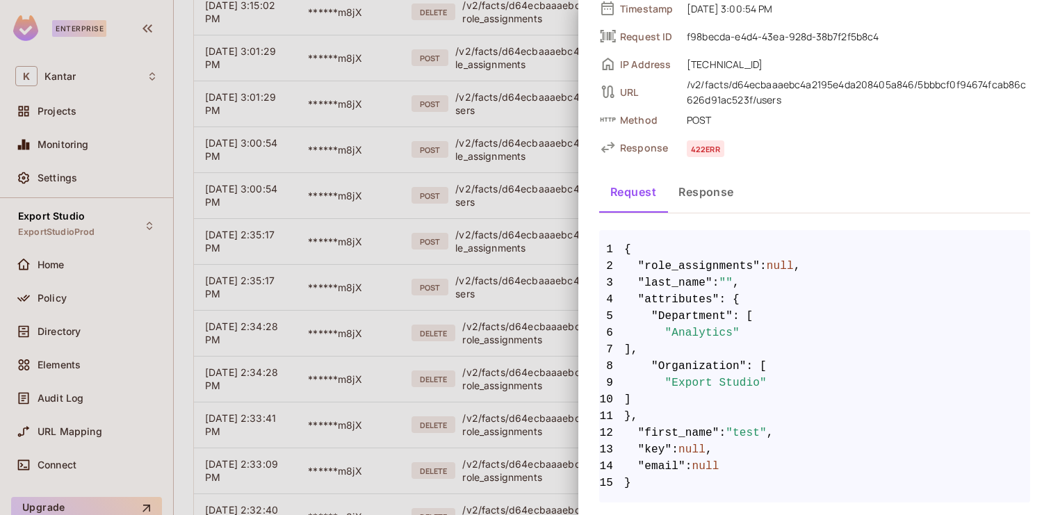
click at [547, 295] on div at bounding box center [525, 257] width 1051 height 515
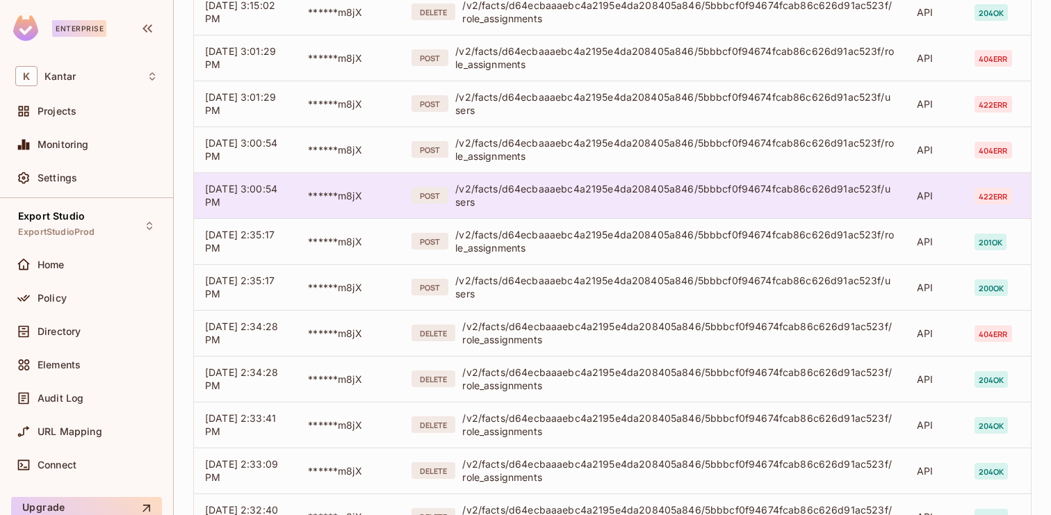
click at [598, 199] on div "/v2/facts/d64ecbaaaebc4a2195e4da208405a846/5bbbcf0f94674fcab86c626d91ac523f/use…" at bounding box center [674, 195] width 439 height 26
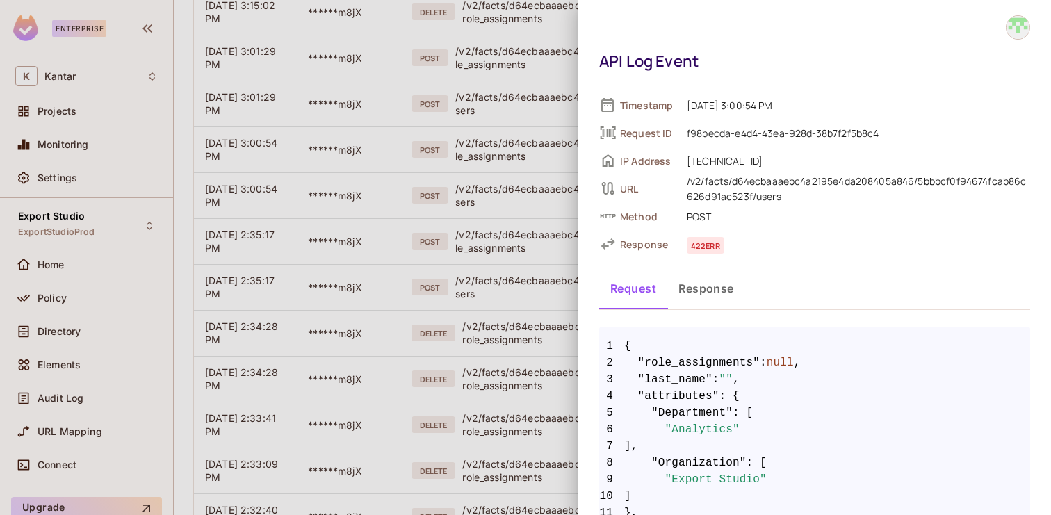
click at [523, 202] on div at bounding box center [525, 257] width 1051 height 515
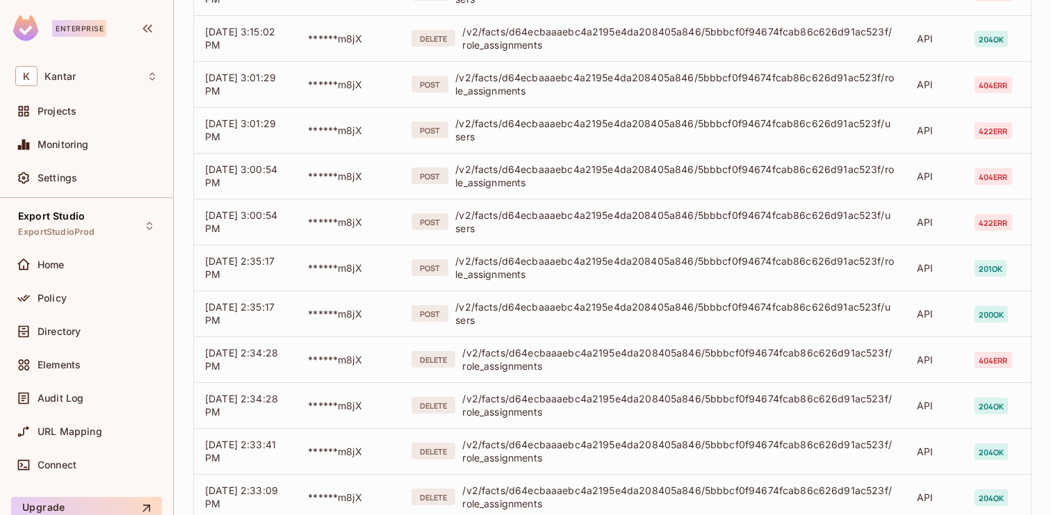
scroll to position [607, 0]
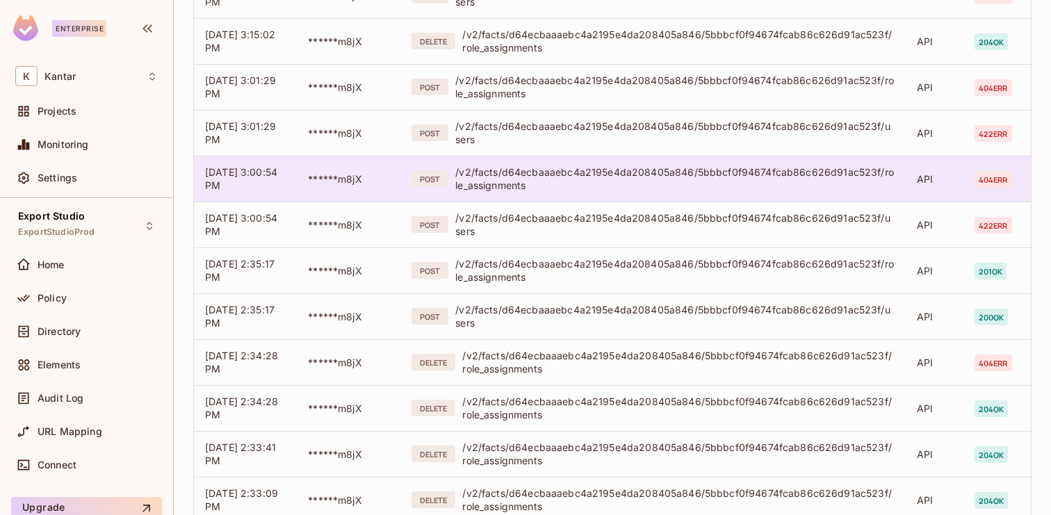
click at [530, 184] on div "/v2/facts/d64ecbaaaebc4a2195e4da208405a846/5bbbcf0f94674fcab86c626d91ac523f/rol…" at bounding box center [674, 178] width 439 height 26
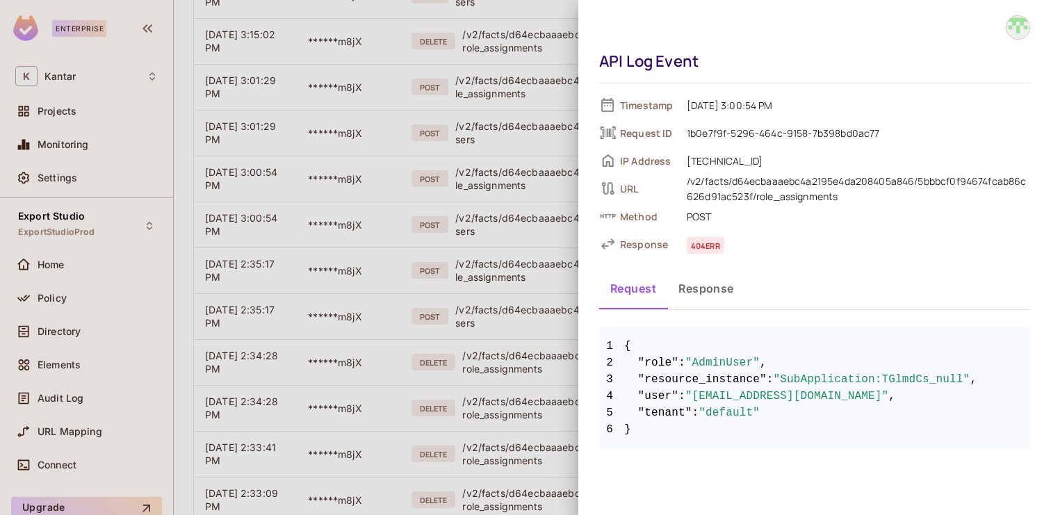
click at [699, 283] on button "Response" at bounding box center [706, 288] width 78 height 35
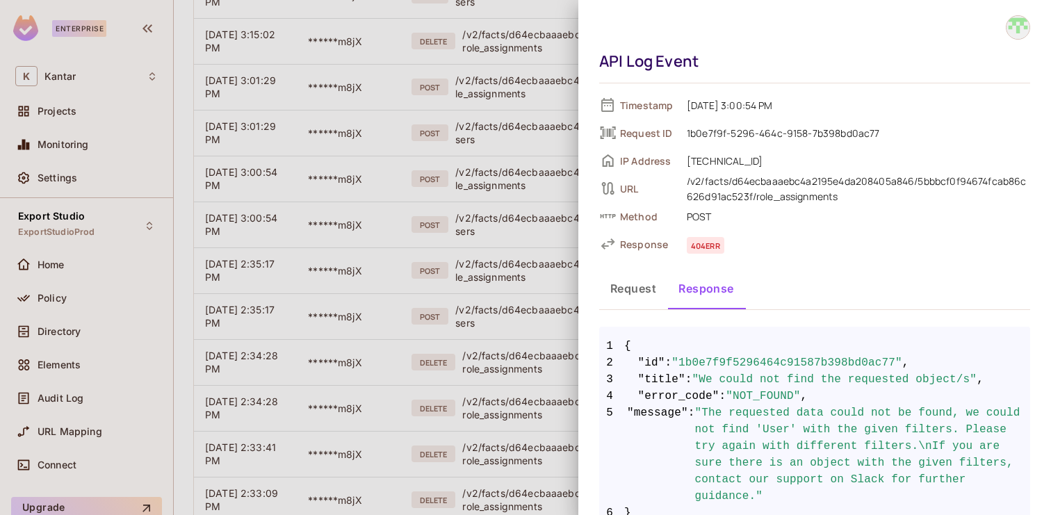
click at [635, 288] on button "Request" at bounding box center [633, 288] width 68 height 35
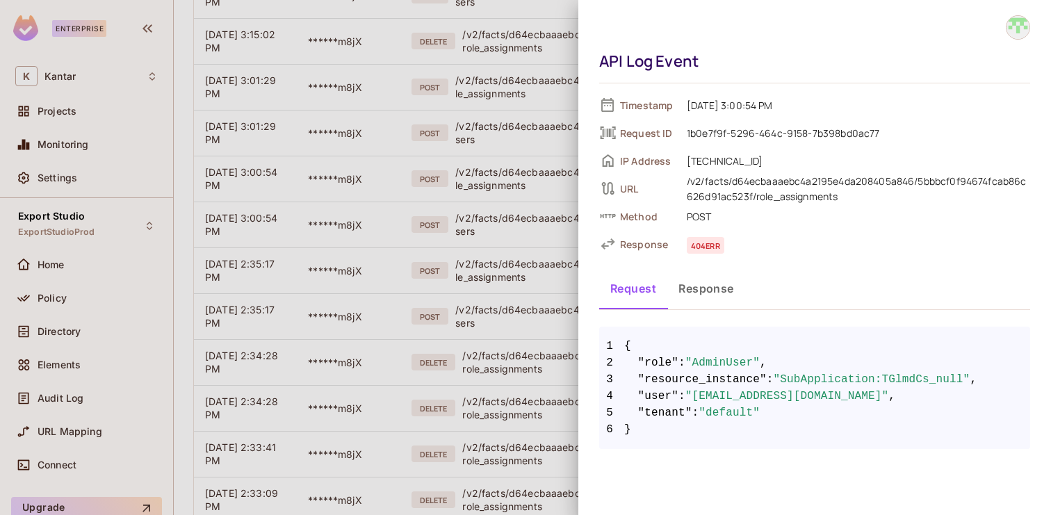
click at [543, 269] on div at bounding box center [525, 257] width 1051 height 515
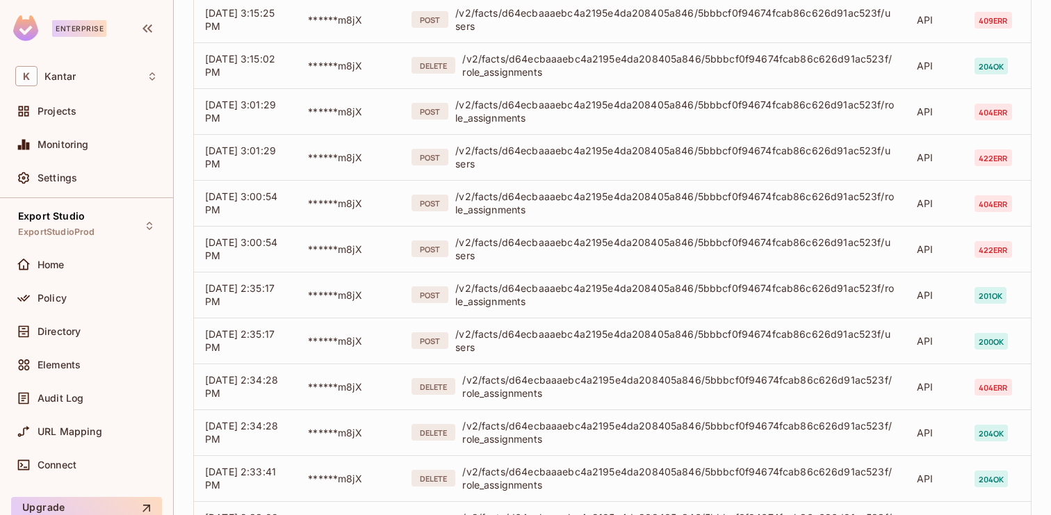
scroll to position [562, 0]
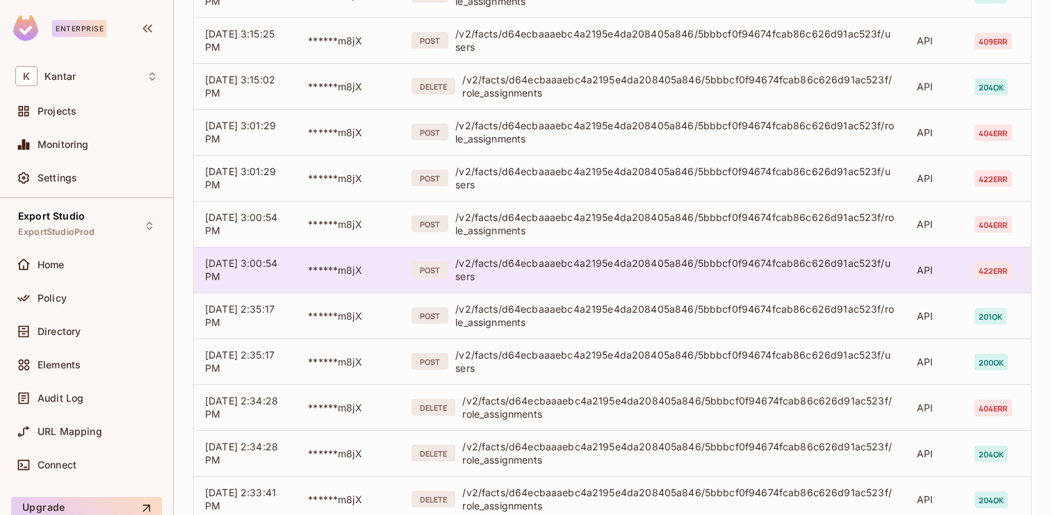
click at [559, 269] on div "/v2/facts/d64ecbaaaebc4a2195e4da208405a846/5bbbcf0f94674fcab86c626d91ac523f/use…" at bounding box center [674, 269] width 439 height 26
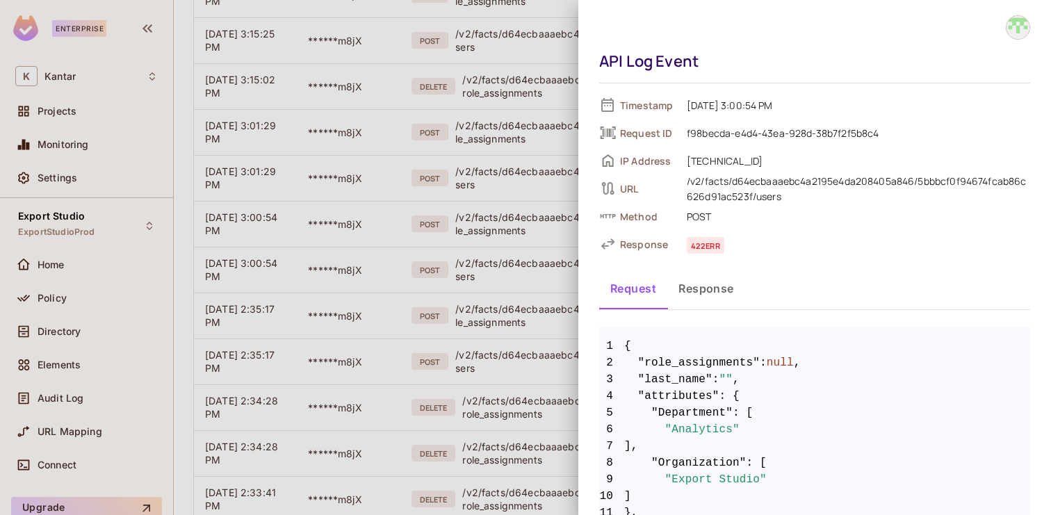
scroll to position [97, 0]
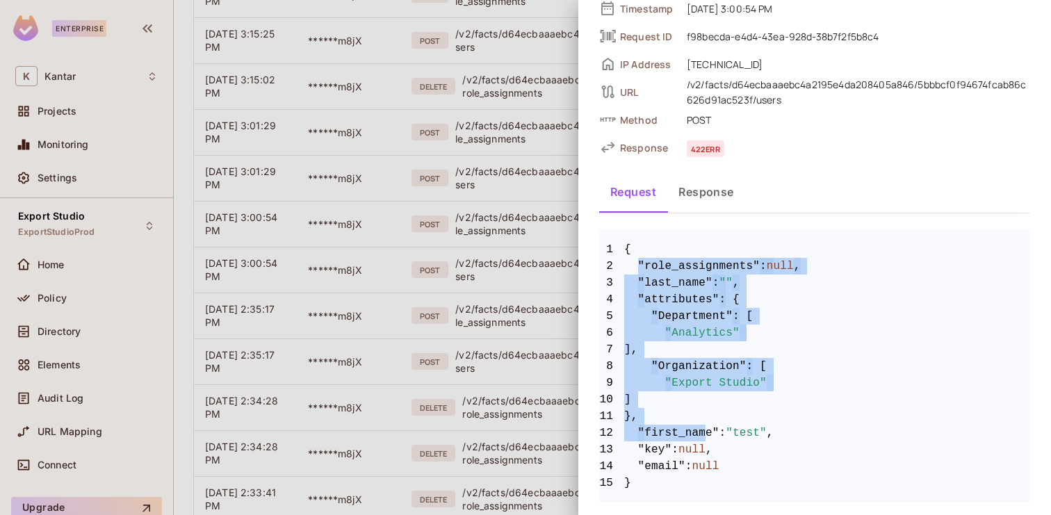
drag, startPoint x: 637, startPoint y: 269, endPoint x: 709, endPoint y: 429, distance: 175.1
click at [709, 429] on code "1 { 2 "role_assignments" : null , 3 "last_name" : "" , 4 "attributes" : { 5 "De…" at bounding box center [814, 366] width 431 height 250
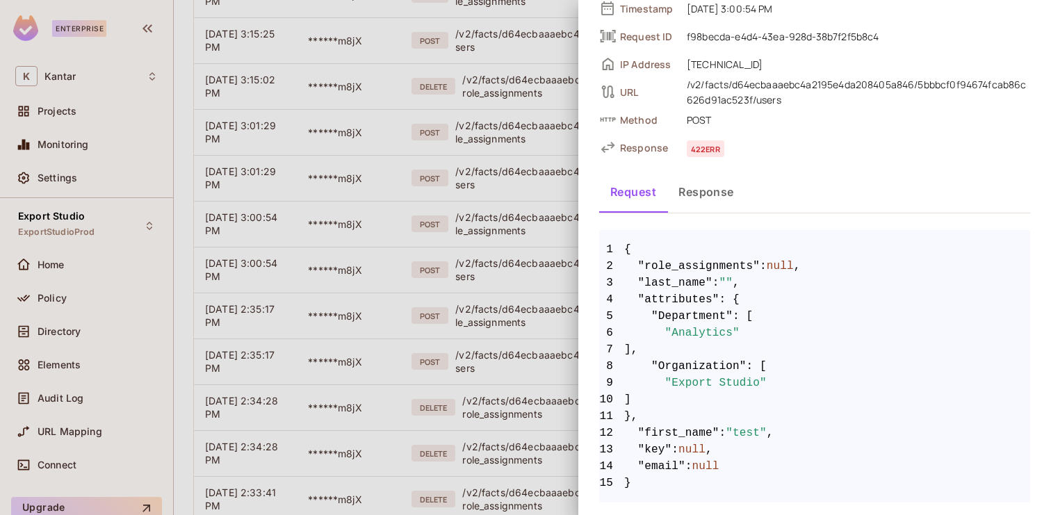
click at [728, 466] on span "14 "email" : null" at bounding box center [814, 466] width 431 height 17
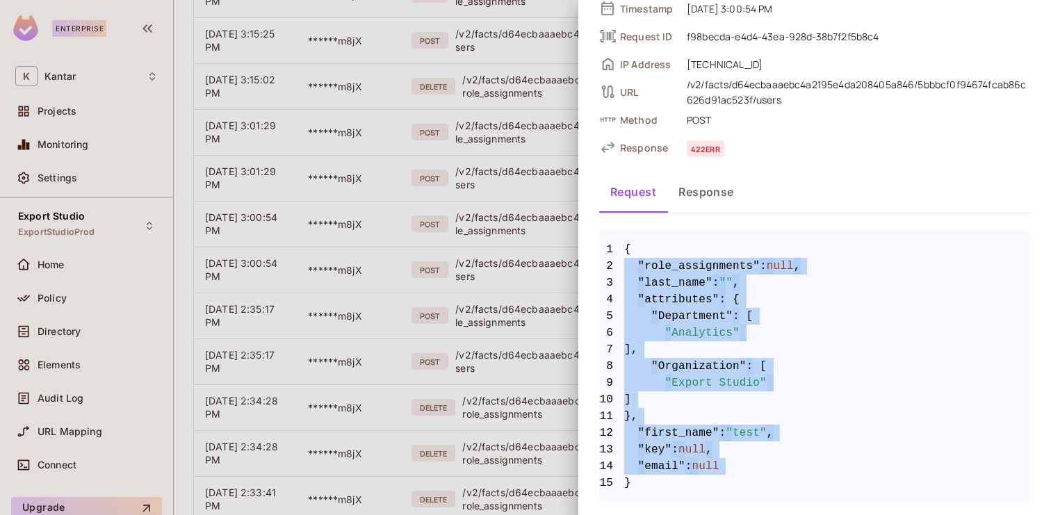
drag, startPoint x: 728, startPoint y: 466, endPoint x: 633, endPoint y: 272, distance: 215.7
click at [633, 271] on code "1 { 2 "role_assignments" : null , 3 "last_name" : "" , 4 "attributes" : { 5 "De…" at bounding box center [814, 366] width 431 height 250
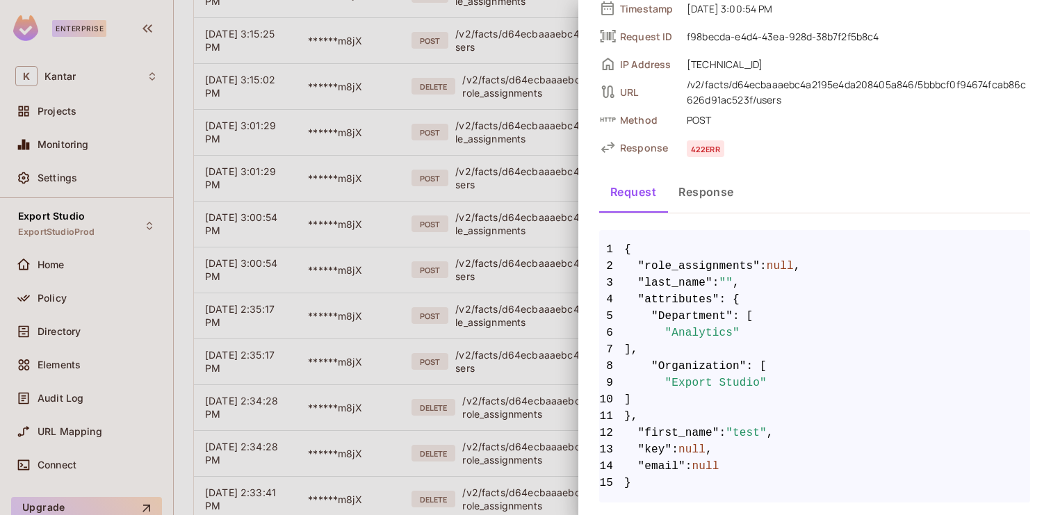
click at [543, 270] on div at bounding box center [525, 257] width 1051 height 515
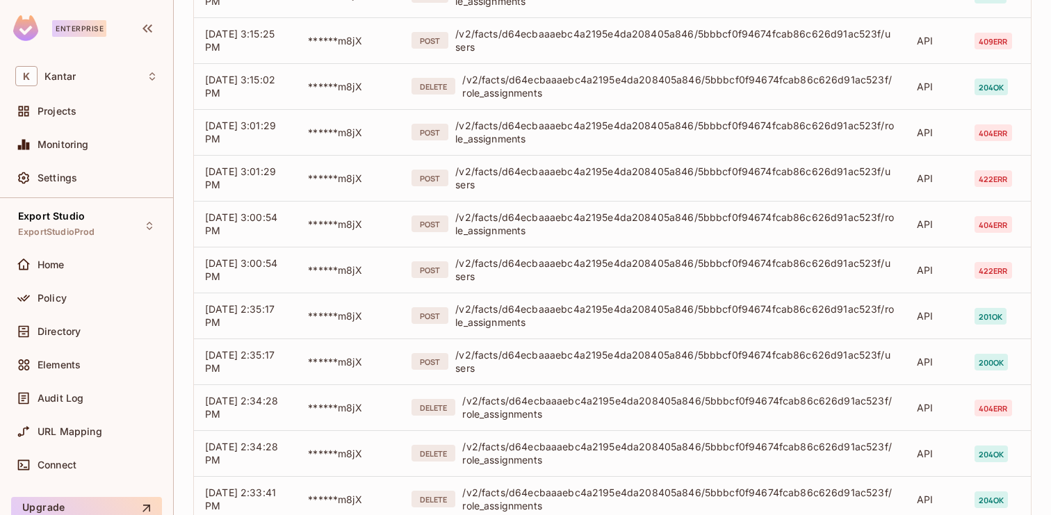
scroll to position [543, 0]
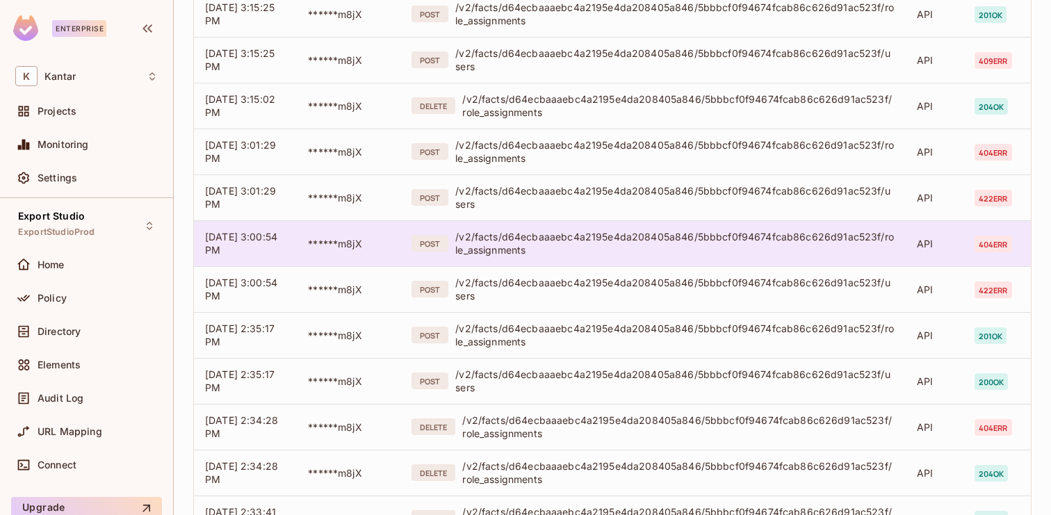
click at [544, 244] on div "/v2/facts/d64ecbaaaebc4a2195e4da208405a846/5bbbcf0f94674fcab86c626d91ac523f/rol…" at bounding box center [674, 243] width 439 height 26
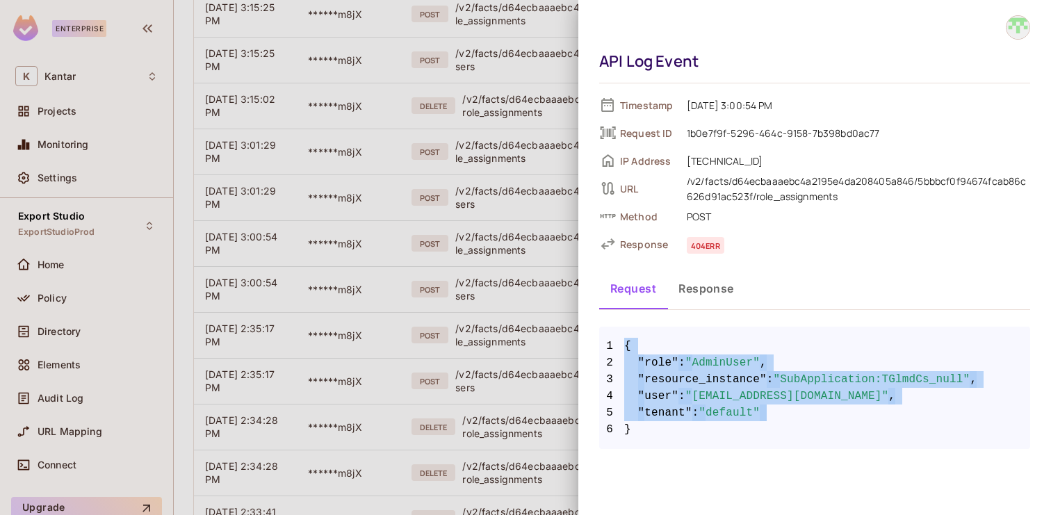
drag, startPoint x: 634, startPoint y: 435, endPoint x: 624, endPoint y: 347, distance: 88.8
click at [623, 347] on code "1 { 2 "role" : "AdminUser" , 3 "resource_instance" : "SubApplication:TGlmdCs_nu…" at bounding box center [814, 388] width 431 height 100
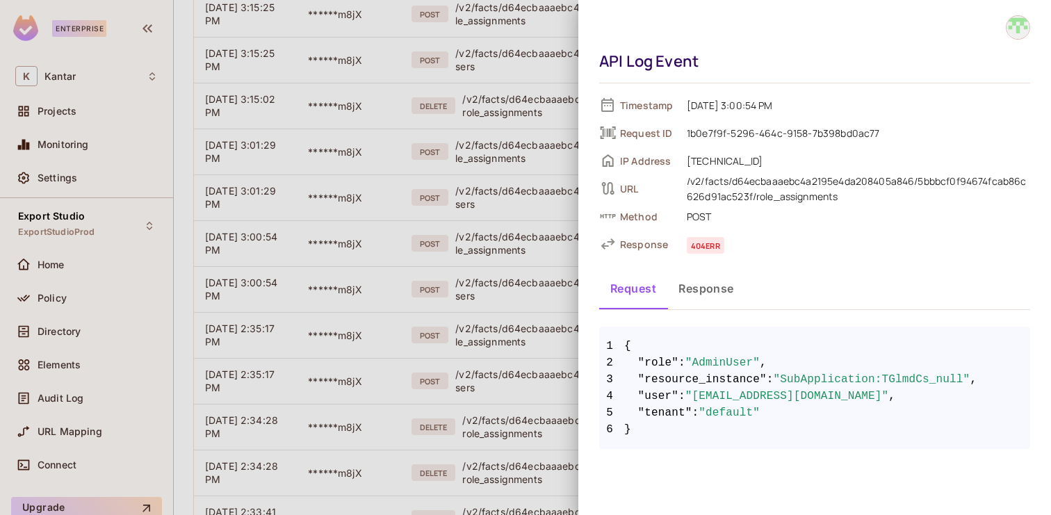
click at [518, 255] on div at bounding box center [525, 257] width 1051 height 515
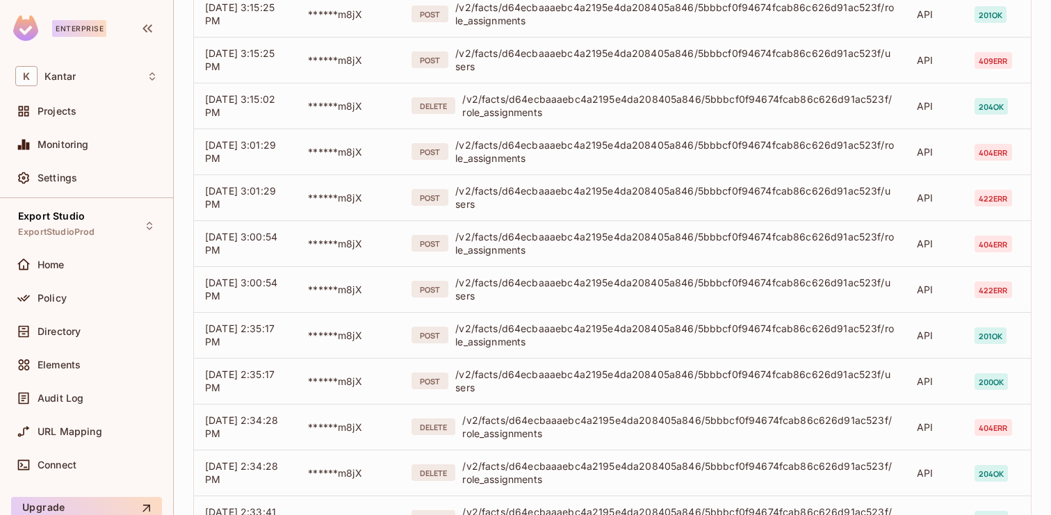
scroll to position [519, 0]
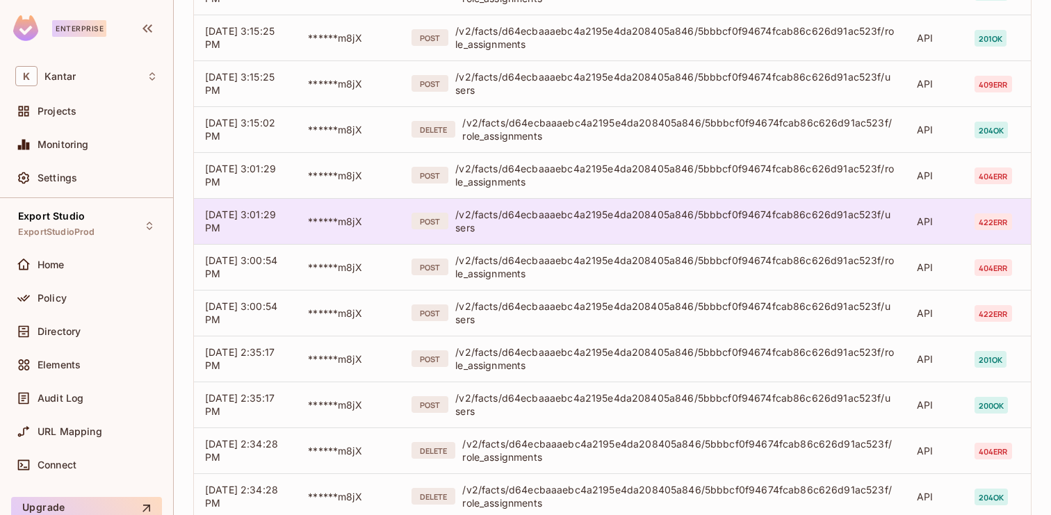
click at [557, 222] on div "/v2/facts/d64ecbaaaebc4a2195e4da208405a846/5bbbcf0f94674fcab86c626d91ac523f/use…" at bounding box center [674, 221] width 439 height 26
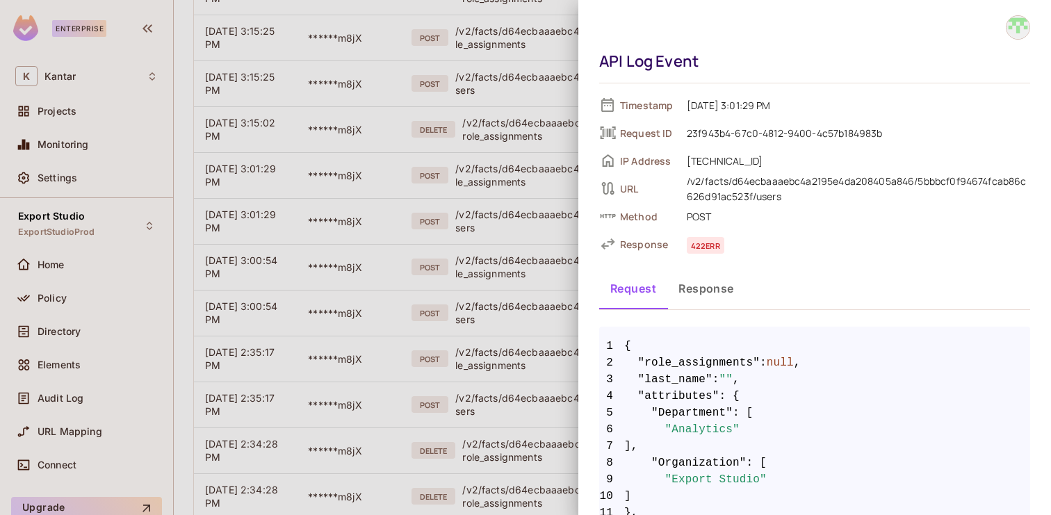
scroll to position [97, 0]
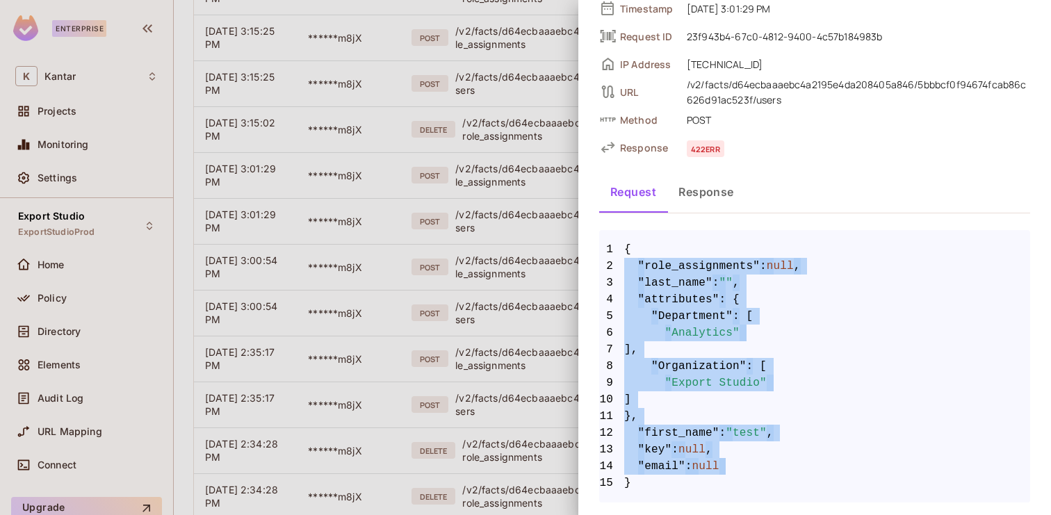
drag, startPoint x: 646, startPoint y: 486, endPoint x: 625, endPoint y: 260, distance: 226.8
click at [625, 260] on code "1 { 2 "role_assignments" : null , 3 "last_name" : "" , 4 "attributes" : { 5 "De…" at bounding box center [814, 366] width 431 height 250
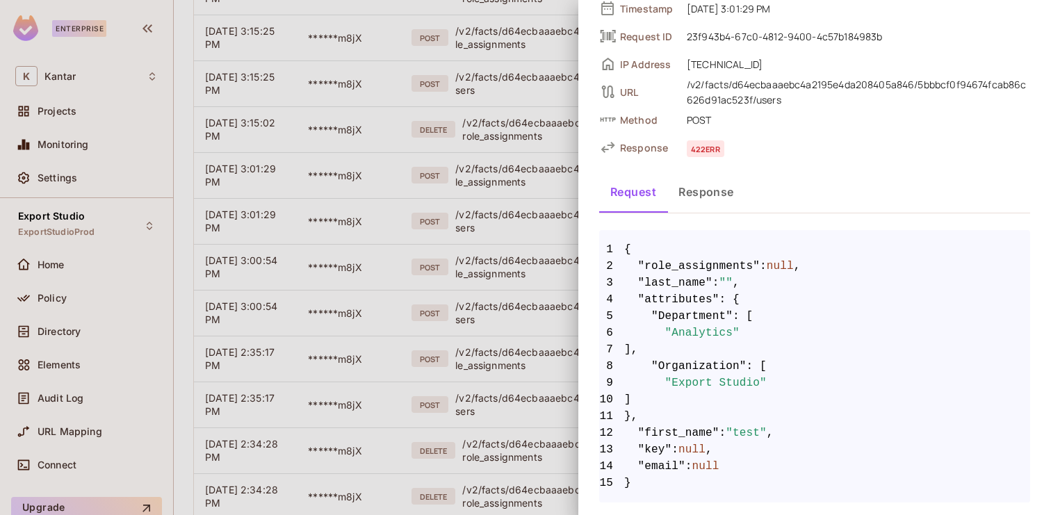
click at [625, 250] on span "{" at bounding box center [627, 249] width 7 height 17
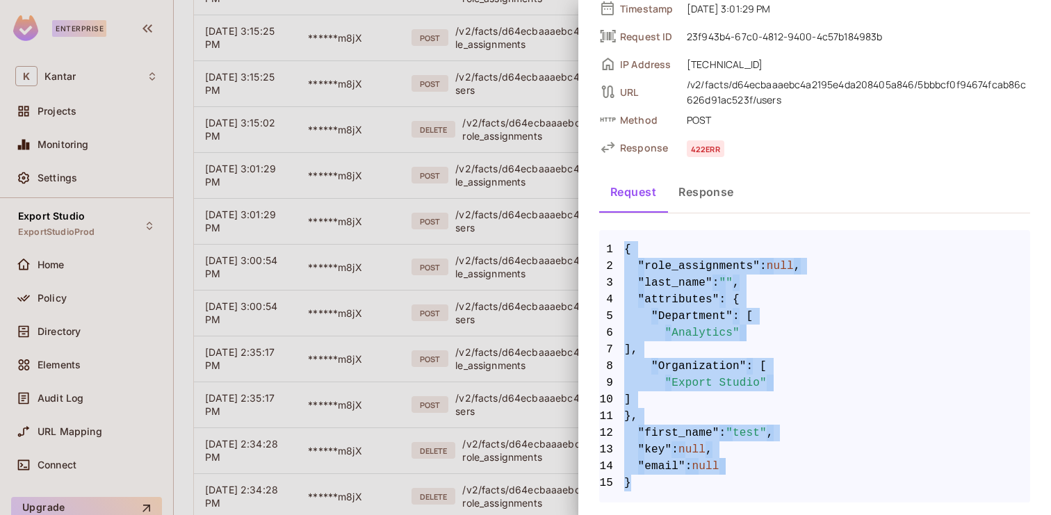
drag, startPoint x: 625, startPoint y: 250, endPoint x: 635, endPoint y: 482, distance: 232.3
click at [636, 482] on code "1 { 2 "role_assignments" : null , 3 "last_name" : "" , 4 "attributes" : { 5 "De…" at bounding box center [814, 366] width 431 height 250
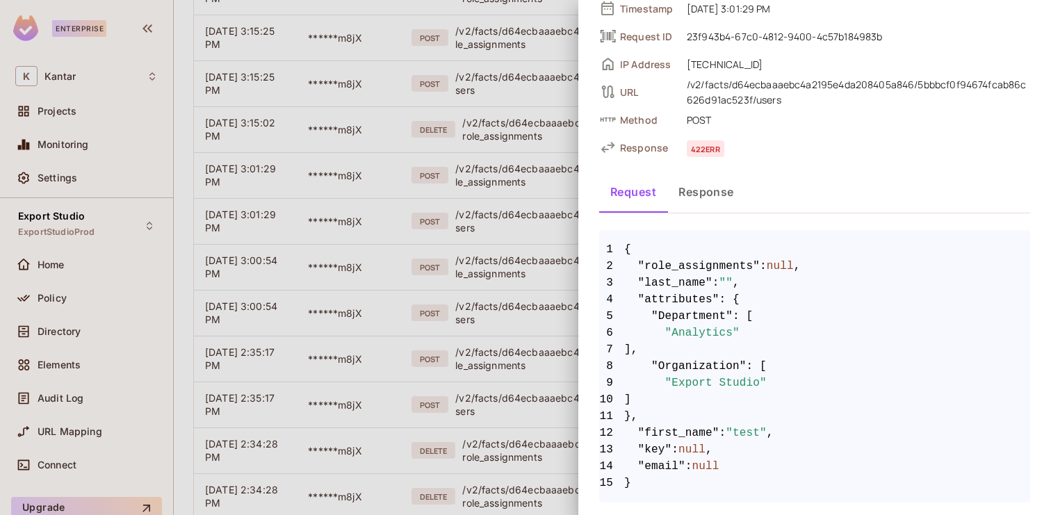
click at [512, 221] on div at bounding box center [525, 257] width 1051 height 515
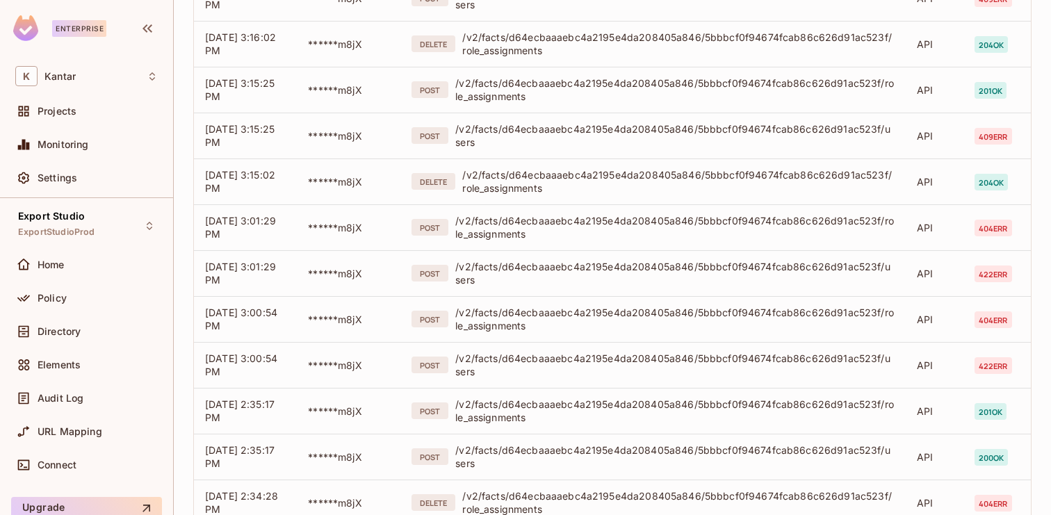
scroll to position [462, 0]
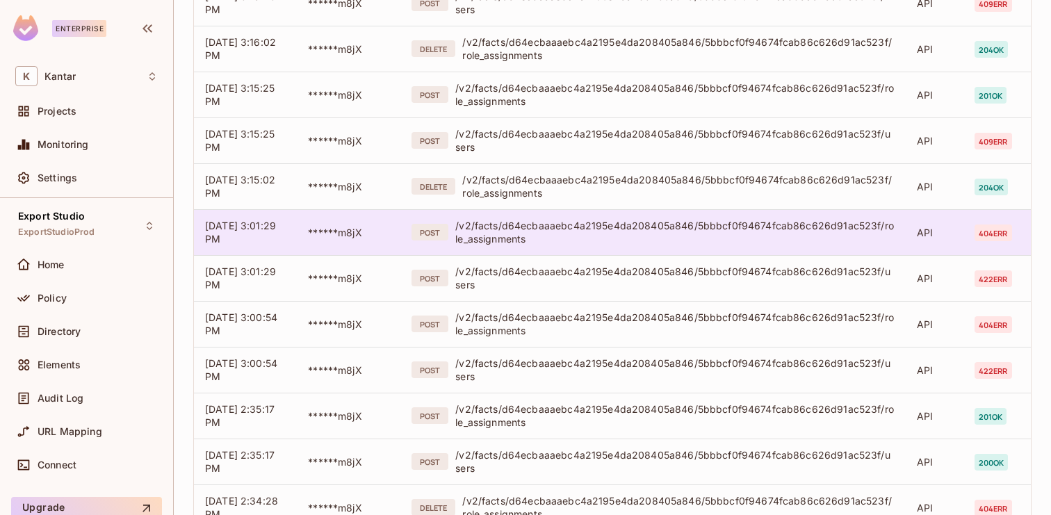
click at [565, 229] on div "/v2/facts/d64ecbaaaebc4a2195e4da208405a846/5bbbcf0f94674fcab86c626d91ac523f/rol…" at bounding box center [674, 232] width 439 height 26
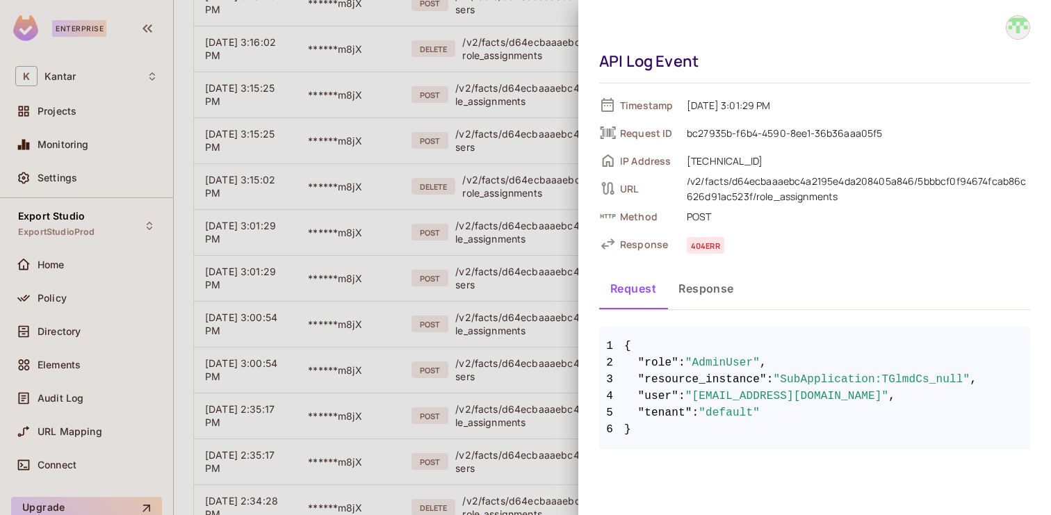
click at [484, 238] on div at bounding box center [525, 257] width 1051 height 515
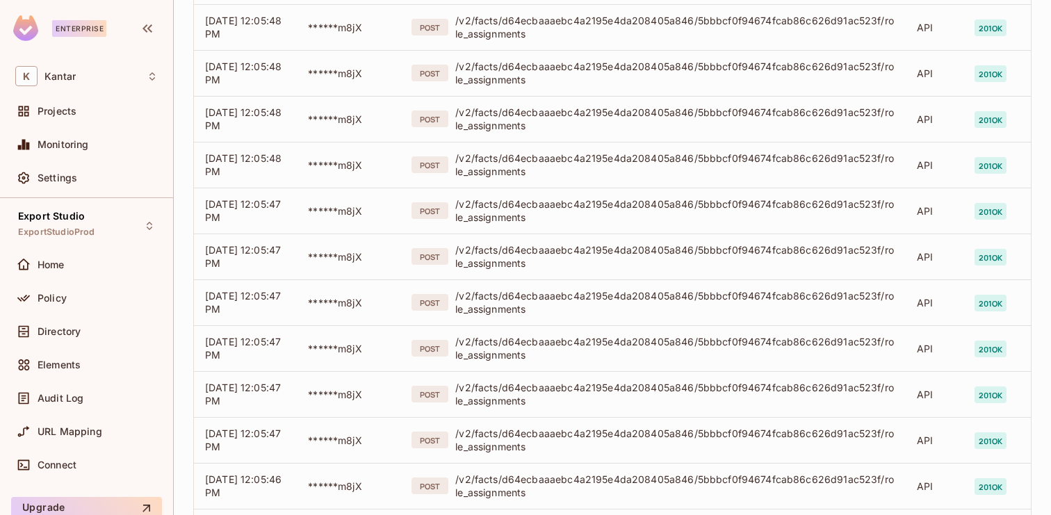
scroll to position [4361, 0]
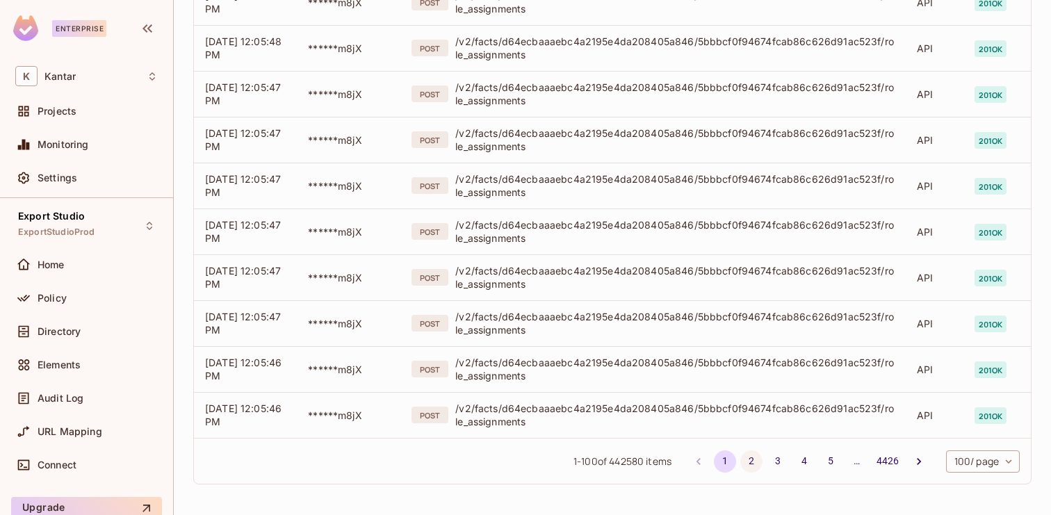
click at [748, 468] on button "2" at bounding box center [751, 461] width 22 height 22
click at [775, 458] on button "3" at bounding box center [777, 461] width 22 height 22
click at [807, 458] on button "4" at bounding box center [804, 461] width 22 height 22
click at [823, 452] on button "5" at bounding box center [830, 461] width 22 height 22
click at [817, 464] on li "6" at bounding box center [830, 461] width 26 height 22
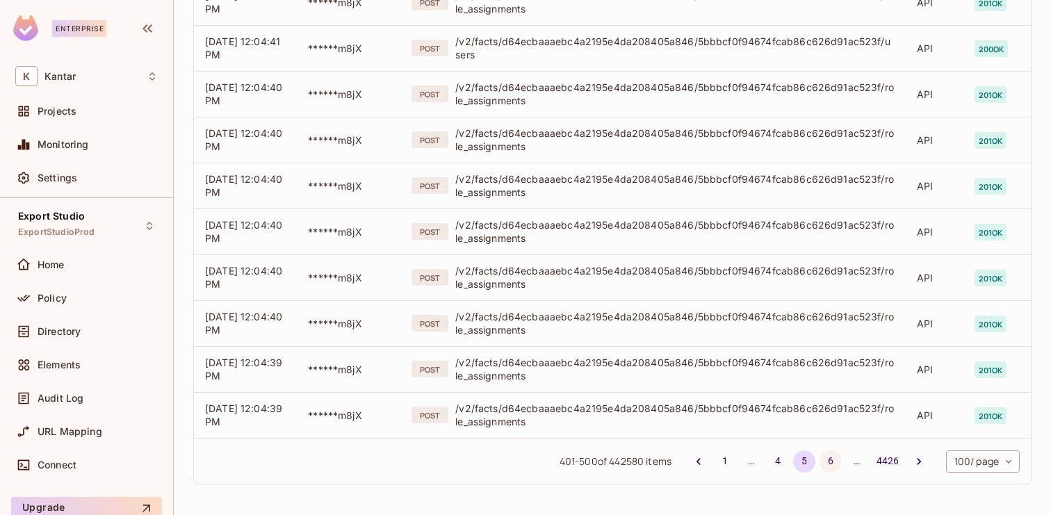
click at [828, 464] on button "6" at bounding box center [830, 461] width 22 height 22
click at [827, 458] on button "7" at bounding box center [830, 461] width 22 height 22
click at [828, 463] on button "8" at bounding box center [830, 461] width 22 height 22
click at [825, 466] on button "9" at bounding box center [830, 461] width 22 height 22
click at [829, 469] on button "10" at bounding box center [830, 461] width 22 height 22
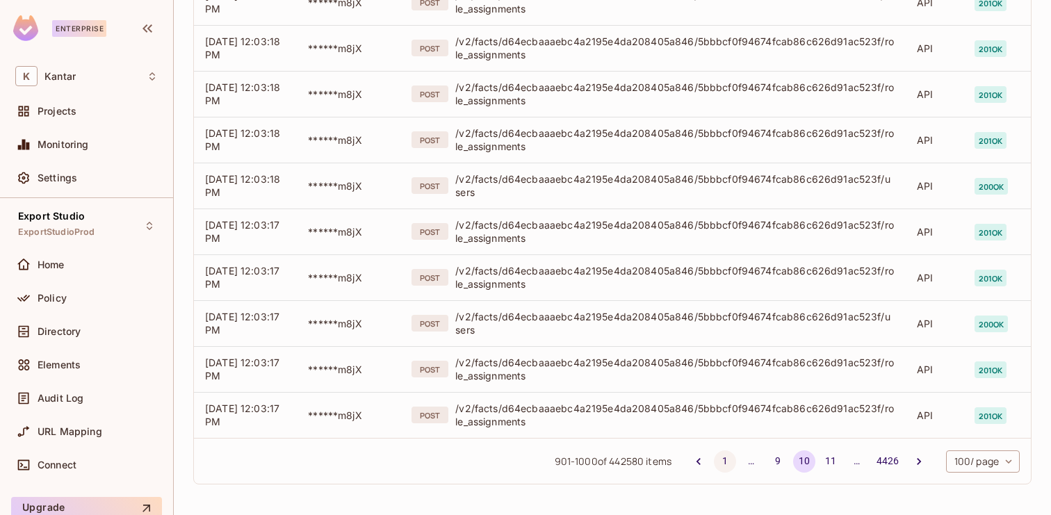
click at [721, 459] on button "1" at bounding box center [725, 461] width 22 height 22
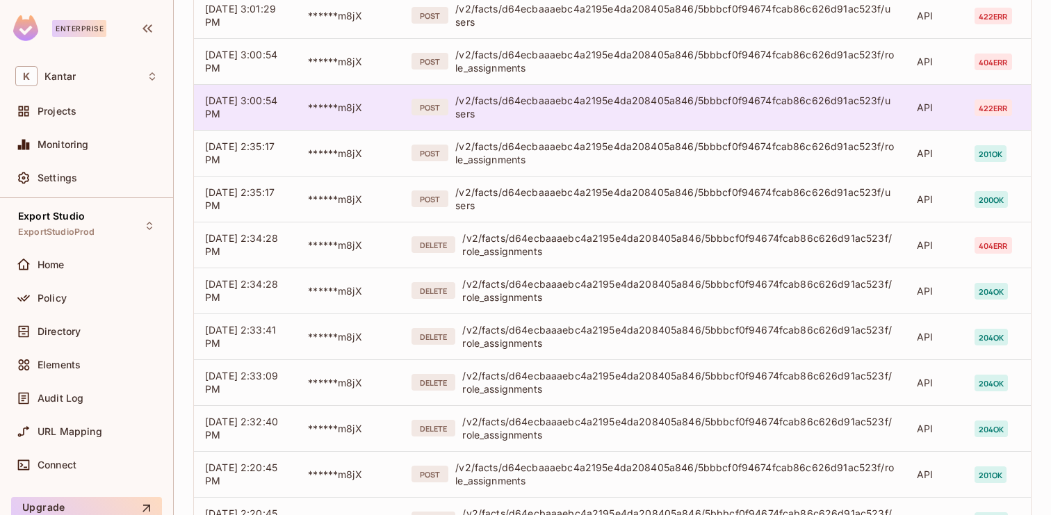
scroll to position [696, 0]
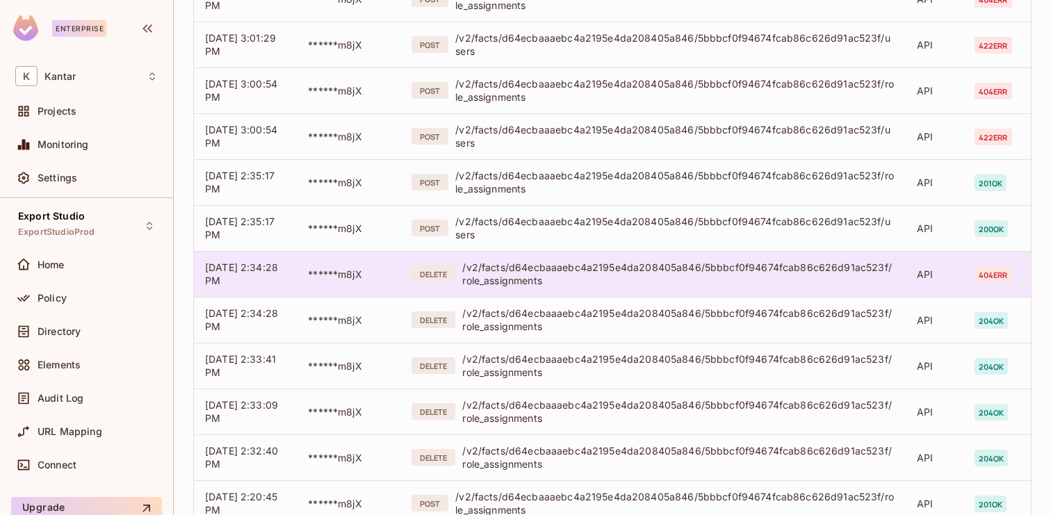
click at [703, 263] on div "/v2/facts/d64ecbaaaebc4a2195e4da208405a846/5bbbcf0f94674fcab86c626d91ac523f/rol…" at bounding box center [678, 274] width 432 height 26
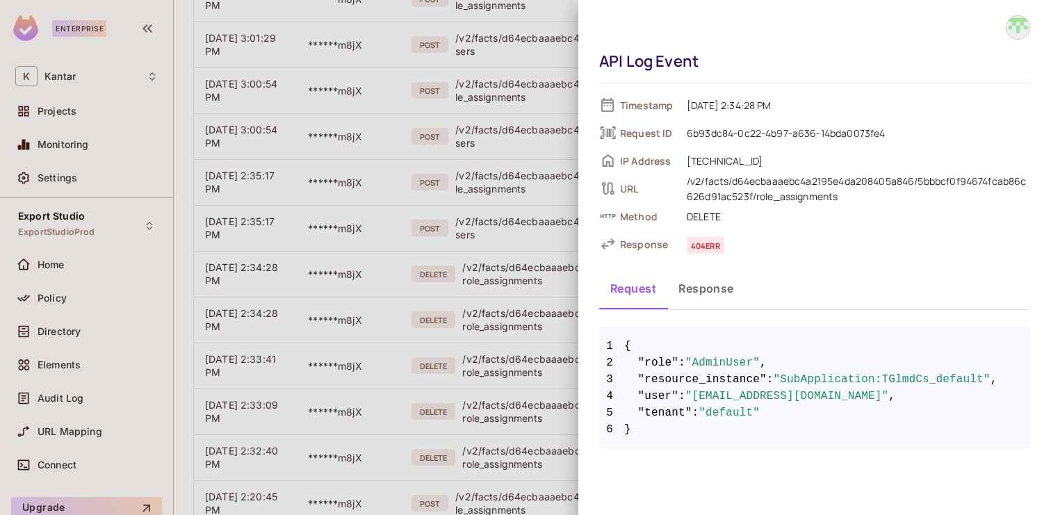
click at [536, 277] on div at bounding box center [525, 257] width 1051 height 515
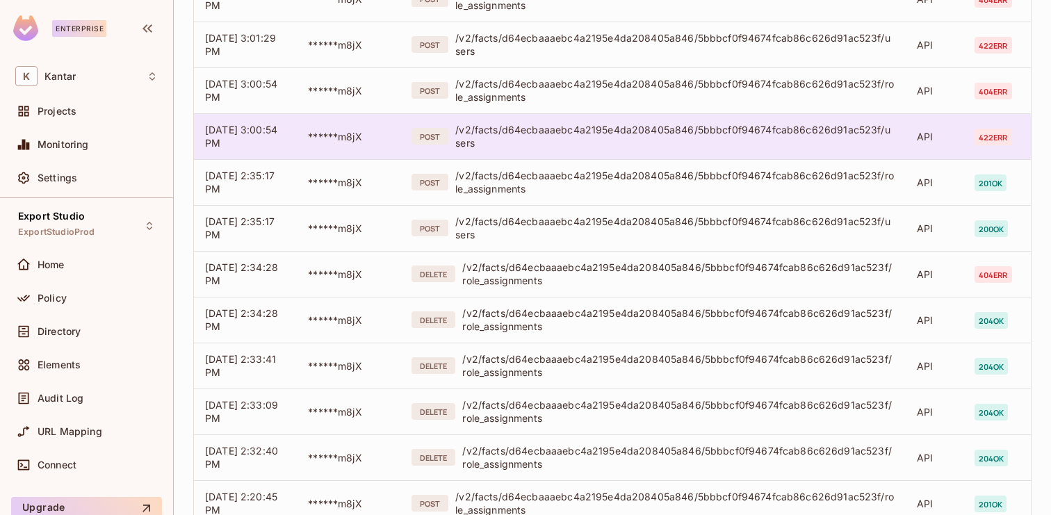
click at [575, 127] on div "/v2/facts/d64ecbaaaebc4a2195e4da208405a846/5bbbcf0f94674fcab86c626d91ac523f/use…" at bounding box center [674, 136] width 439 height 26
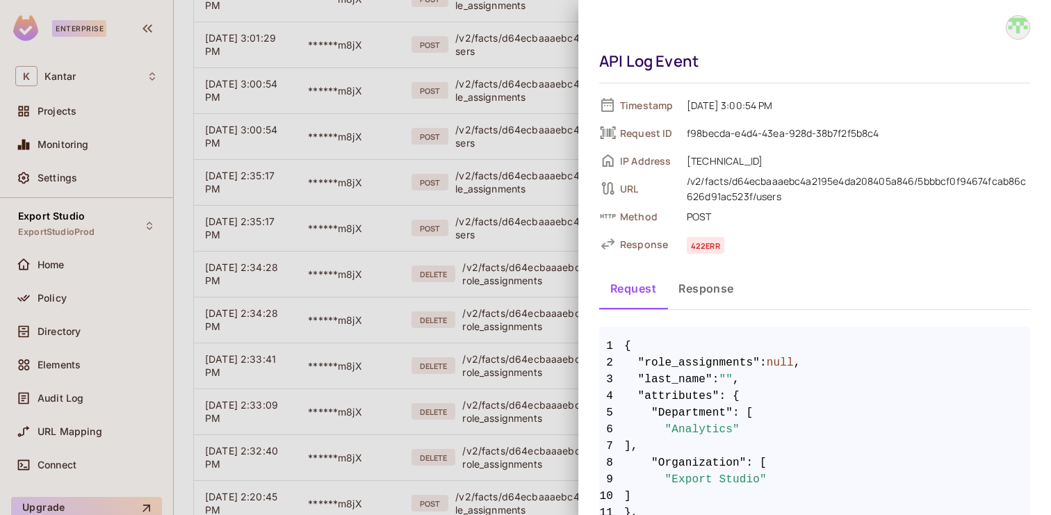
scroll to position [97, 0]
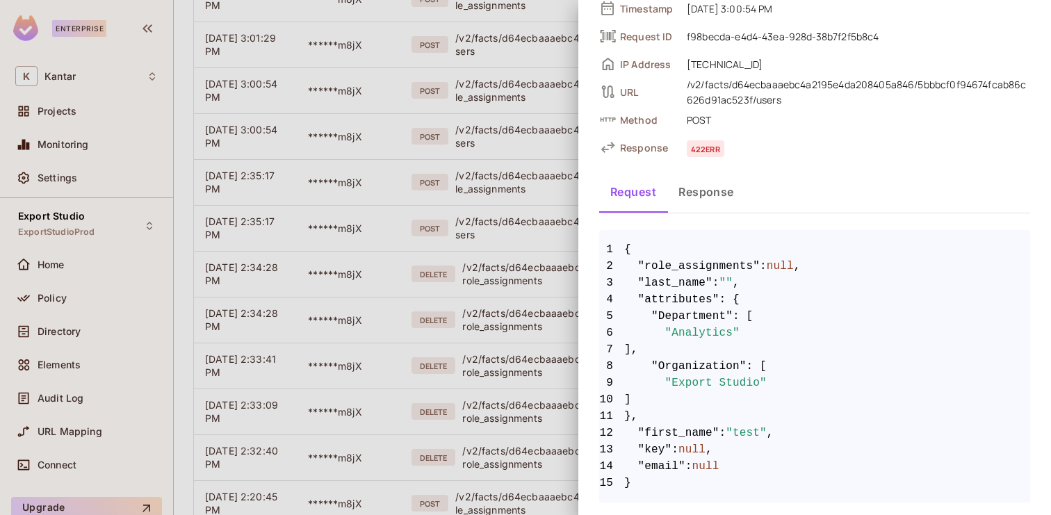
click at [527, 148] on div at bounding box center [525, 257] width 1051 height 515
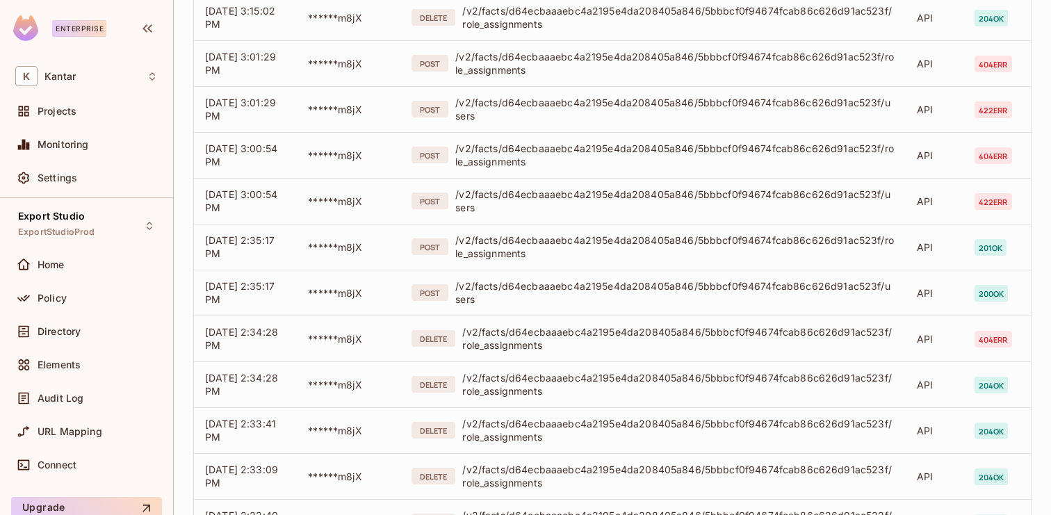
scroll to position [616, 0]
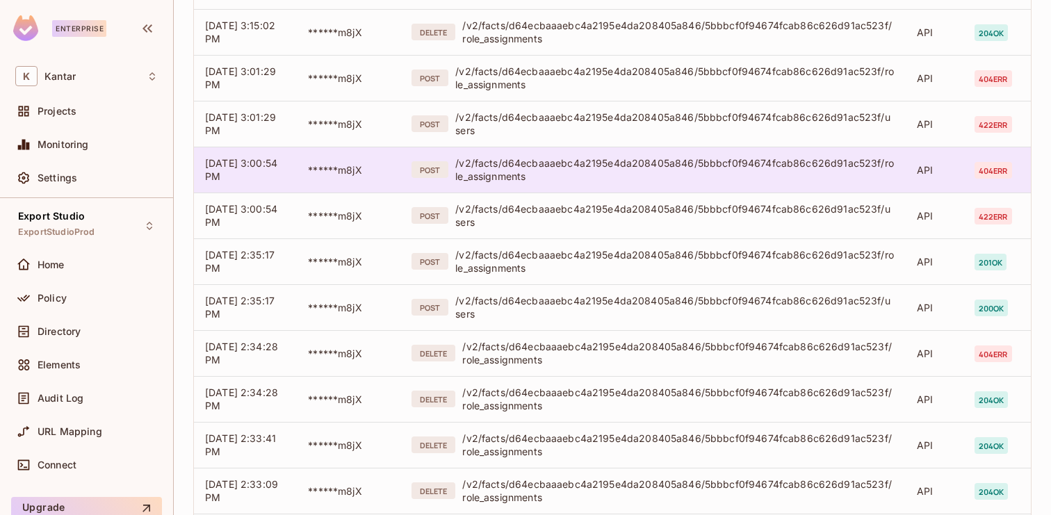
click at [559, 169] on div "/v2/facts/d64ecbaaaebc4a2195e4da208405a846/5bbbcf0f94674fcab86c626d91ac523f/rol…" at bounding box center [674, 169] width 439 height 26
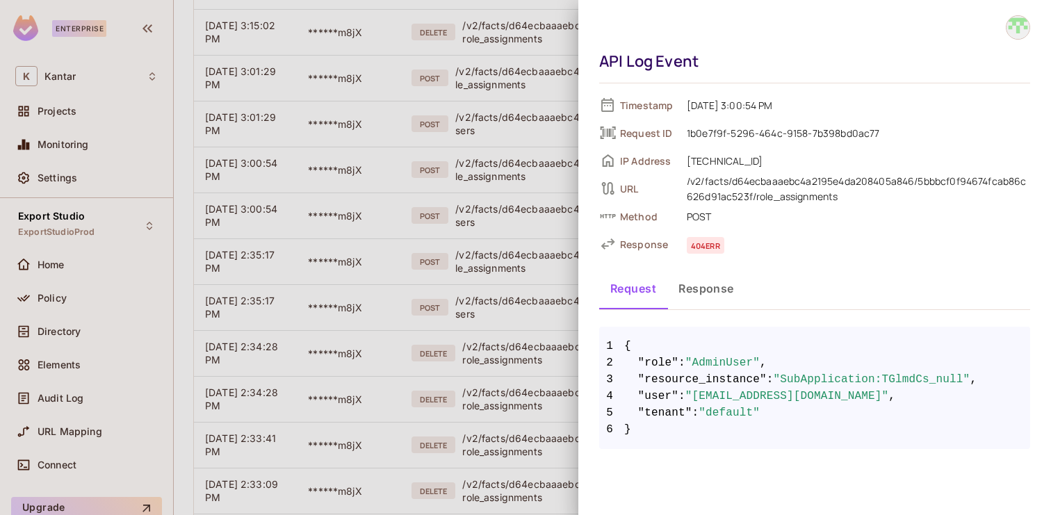
click at [496, 180] on div at bounding box center [525, 257] width 1051 height 515
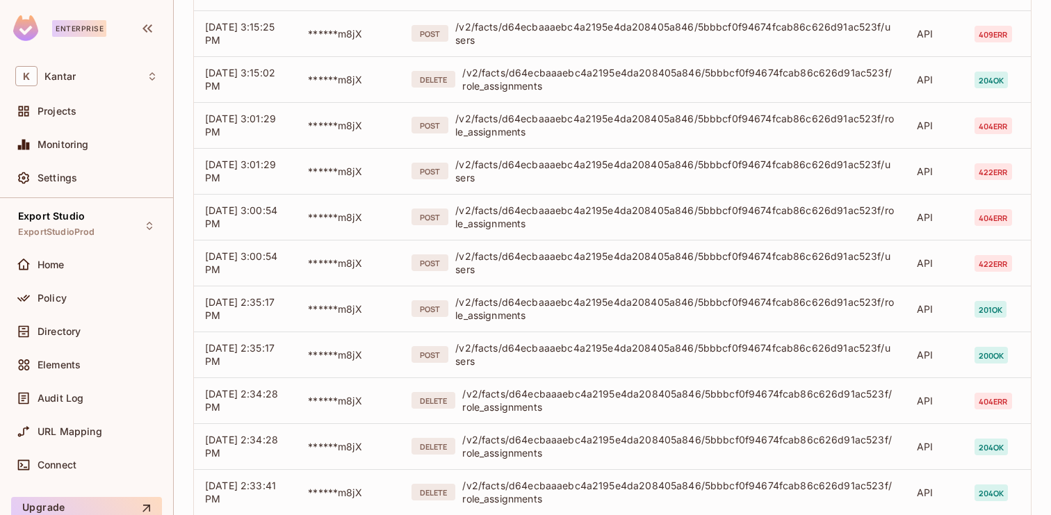
scroll to position [568, 0]
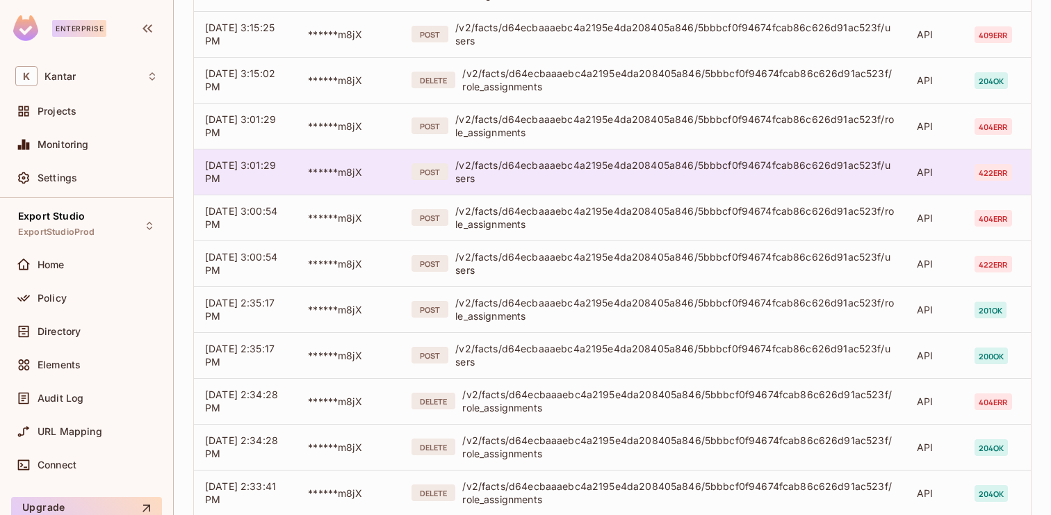
click at [545, 179] on div "/v2/facts/d64ecbaaaebc4a2195e4da208405a846/5bbbcf0f94674fcab86c626d91ac523f/use…" at bounding box center [674, 171] width 439 height 26
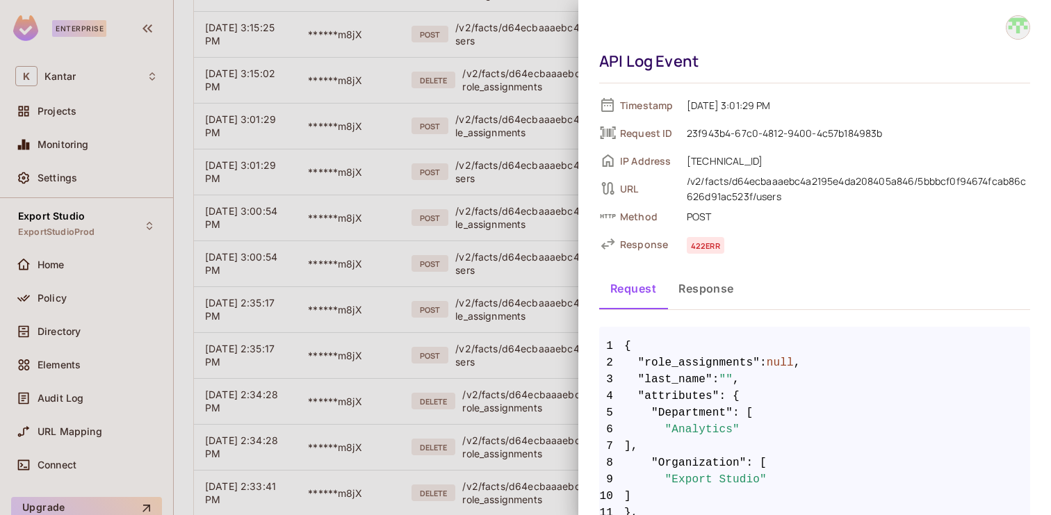
click at [491, 188] on div at bounding box center [525, 257] width 1051 height 515
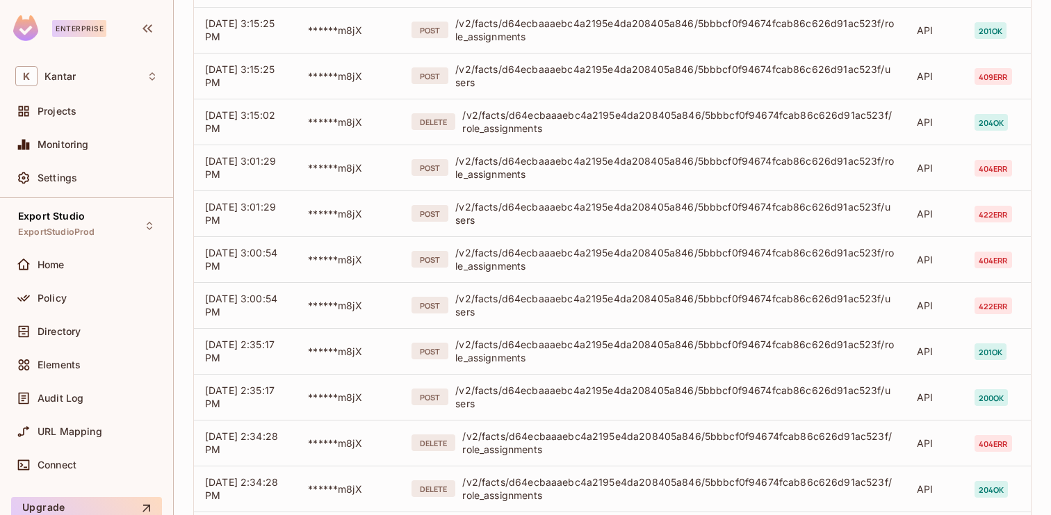
scroll to position [526, 0]
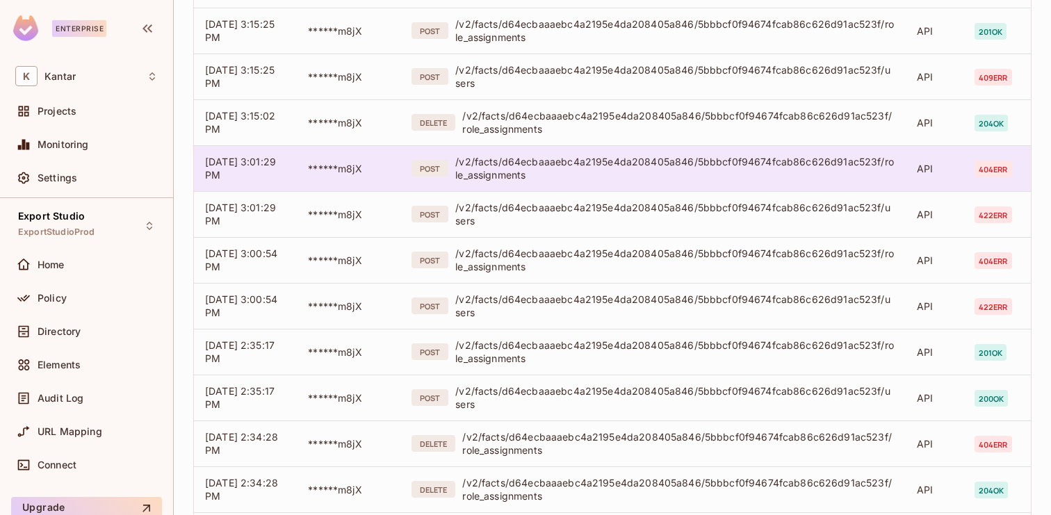
click at [523, 183] on td "POST /v2/facts/d64ecbaaaebc4a2195e4da208405a846/5bbbcf0f94674fcab86c626d91ac523…" at bounding box center [652, 168] width 505 height 46
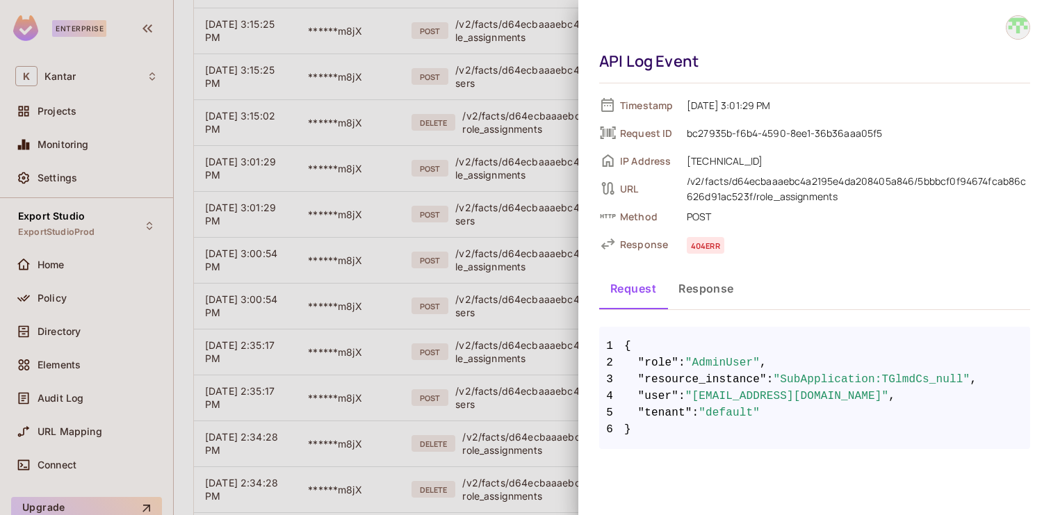
click at [507, 179] on div at bounding box center [525, 257] width 1051 height 515
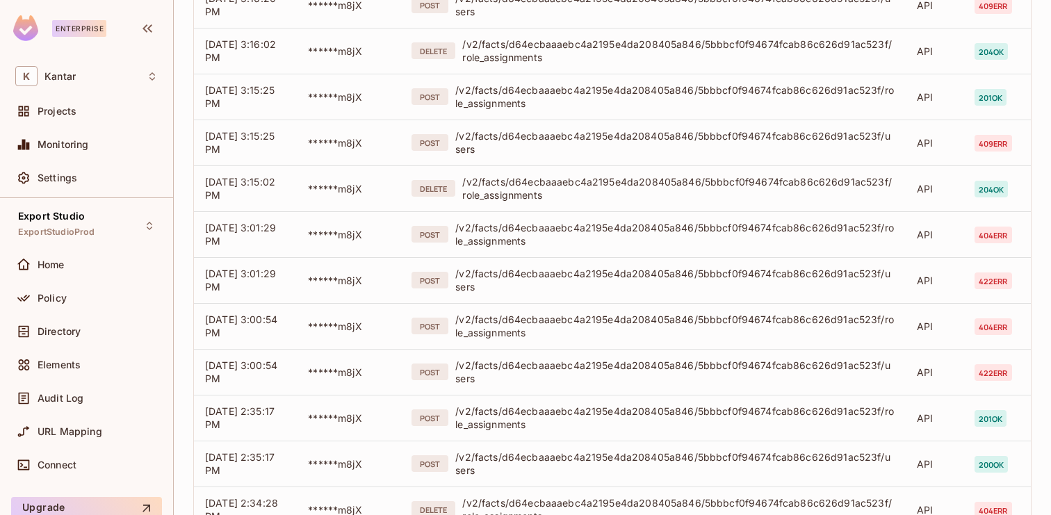
scroll to position [457, 0]
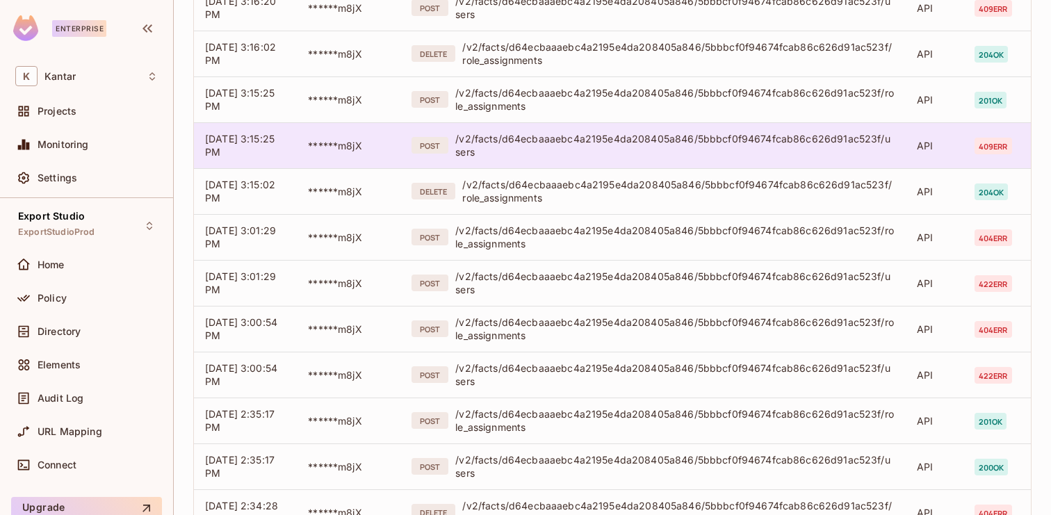
click at [545, 149] on div "/v2/facts/d64ecbaaaebc4a2195e4da208405a846/5bbbcf0f94674fcab86c626d91ac523f/use…" at bounding box center [674, 145] width 439 height 26
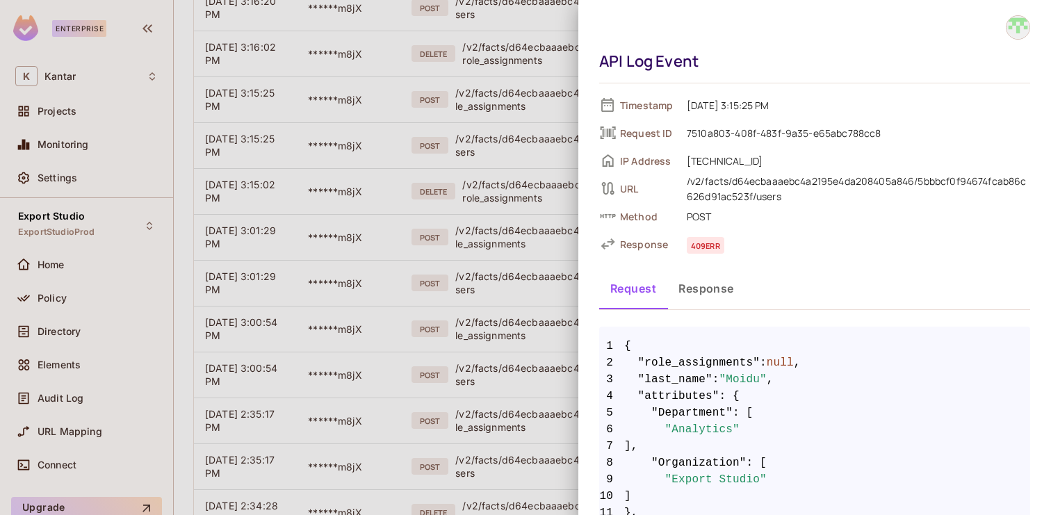
click at [509, 149] on div at bounding box center [525, 257] width 1051 height 515
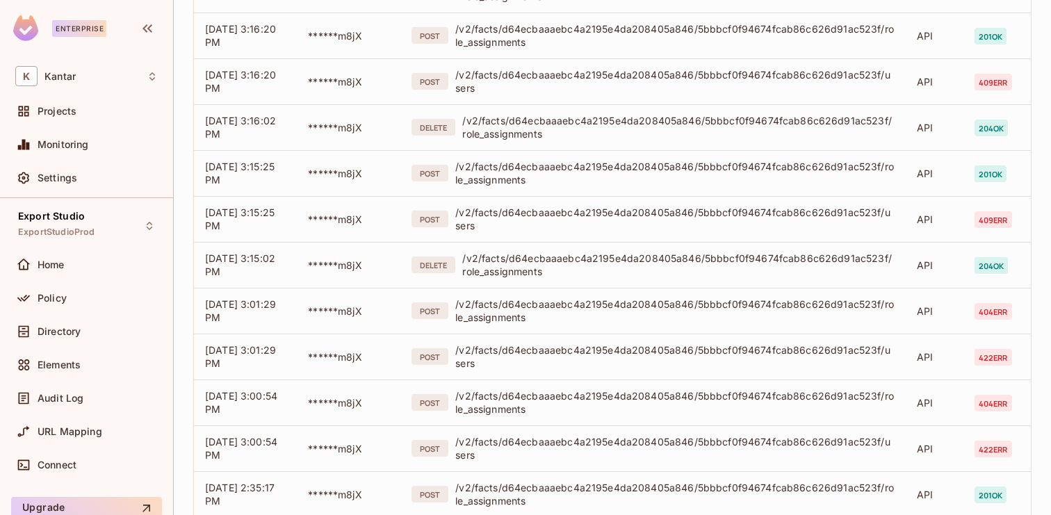
scroll to position [357, 0]
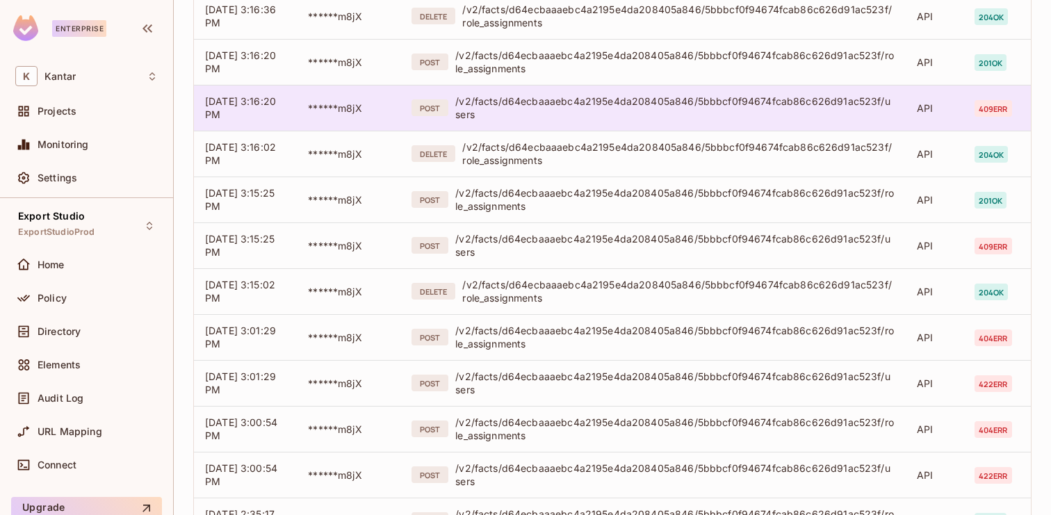
click at [534, 108] on div "/v2/facts/d64ecbaaaebc4a2195e4da208405a846/5bbbcf0f94674fcab86c626d91ac523f/use…" at bounding box center [674, 108] width 439 height 26
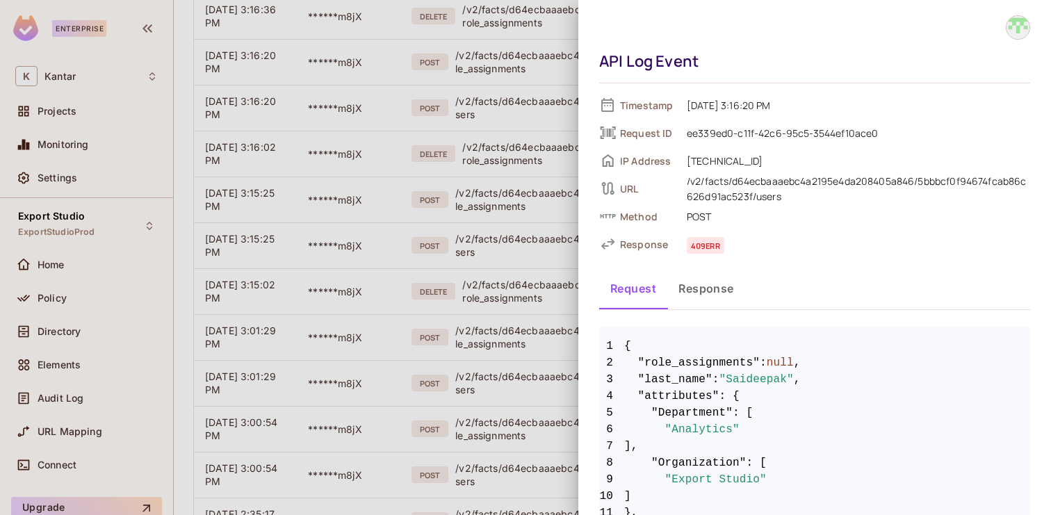
click at [493, 115] on div at bounding box center [525, 257] width 1051 height 515
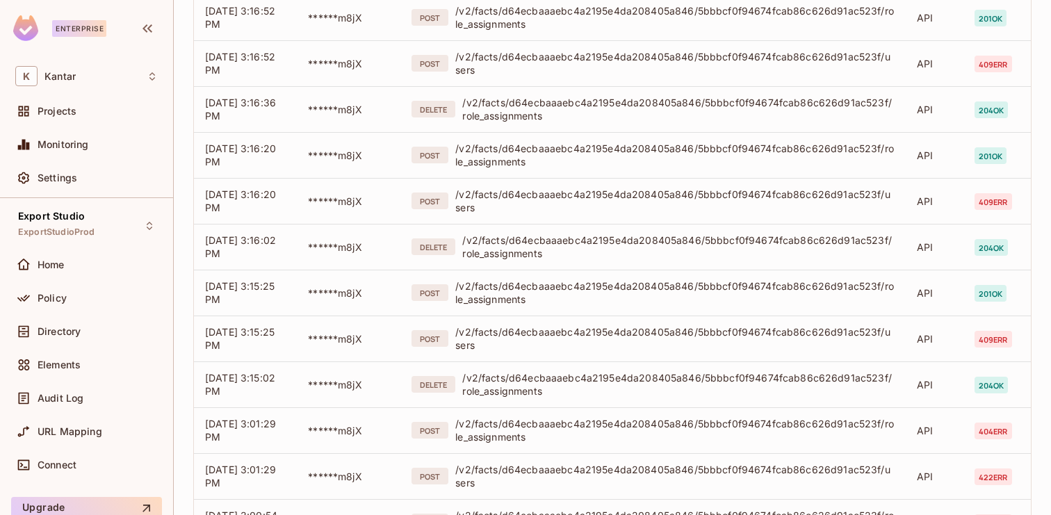
scroll to position [243, 0]
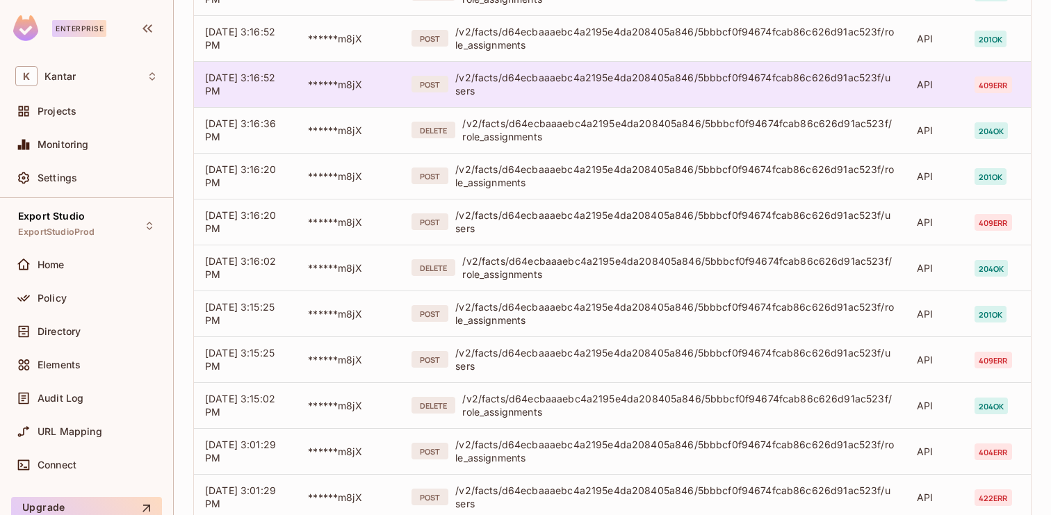
click at [506, 93] on div "/v2/facts/d64ecbaaaebc4a2195e4da208405a846/5bbbcf0f94674fcab86c626d91ac523f/use…" at bounding box center [674, 84] width 439 height 26
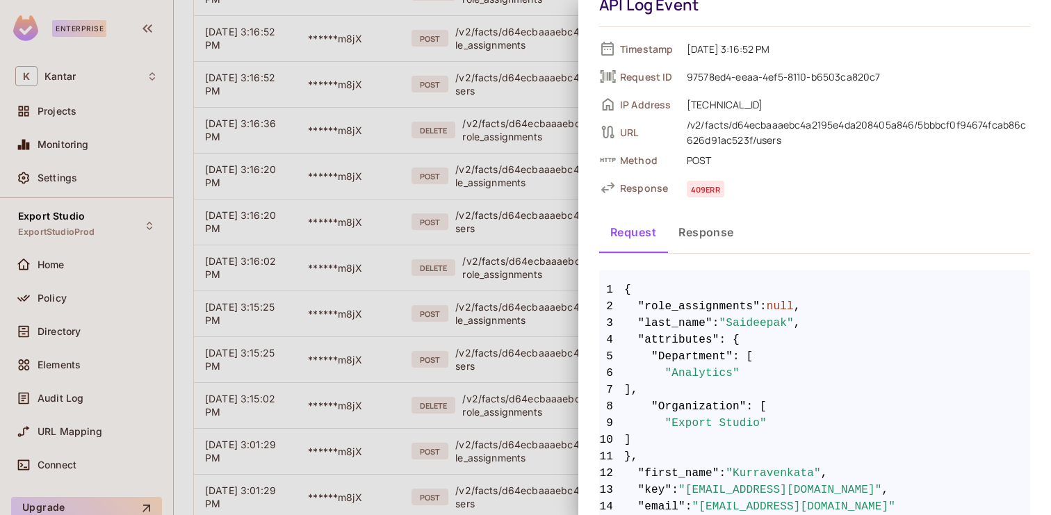
scroll to position [97, 0]
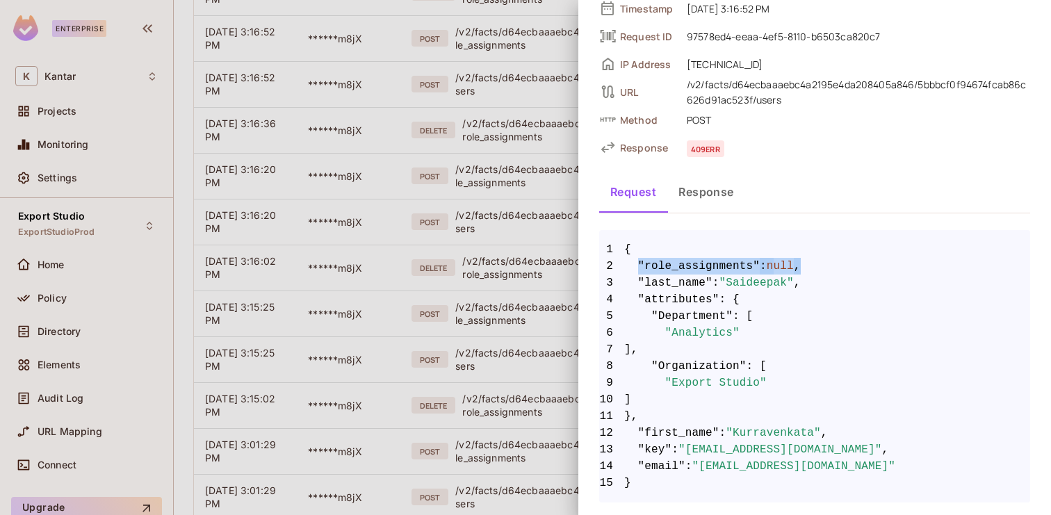
drag, startPoint x: 639, startPoint y: 265, endPoint x: 814, endPoint y: 266, distance: 175.1
click at [814, 266] on span "2 "role_assignments" : null ," at bounding box center [814, 266] width 431 height 17
click at [491, 140] on div at bounding box center [525, 257] width 1051 height 515
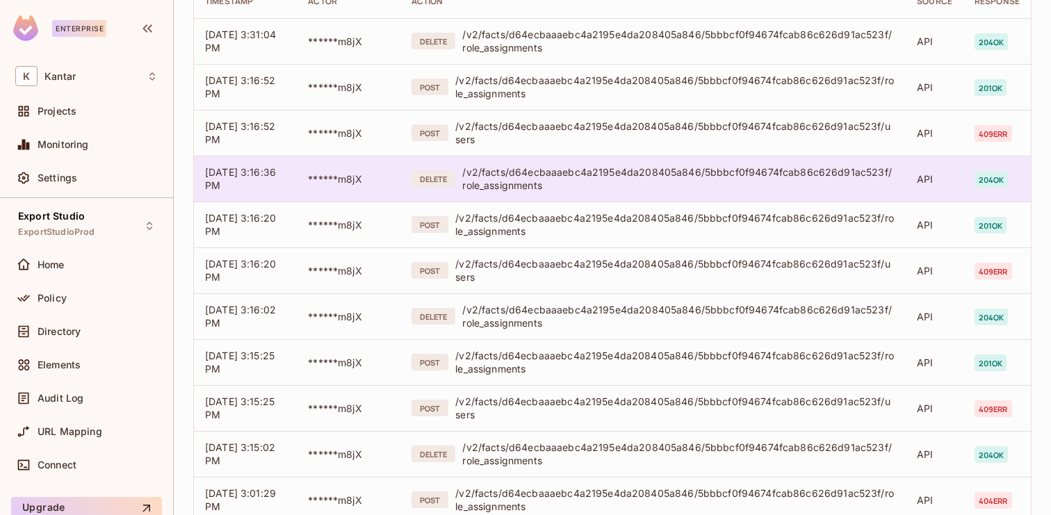
scroll to position [194, 0]
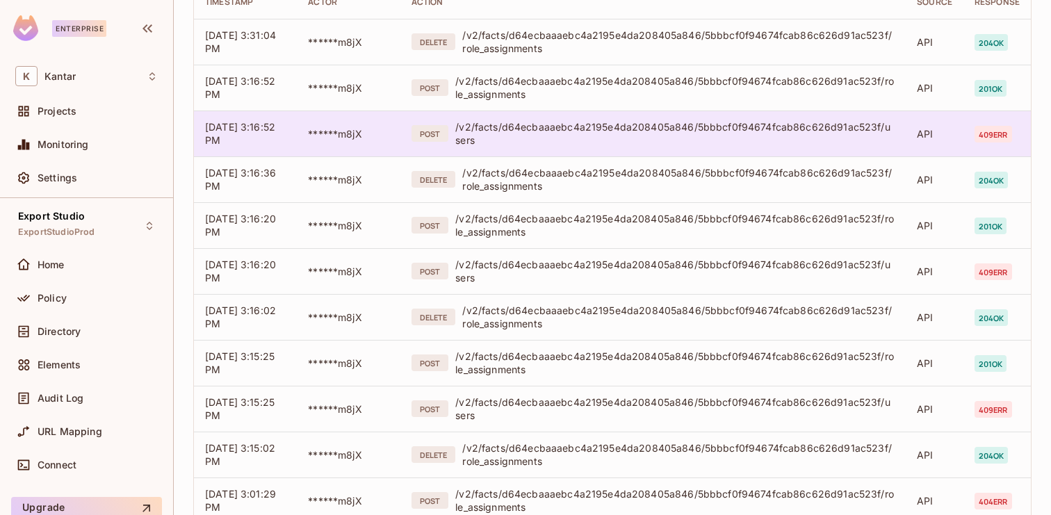
click at [657, 131] on div "/v2/facts/d64ecbaaaebc4a2195e4da208405a846/5bbbcf0f94674fcab86c626d91ac523f/use…" at bounding box center [674, 133] width 439 height 26
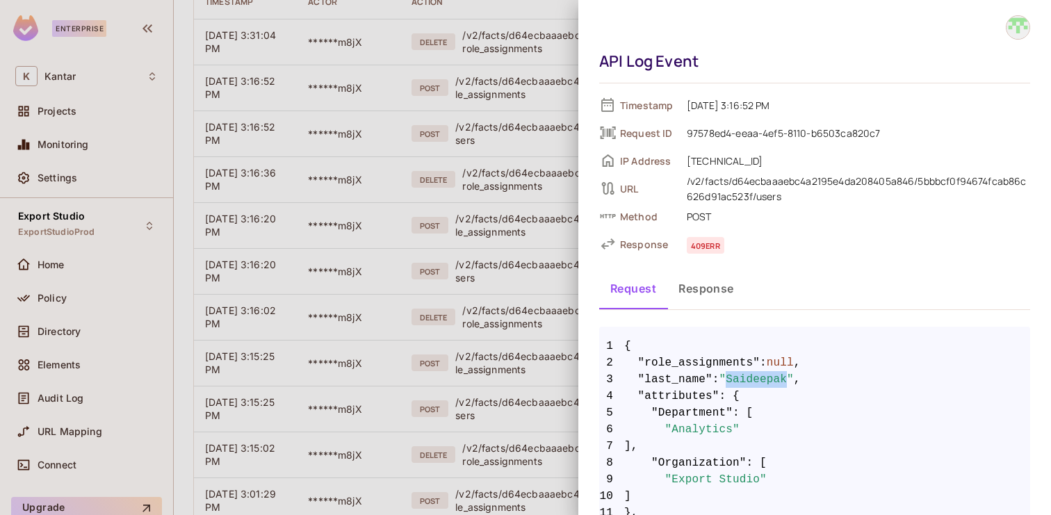
drag, startPoint x: 733, startPoint y: 376, endPoint x: 792, endPoint y: 380, distance: 59.2
click at [792, 380] on span ""Saideepak"" at bounding box center [756, 379] width 74 height 17
copy span "Saideepak"
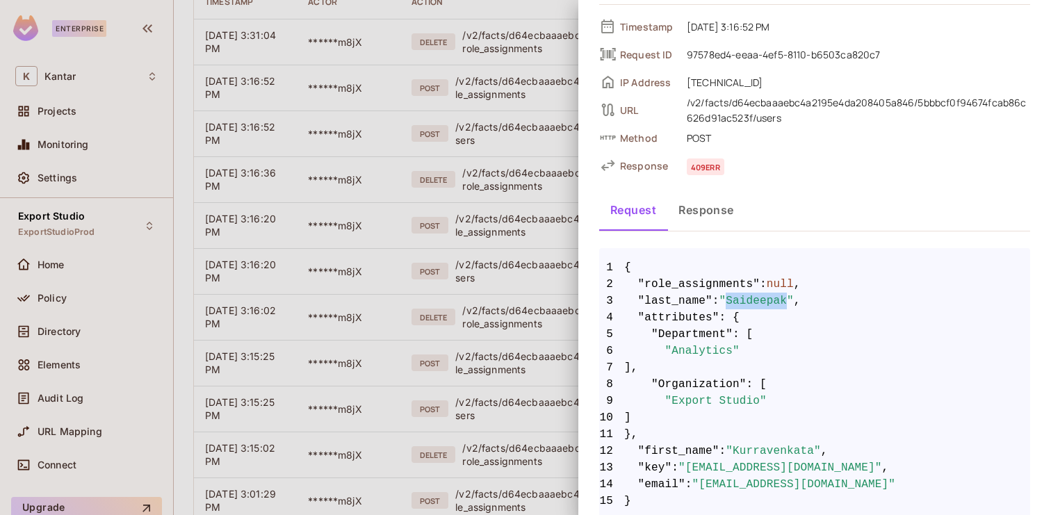
scroll to position [97, 0]
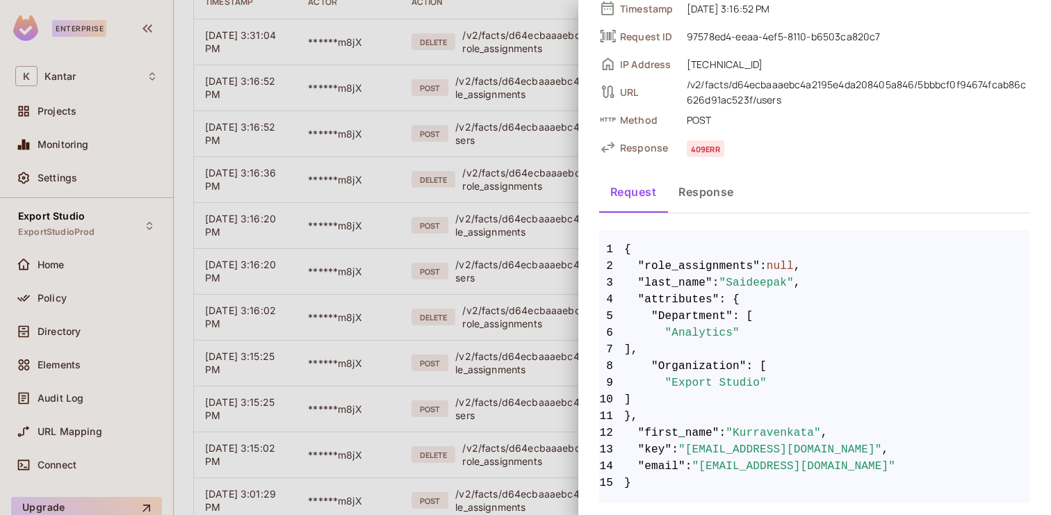
click at [550, 297] on div at bounding box center [525, 257] width 1051 height 515
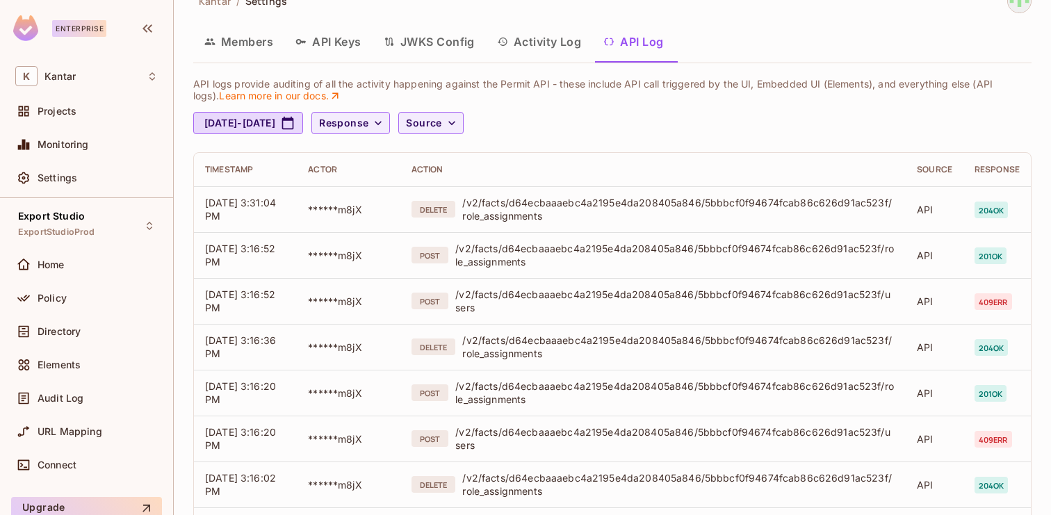
scroll to position [0, 0]
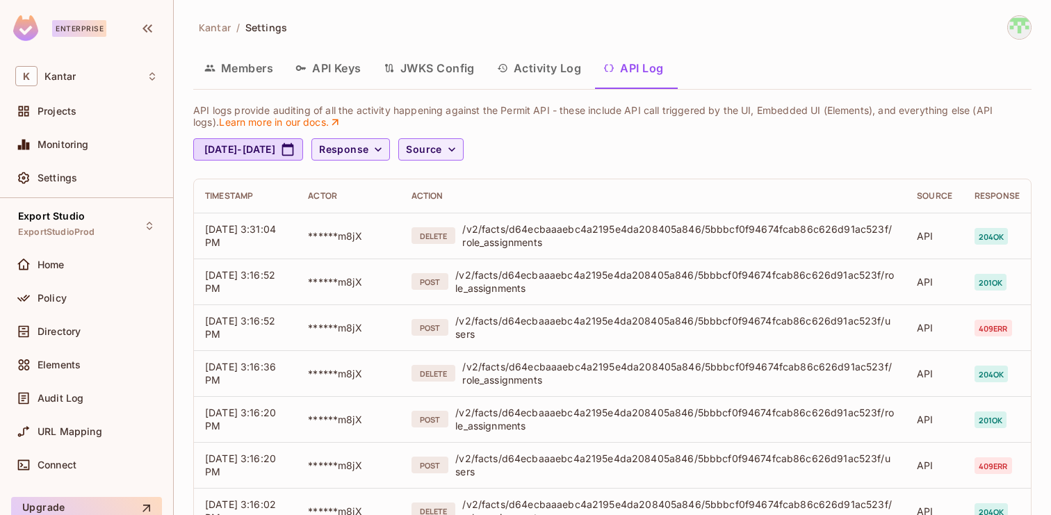
click at [552, 73] on button "Activity Log" at bounding box center [539, 68] width 107 height 35
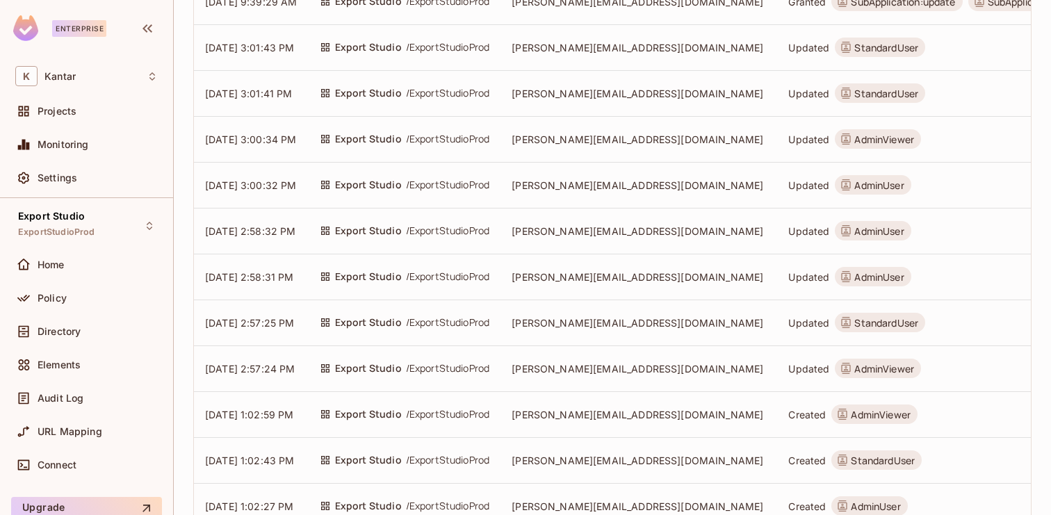
scroll to position [648, 0]
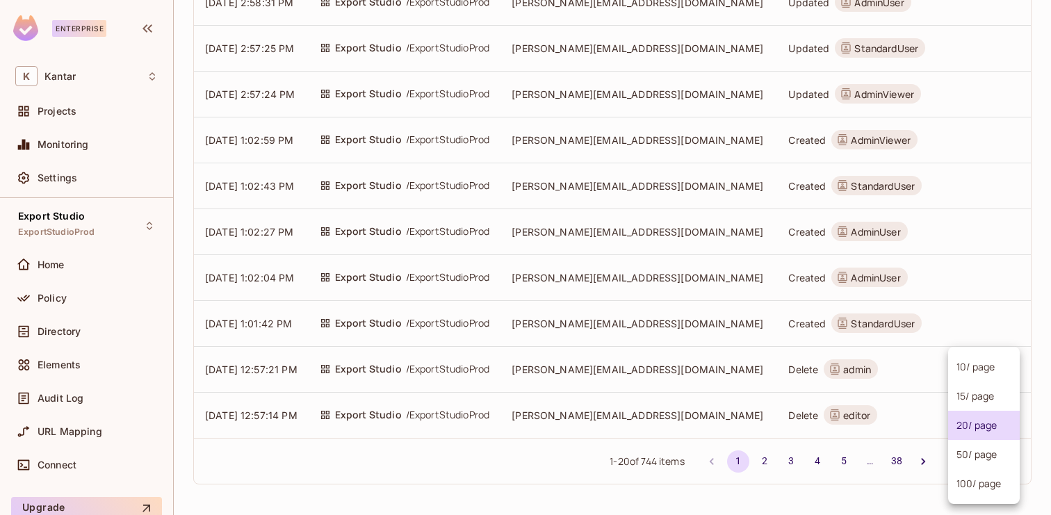
click at [955, 454] on body "Enterprise K Kantar Projects Monitoring Settings Export Studio ExportStudioProd…" at bounding box center [525, 257] width 1051 height 515
click at [958, 478] on li "100 / page" at bounding box center [984, 483] width 72 height 29
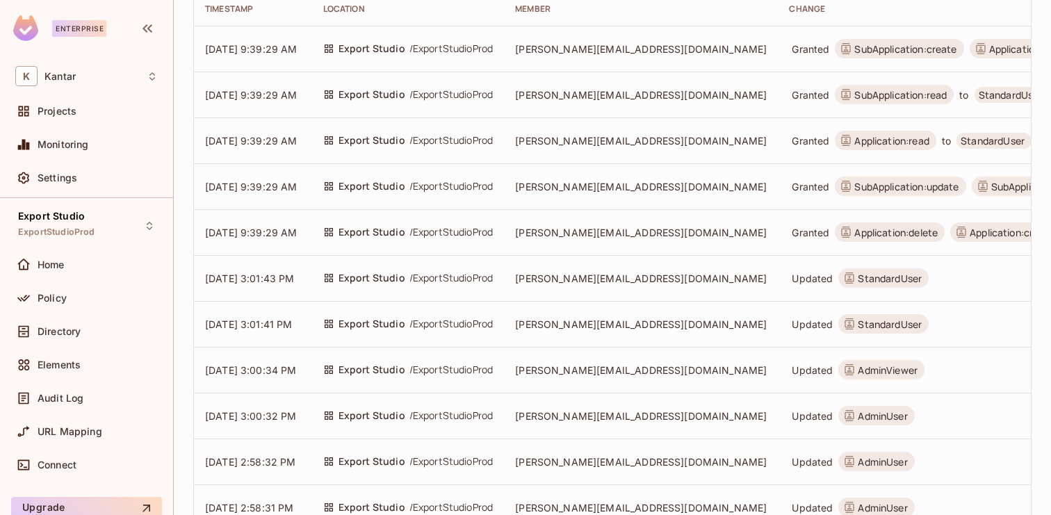
scroll to position [0, 0]
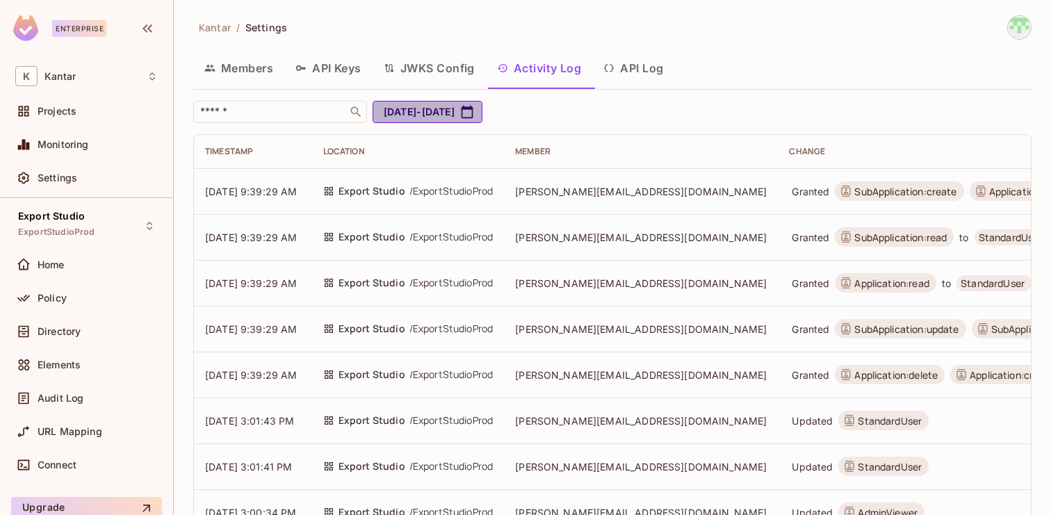
click at [482, 117] on button "[DATE] - [DATE]" at bounding box center [427, 112] width 110 height 22
select select "*"
select select "****"
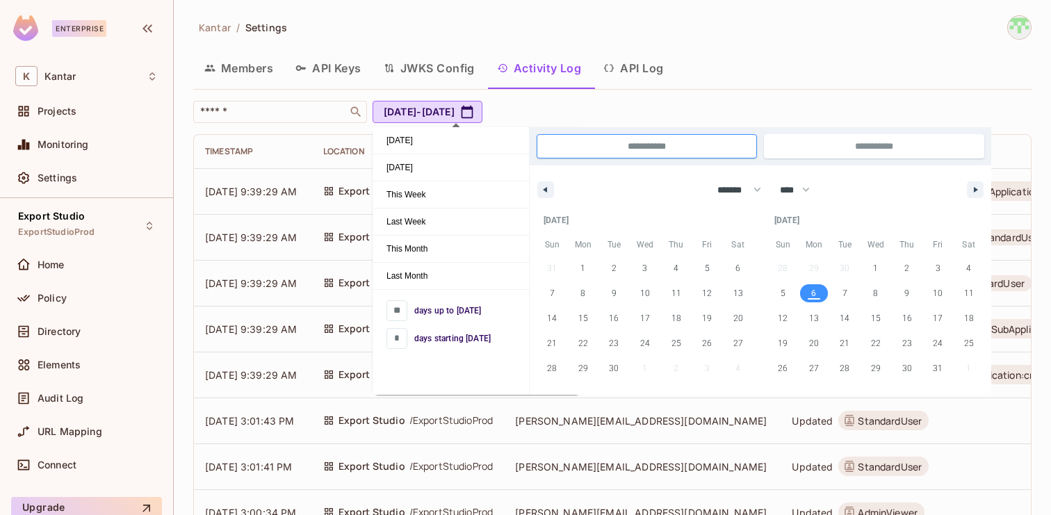
click at [812, 287] on span "6" at bounding box center [813, 293] width 5 height 25
type input "*"
type input "**********"
select select "*"
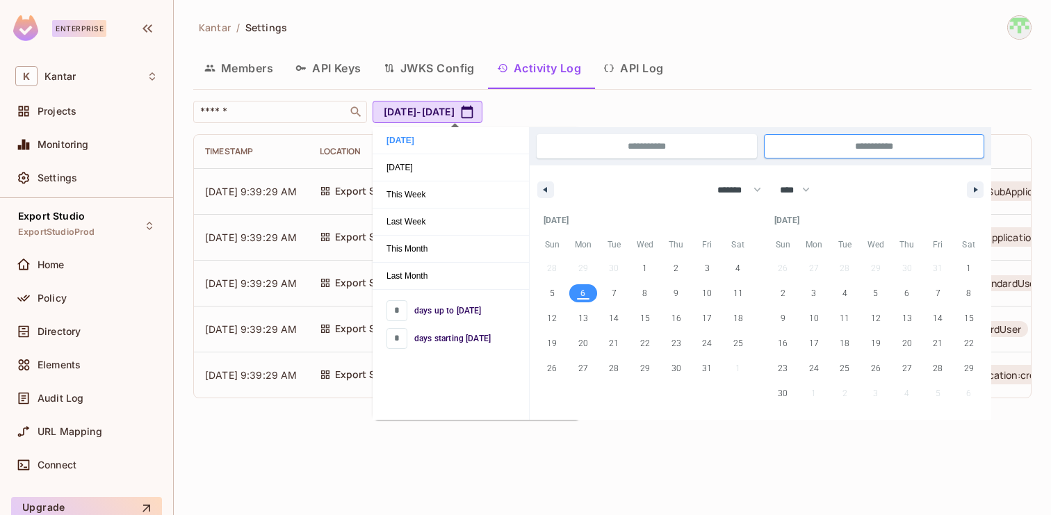
click at [625, 103] on div "​ [DATE] - [DATE]" at bounding box center [608, 112] width 831 height 22
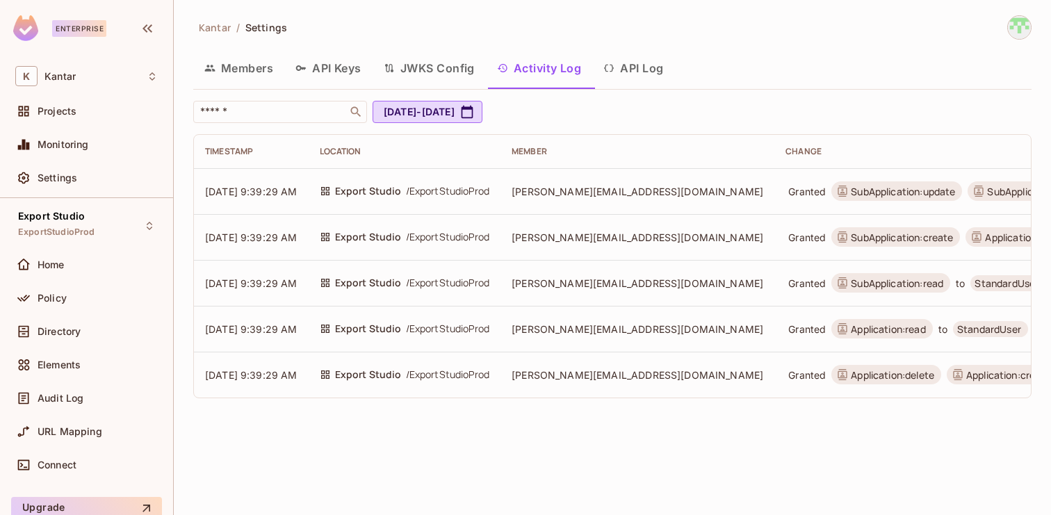
click at [632, 76] on button "API Log" at bounding box center [633, 68] width 82 height 35
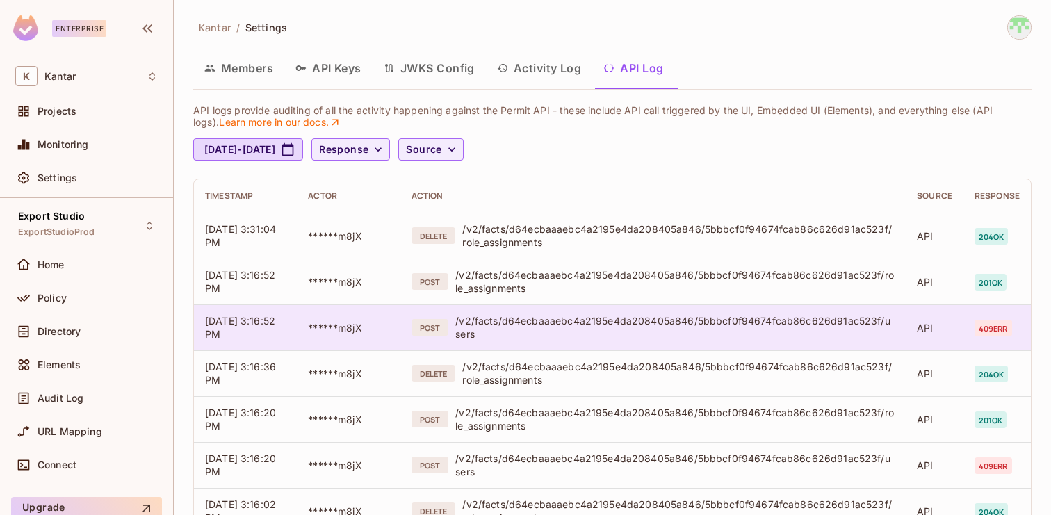
click at [726, 325] on div "/v2/facts/d64ecbaaaebc4a2195e4da208405a846/5bbbcf0f94674fcab86c626d91ac523f/use…" at bounding box center [674, 327] width 439 height 26
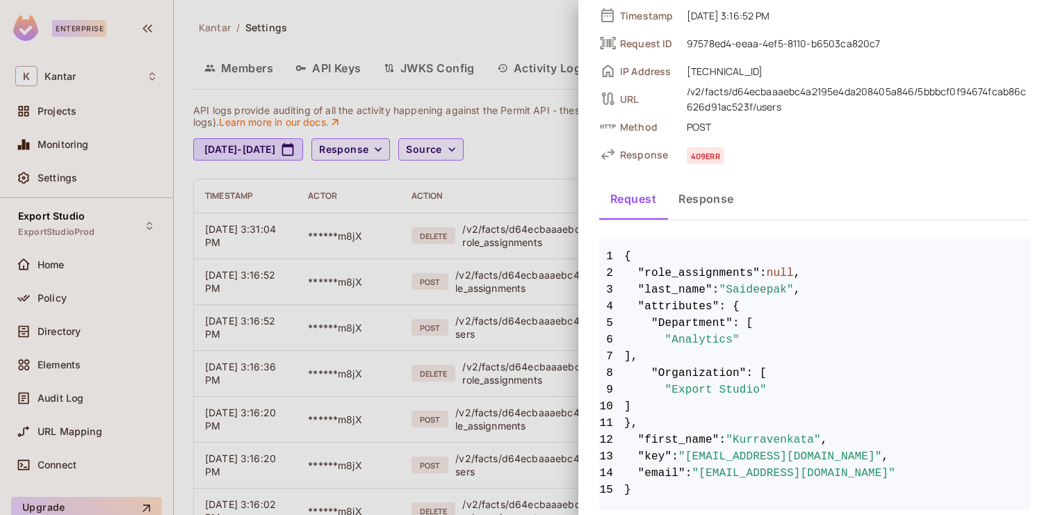
scroll to position [97, 0]
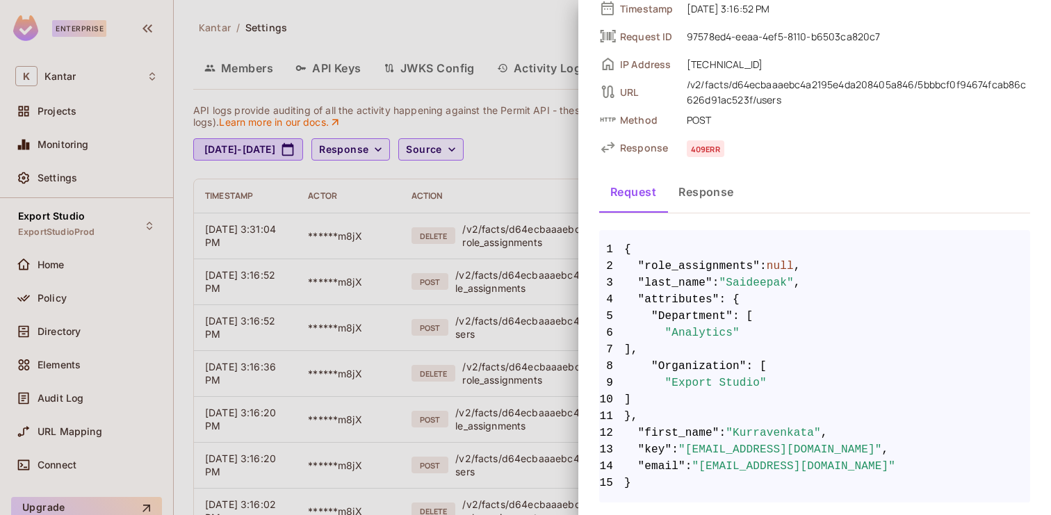
click at [515, 231] on div at bounding box center [525, 257] width 1051 height 515
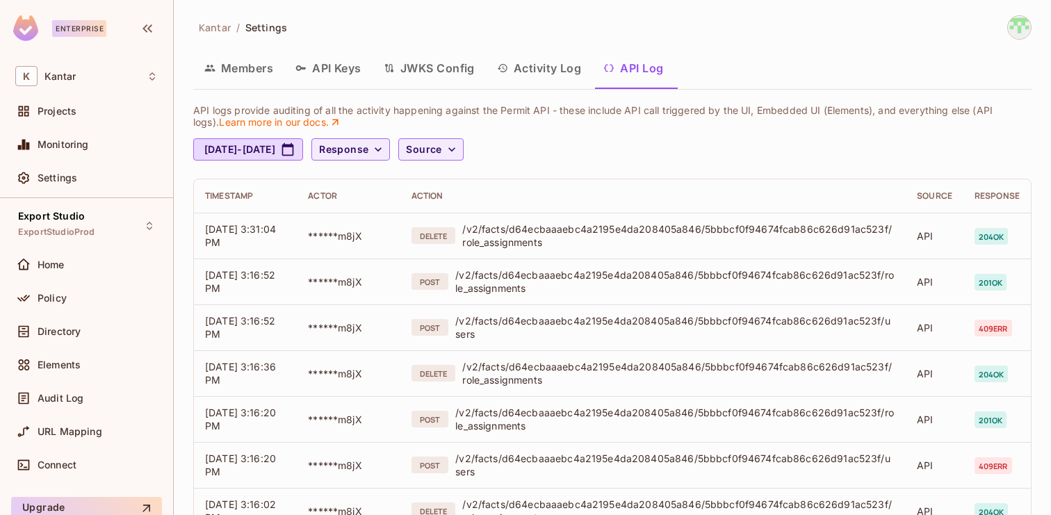
click at [553, 66] on button "Activity Log" at bounding box center [539, 68] width 107 height 35
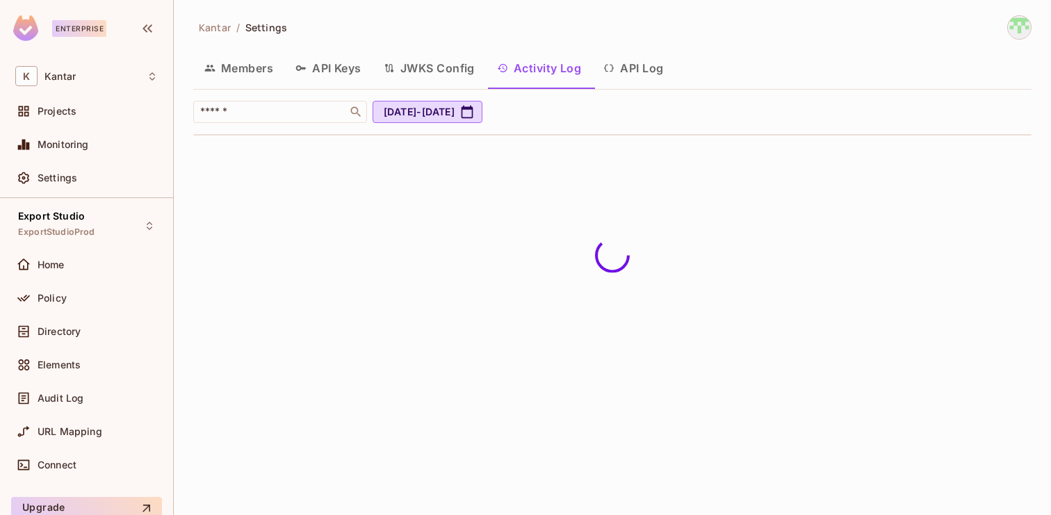
click at [637, 65] on button "API Log" at bounding box center [633, 68] width 82 height 35
